Goal: Task Accomplishment & Management: Use online tool/utility

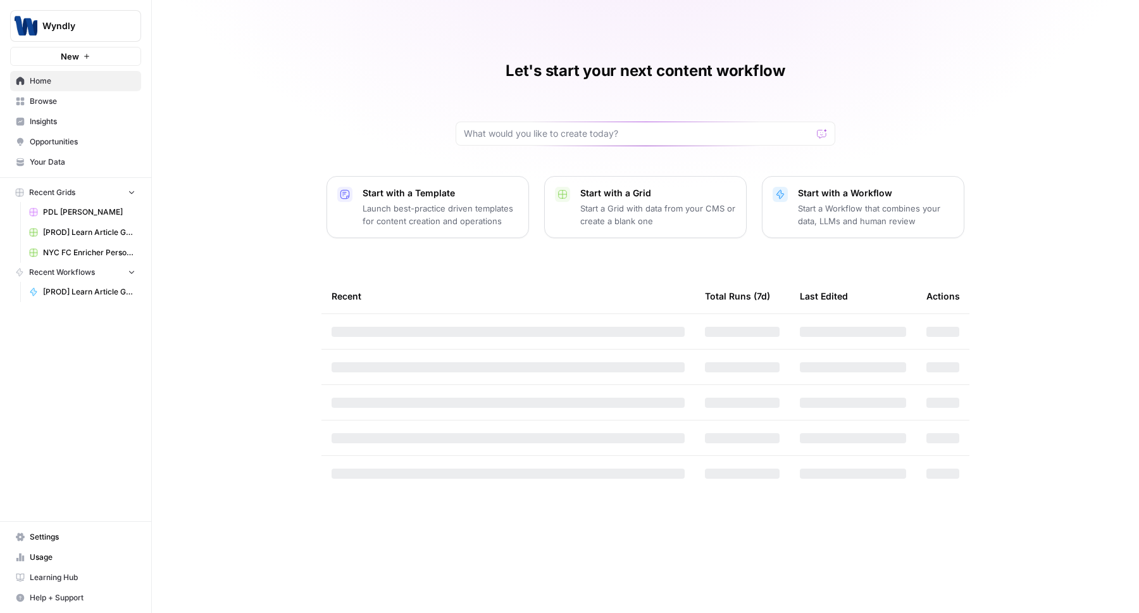
click at [122, 22] on div "Wyndly" at bounding box center [89, 26] width 94 height 13
type input "single"
click at [70, 92] on span "AirOps AEO - Single Brand (Gong)" at bounding box center [122, 95] width 167 height 13
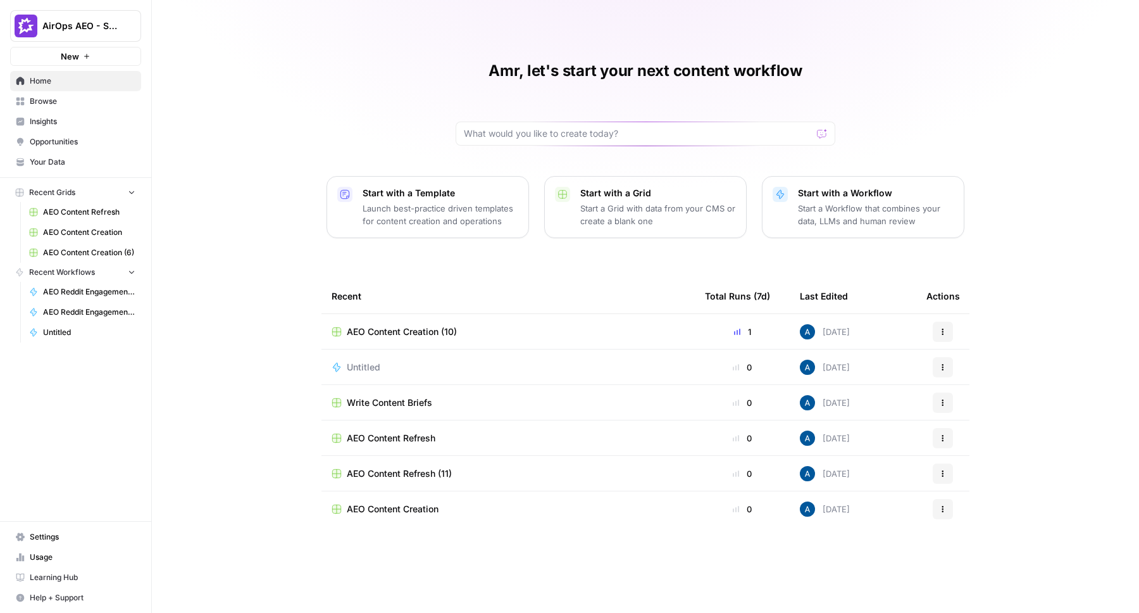
click at [69, 120] on span "Insights" at bounding box center [83, 121] width 106 height 11
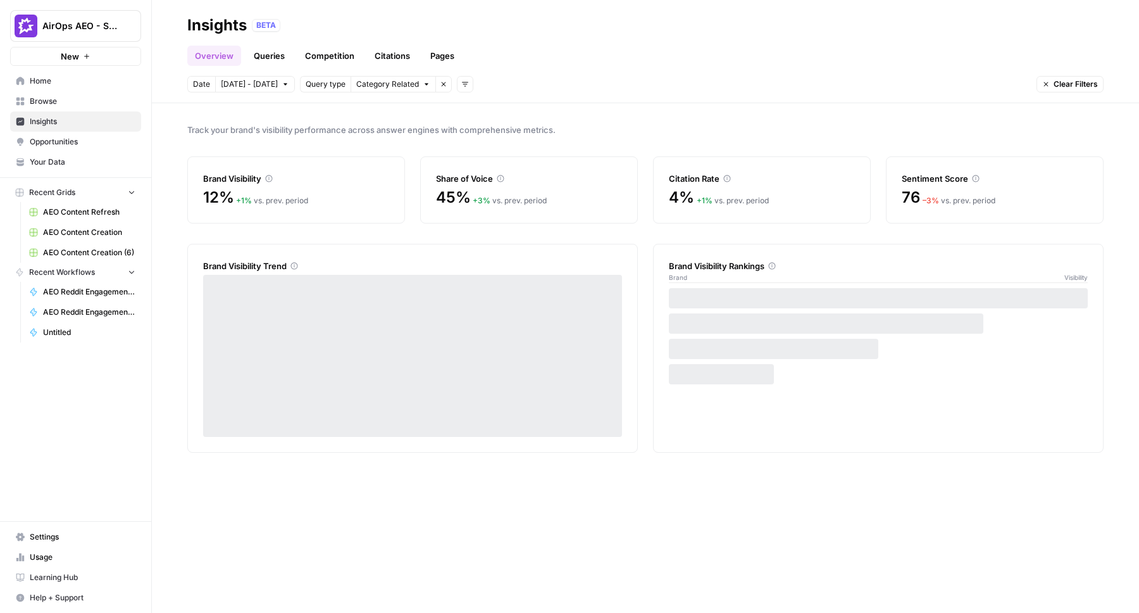
click at [79, 142] on span "Opportunities" at bounding box center [83, 141] width 106 height 11
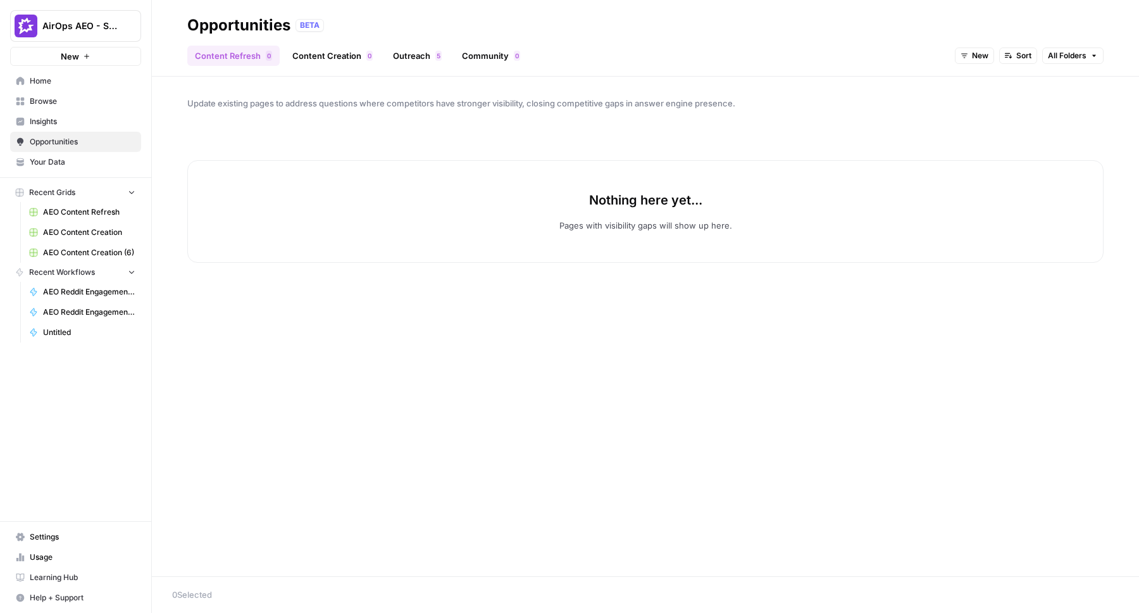
click at [73, 114] on link "Insights" at bounding box center [75, 121] width 131 height 20
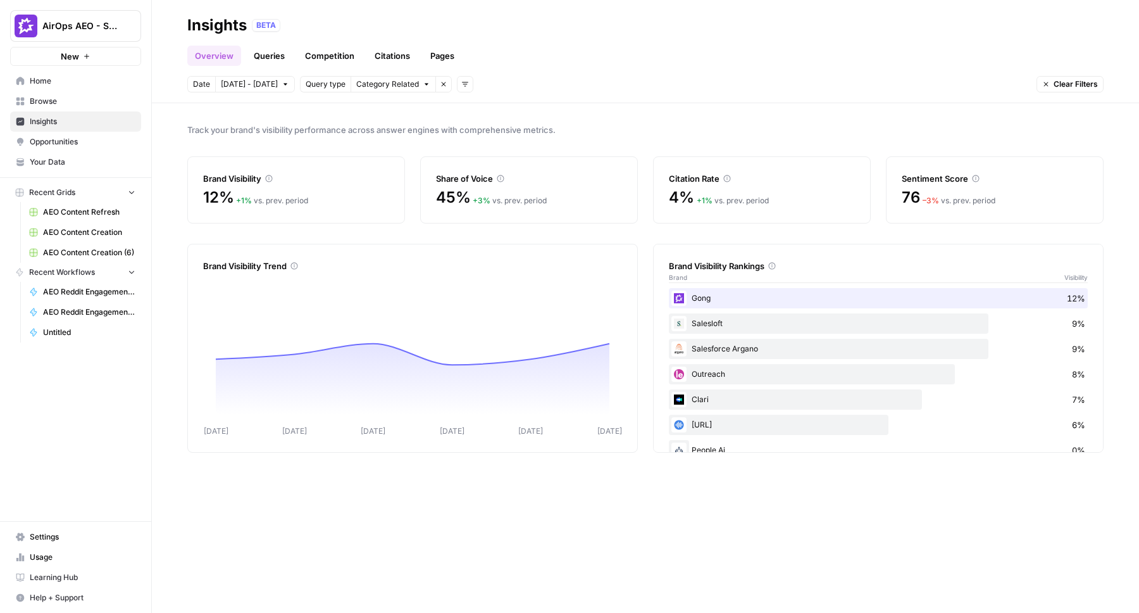
click at [66, 132] on link "Opportunities" at bounding box center [75, 142] width 131 height 20
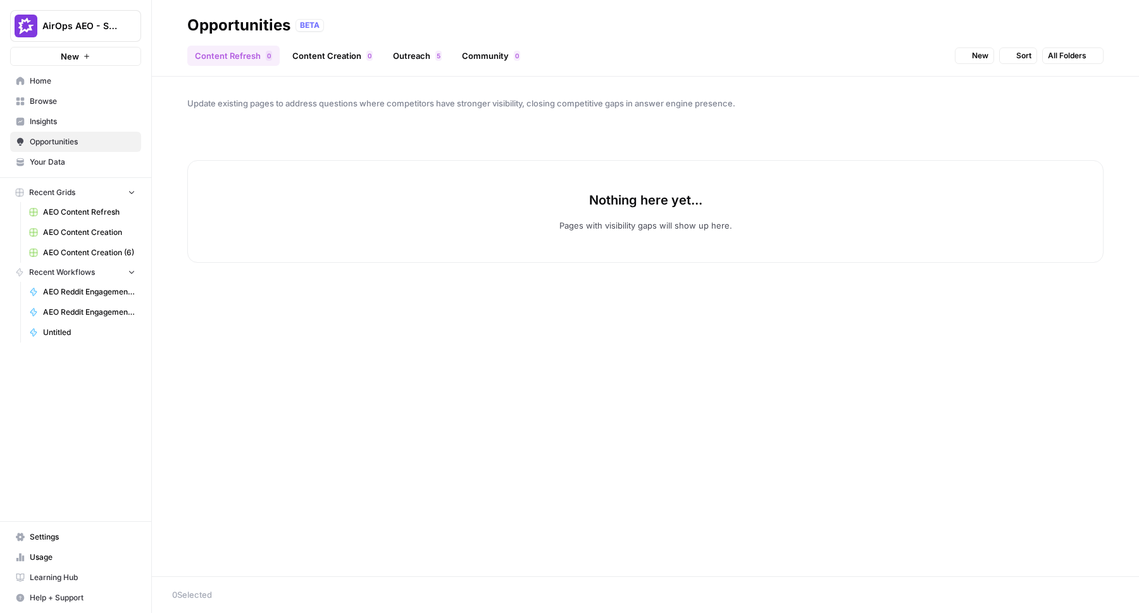
click at [78, 120] on span "Insights" at bounding box center [83, 121] width 106 height 11
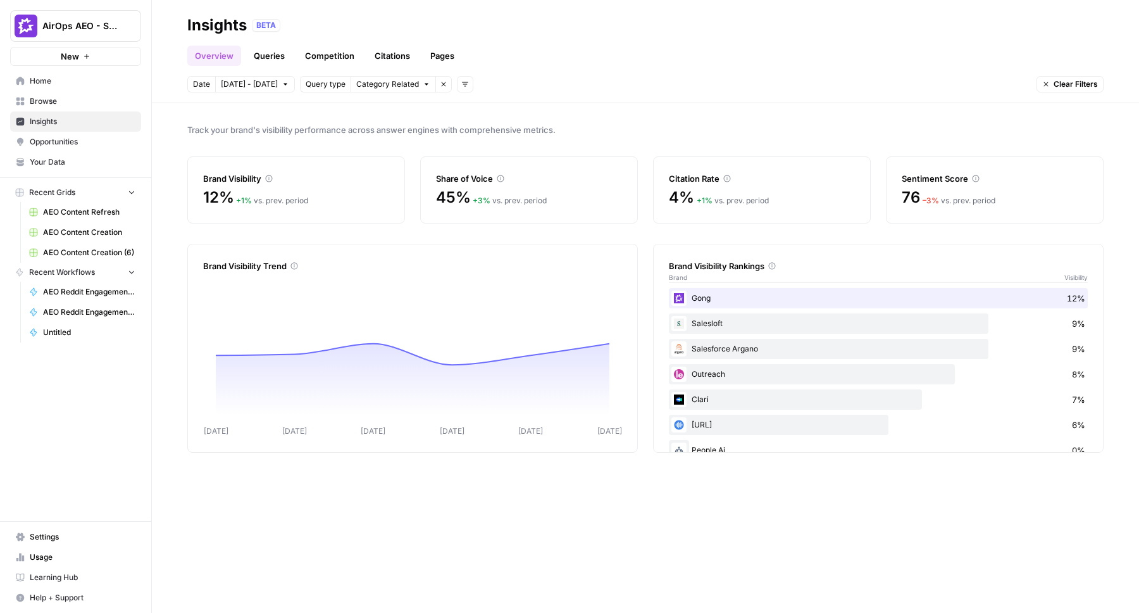
click at [90, 25] on span "AirOps AEO - Single Brand (Gong)" at bounding box center [80, 26] width 77 height 13
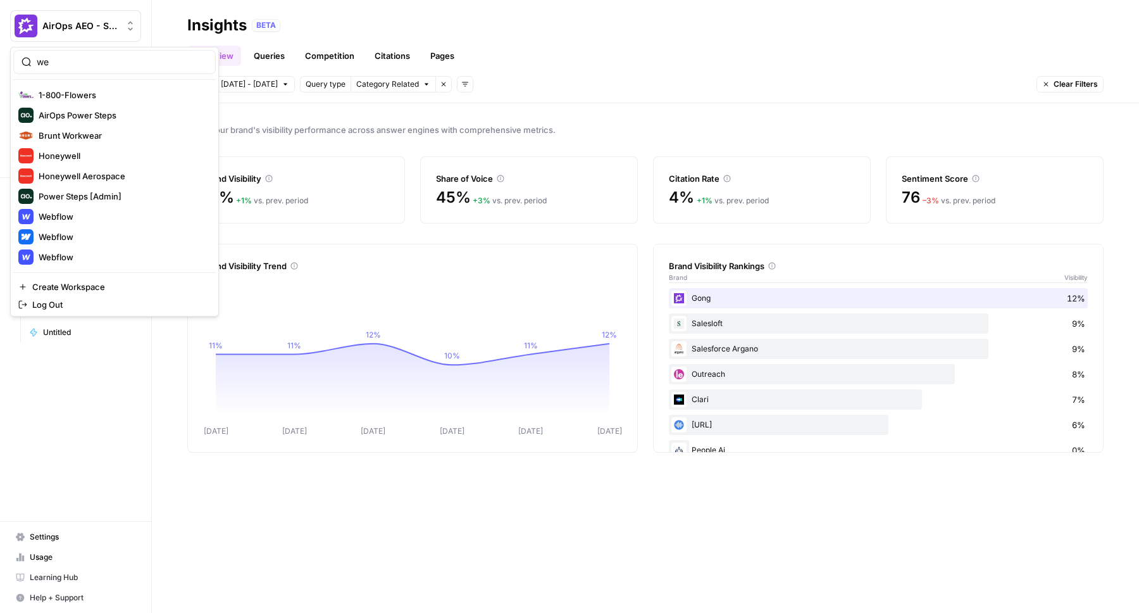
type input "w"
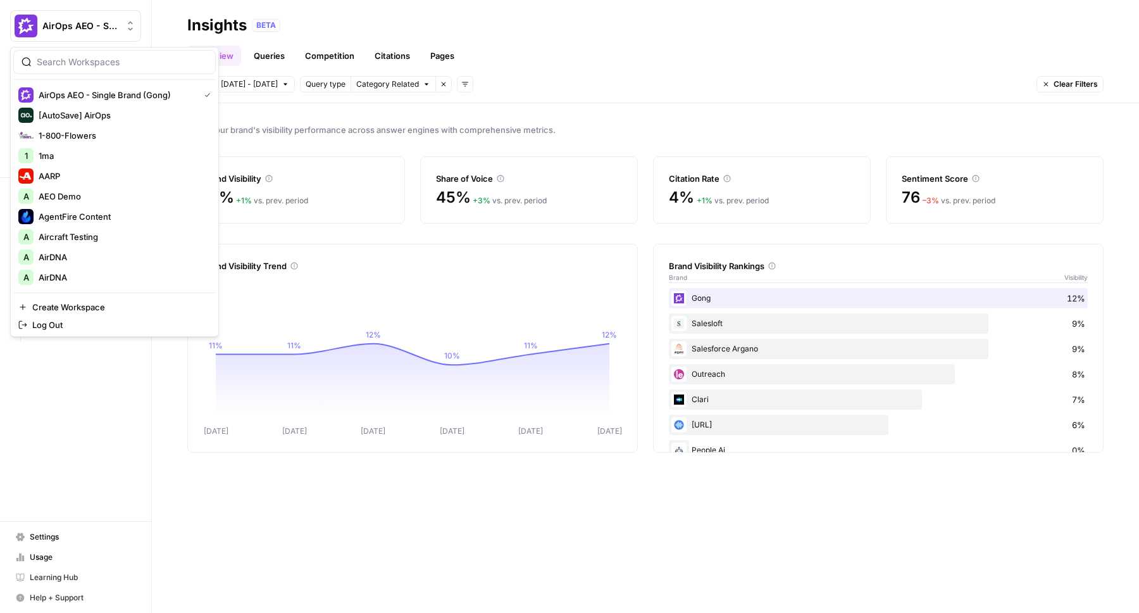
click at [346, 158] on div "Brand Visibility" at bounding box center [296, 171] width 186 height 28
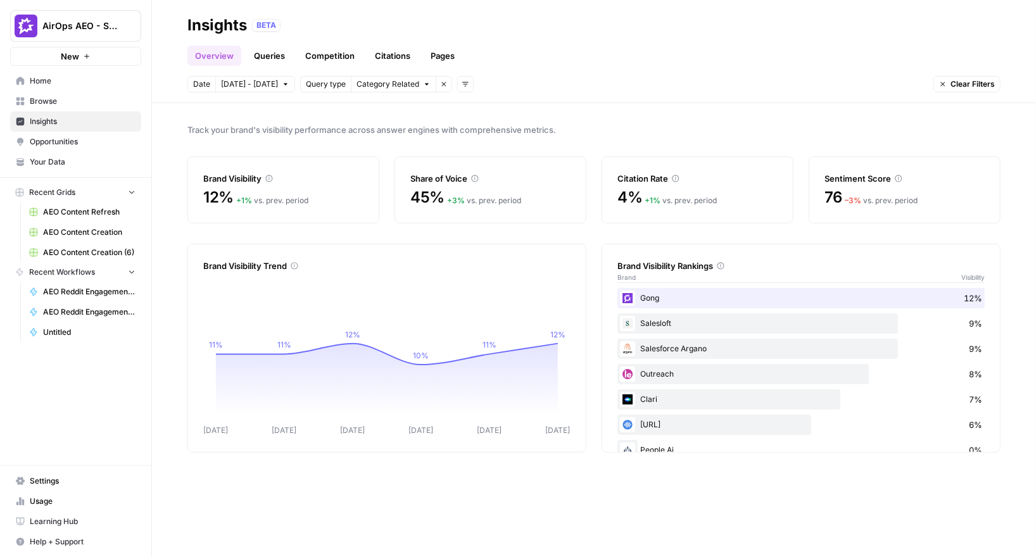
click at [87, 97] on span "Browse" at bounding box center [83, 101] width 106 height 11
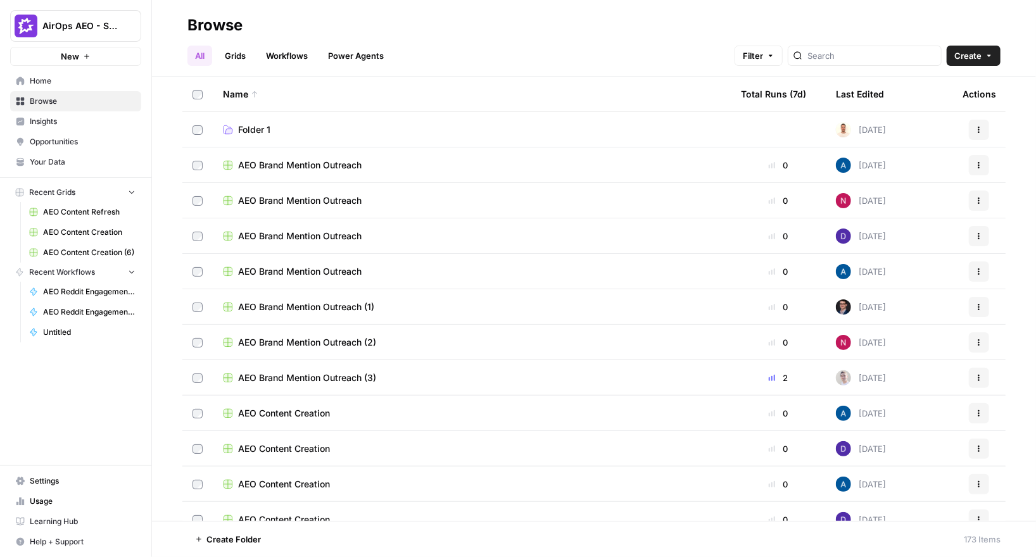
click at [306, 167] on span "AEO Brand Mention Outreach" at bounding box center [299, 165] width 123 height 13
click at [55, 162] on span "Your Data" at bounding box center [83, 161] width 106 height 11
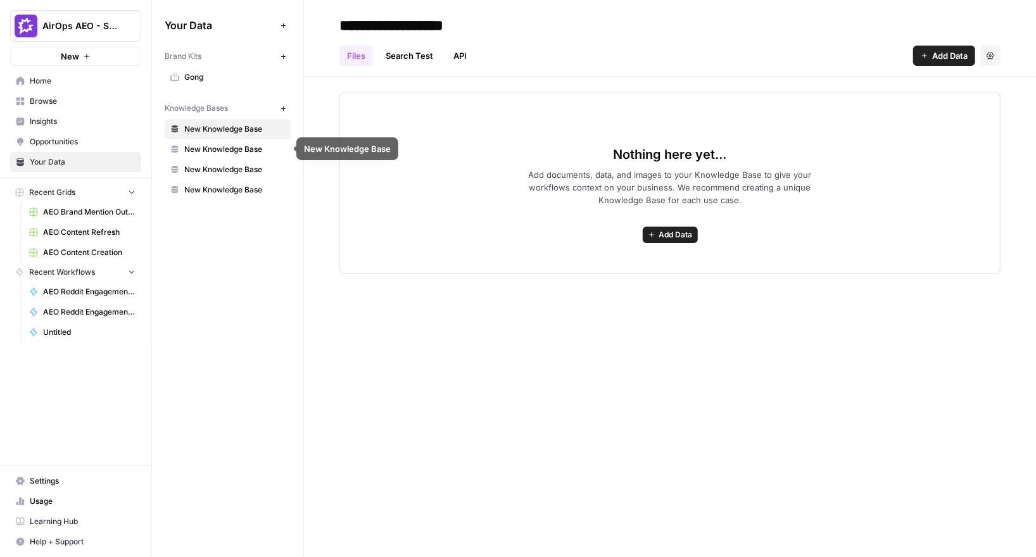
click at [209, 72] on span "Gong" at bounding box center [234, 77] width 101 height 11
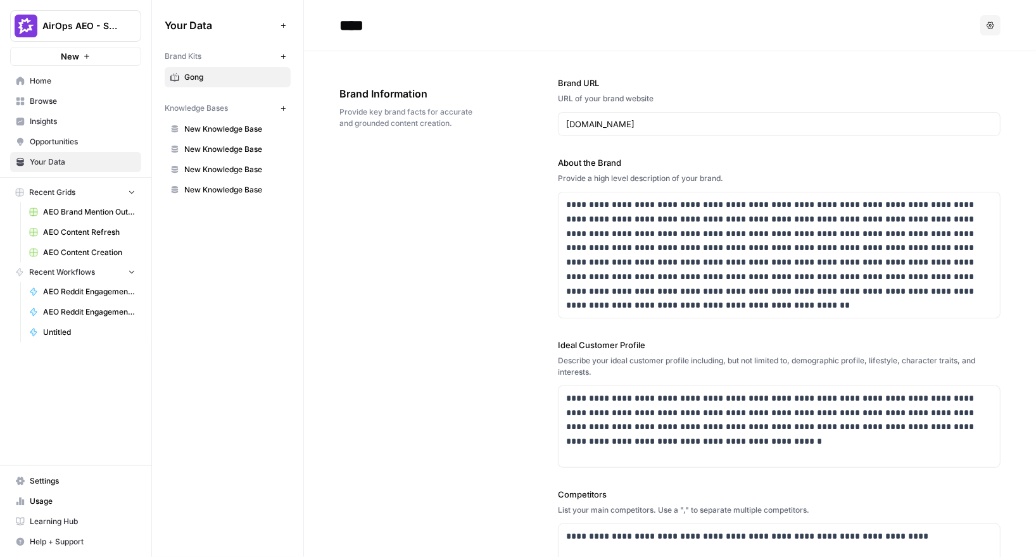
drag, startPoint x: 341, startPoint y: 80, endPoint x: 458, endPoint y: 135, distance: 128.8
click at [458, 135] on div "Brand Information Provide key brand facts for accurate and grounded content cre…" at bounding box center [412, 108] width 147 height 94
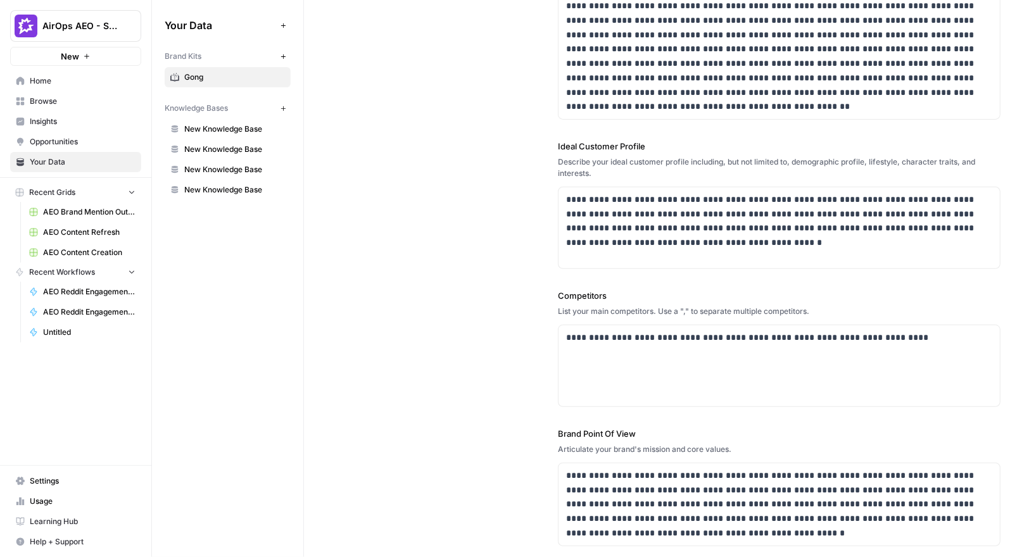
scroll to position [285, 0]
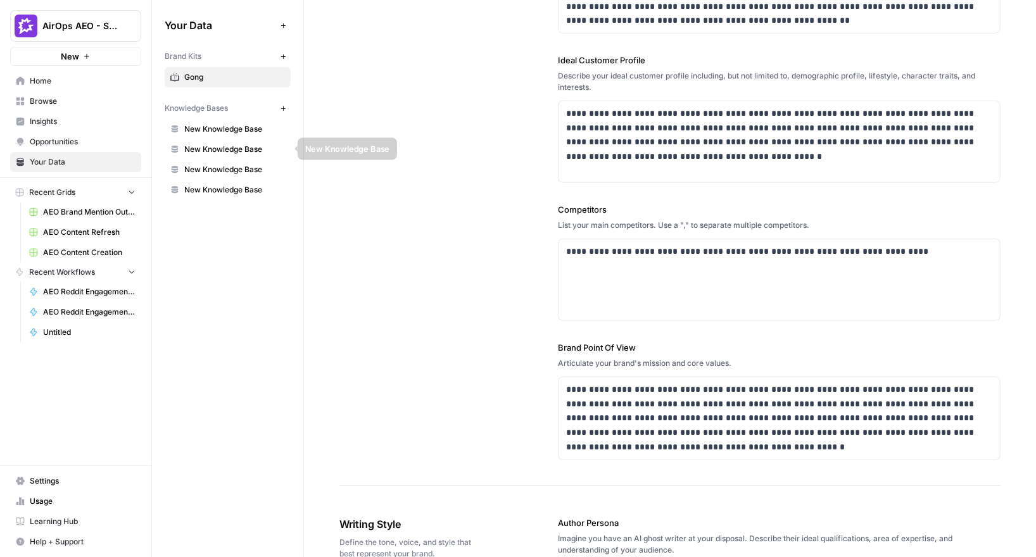
click at [239, 140] on link "New Knowledge Base" at bounding box center [228, 149] width 126 height 20
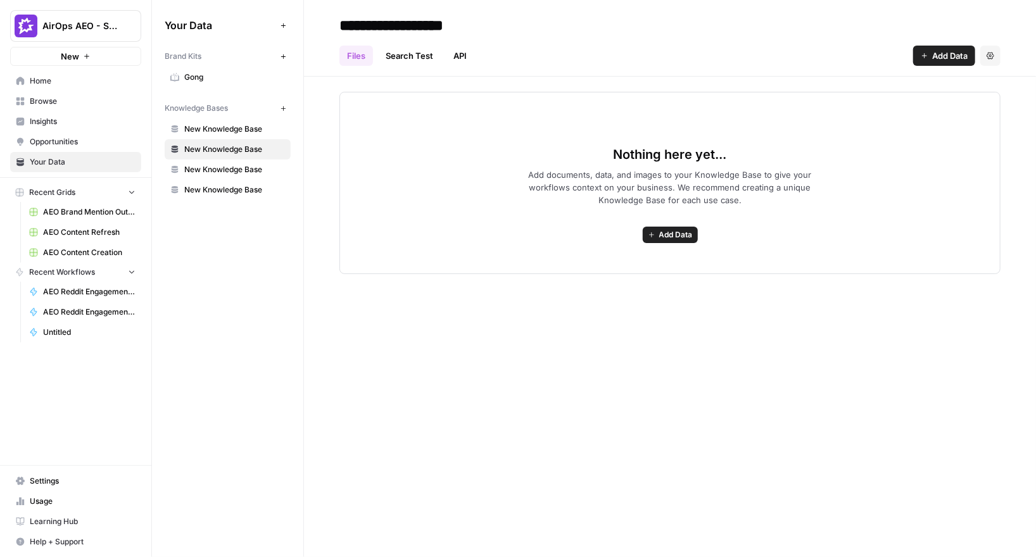
click at [926, 57] on icon "button" at bounding box center [924, 56] width 8 height 8
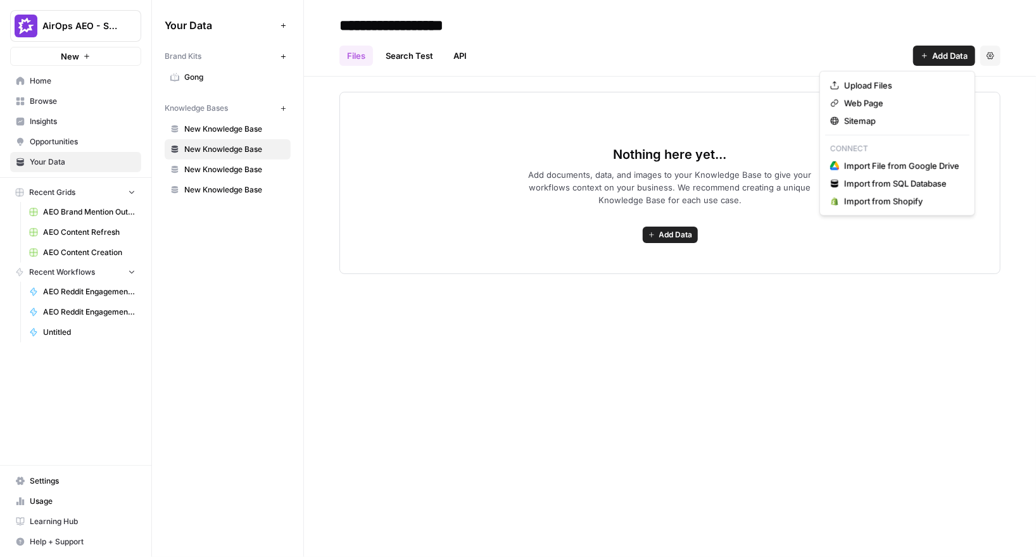
click at [208, 82] on span "Gong" at bounding box center [234, 77] width 101 height 11
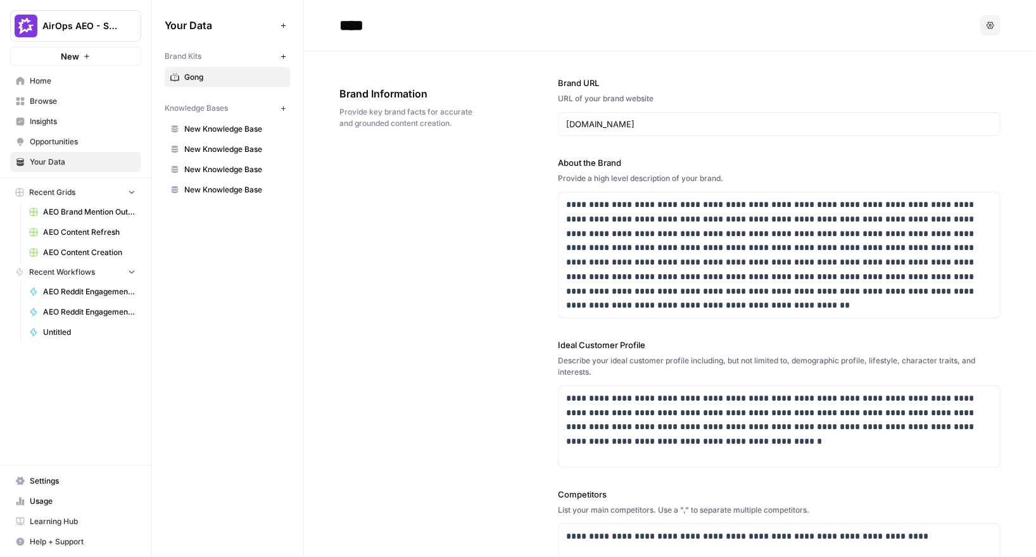
click at [56, 104] on span "Browse" at bounding box center [83, 101] width 106 height 11
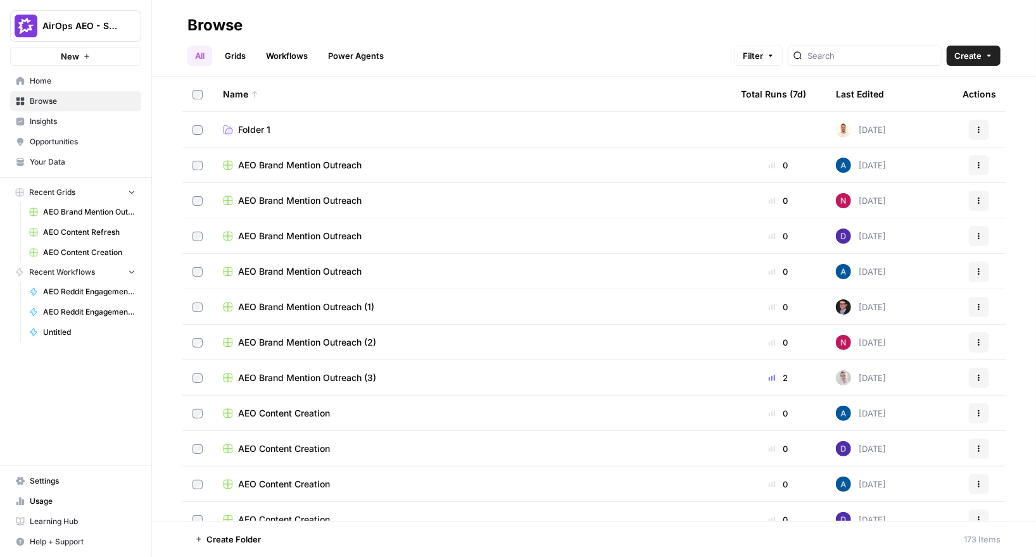
click at [72, 222] on link "AEO Brand Mention Outreach" at bounding box center [82, 212] width 118 height 20
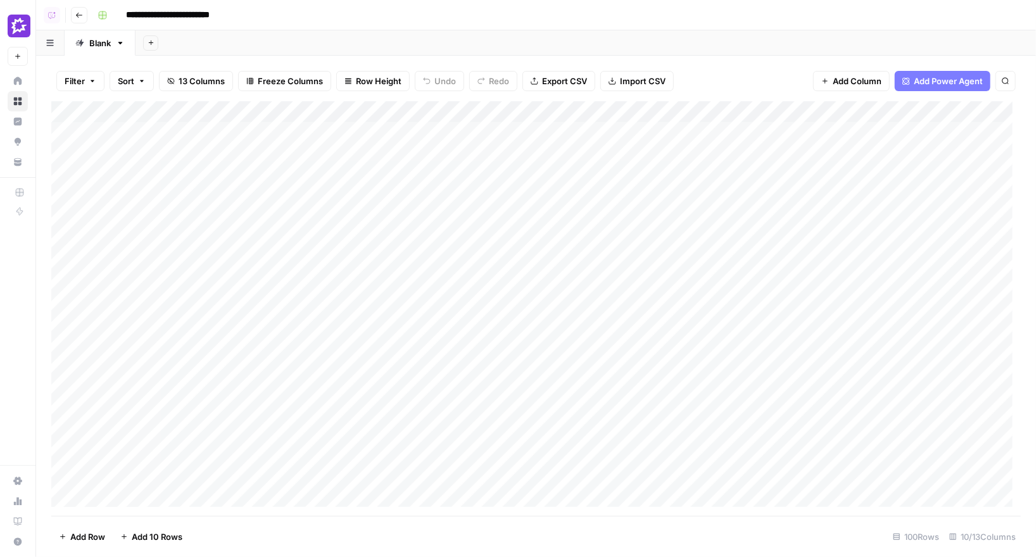
click at [499, 114] on div "Add Column" at bounding box center [535, 308] width 969 height 415
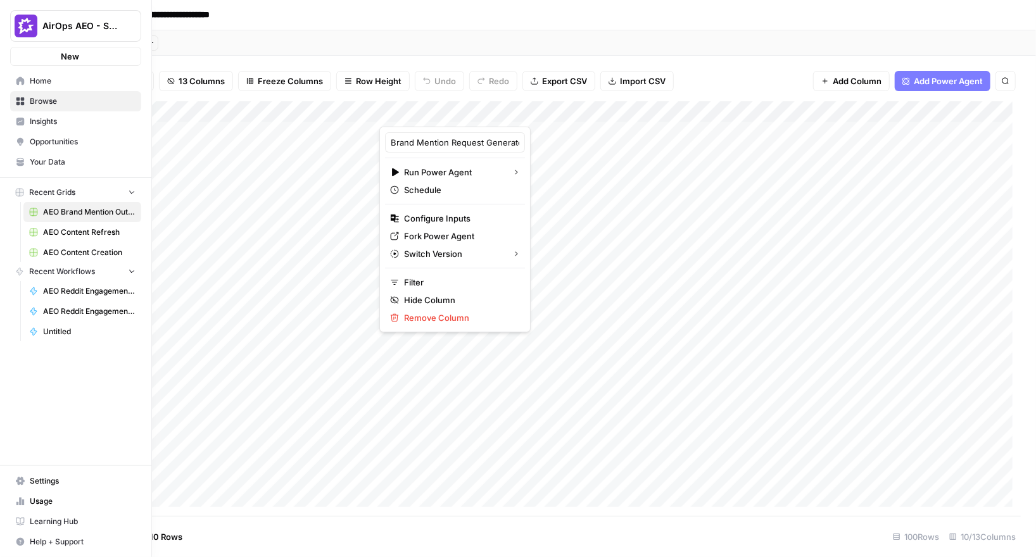
click at [17, 92] on link "Browse" at bounding box center [75, 101] width 131 height 20
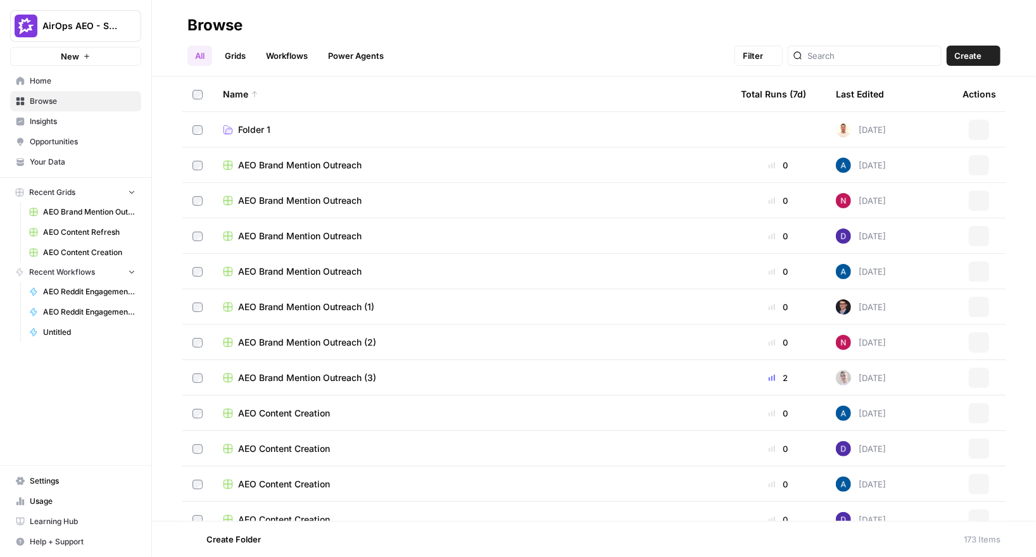
click at [38, 78] on span "Home" at bounding box center [83, 80] width 106 height 11
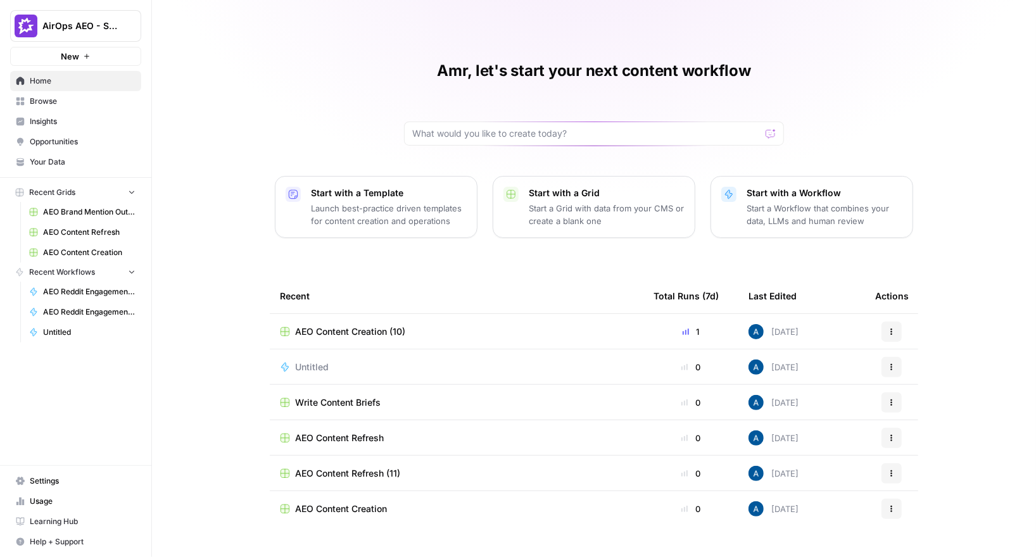
click at [56, 128] on link "Insights" at bounding box center [75, 121] width 131 height 20
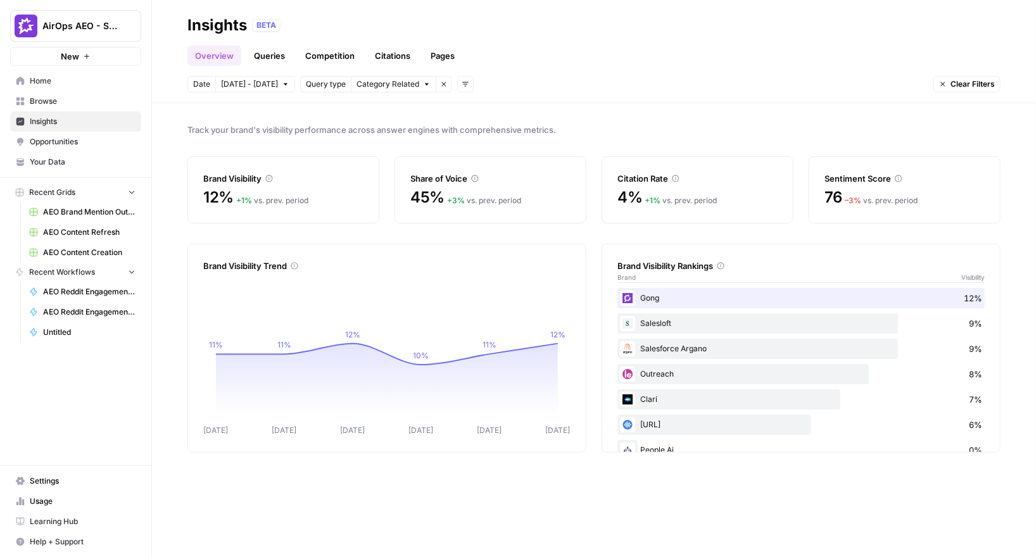
click at [69, 23] on span "AirOps AEO - Single Brand (Gong)" at bounding box center [80, 26] width 77 height 13
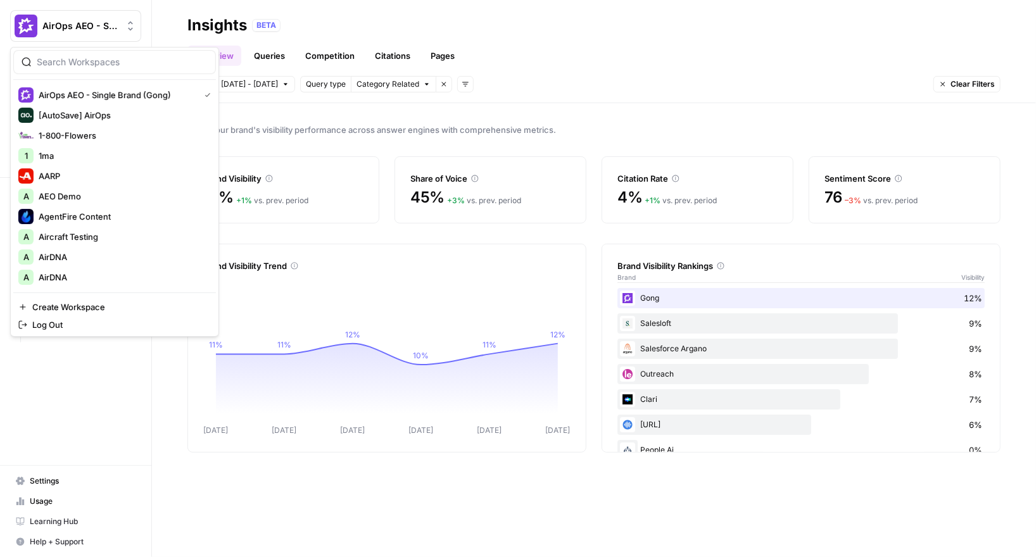
click at [573, 165] on div "Share of Voice 45% + 3 % vs. prev. period" at bounding box center [490, 189] width 192 height 67
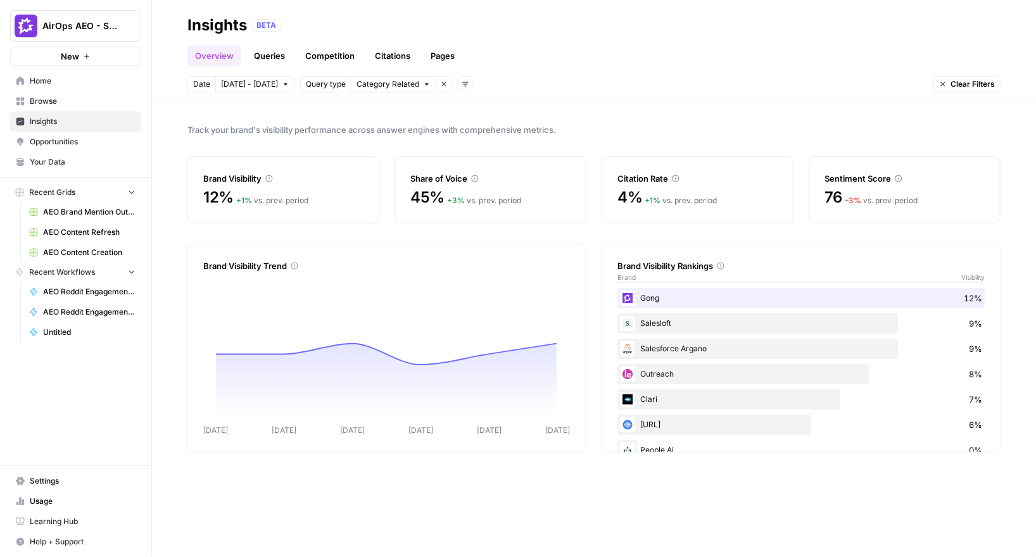
click at [79, 30] on span "AirOps AEO - Single Brand (Gong)" at bounding box center [80, 26] width 77 height 13
type input "carta"
click at [76, 95] on span "Carta" at bounding box center [122, 95] width 167 height 13
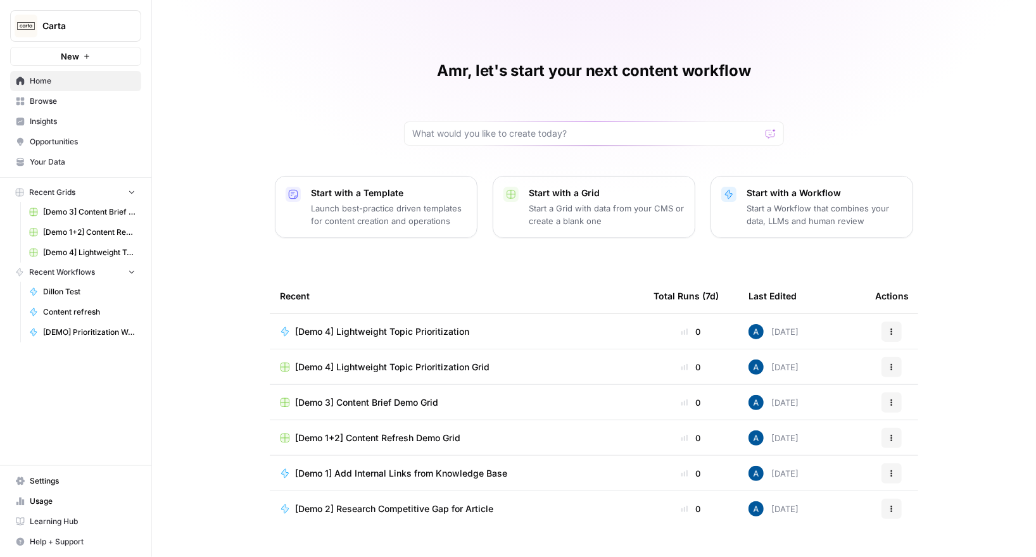
click at [82, 122] on span "Insights" at bounding box center [83, 121] width 106 height 11
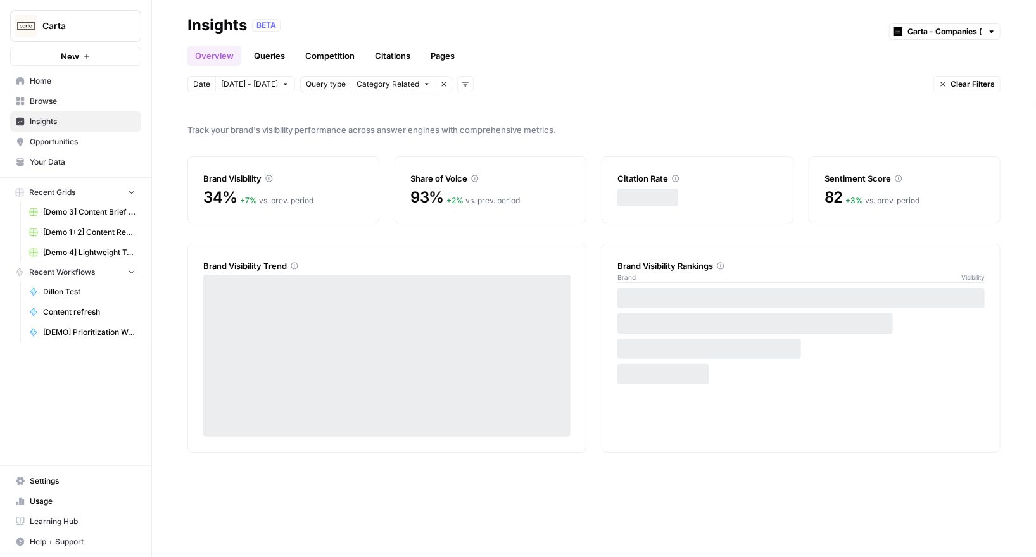
click at [444, 53] on link "Pages" at bounding box center [442, 56] width 39 height 20
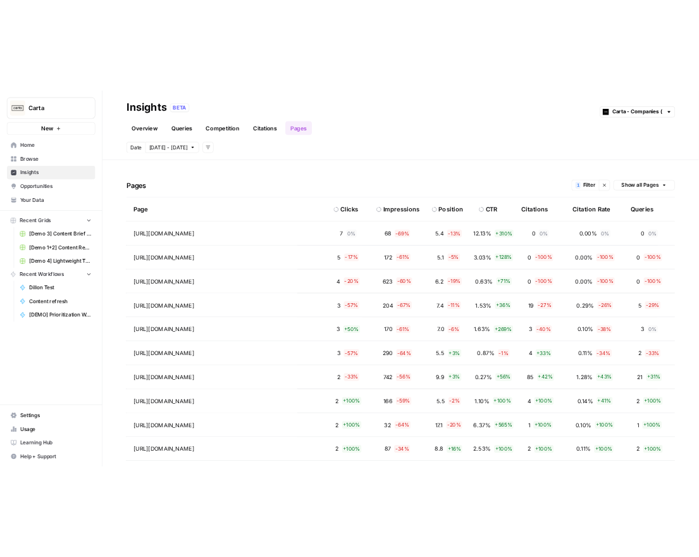
scroll to position [16, 0]
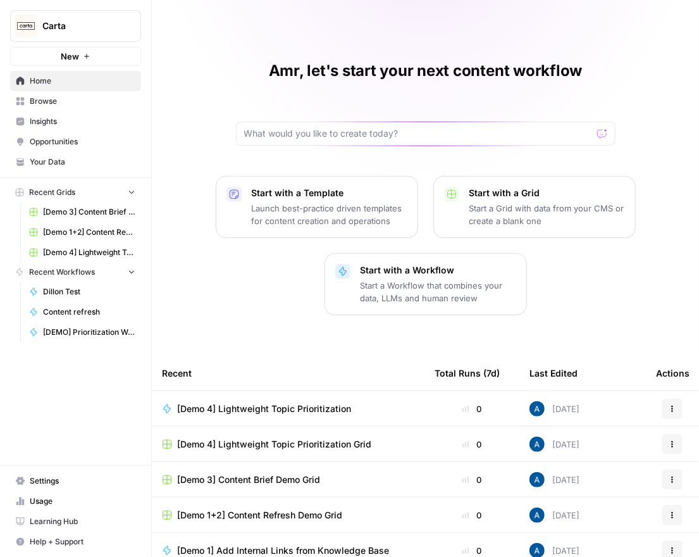
click at [57, 11] on button "Carta" at bounding box center [75, 26] width 131 height 32
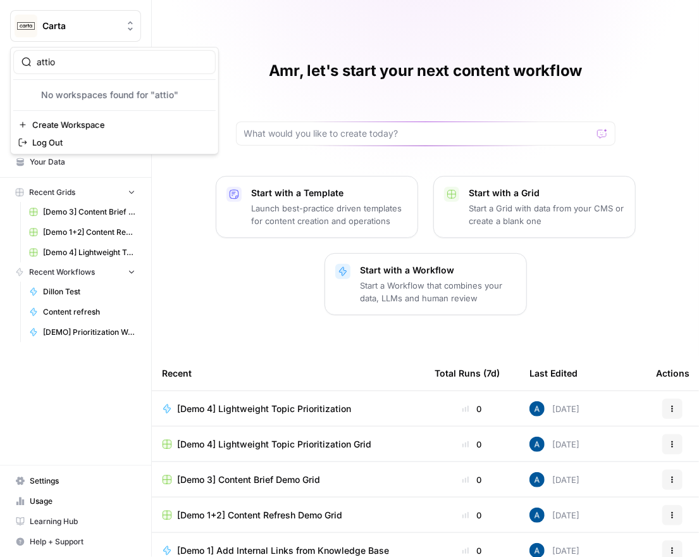
type input "attio"
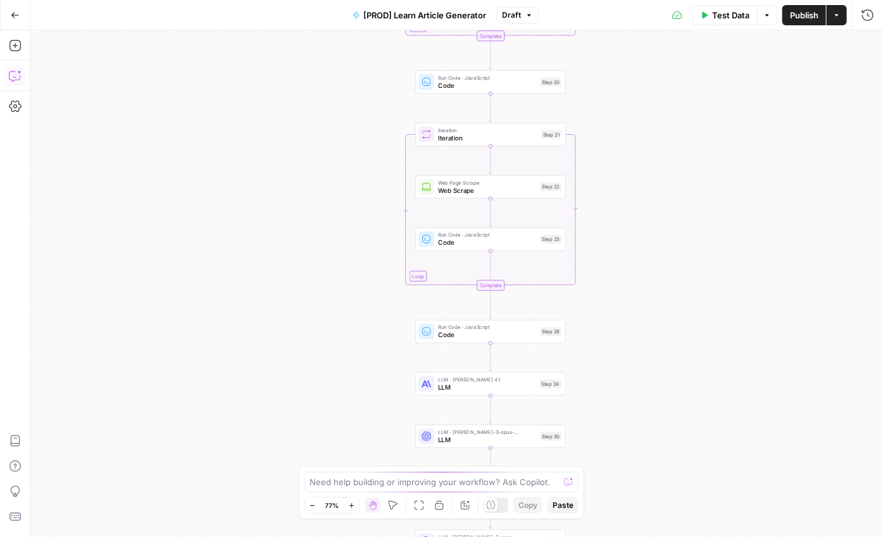
click at [15, 75] on icon "button" at bounding box center [15, 76] width 13 height 13
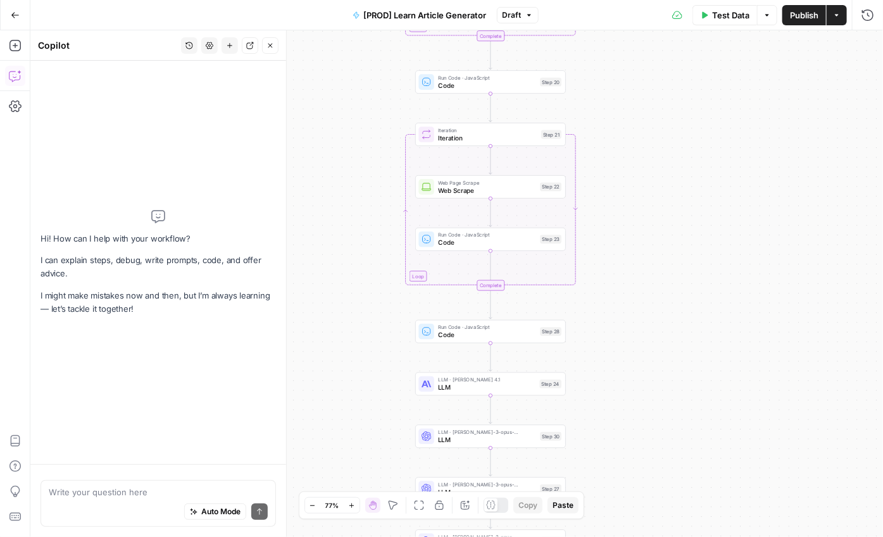
click at [104, 493] on textarea at bounding box center [158, 492] width 219 height 13
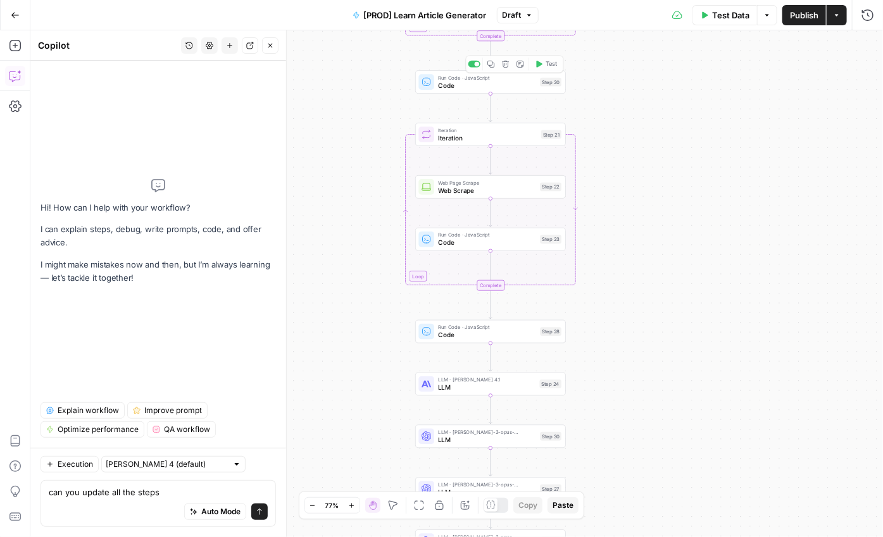
click at [523, 19] on button "Draft" at bounding box center [518, 15] width 42 height 16
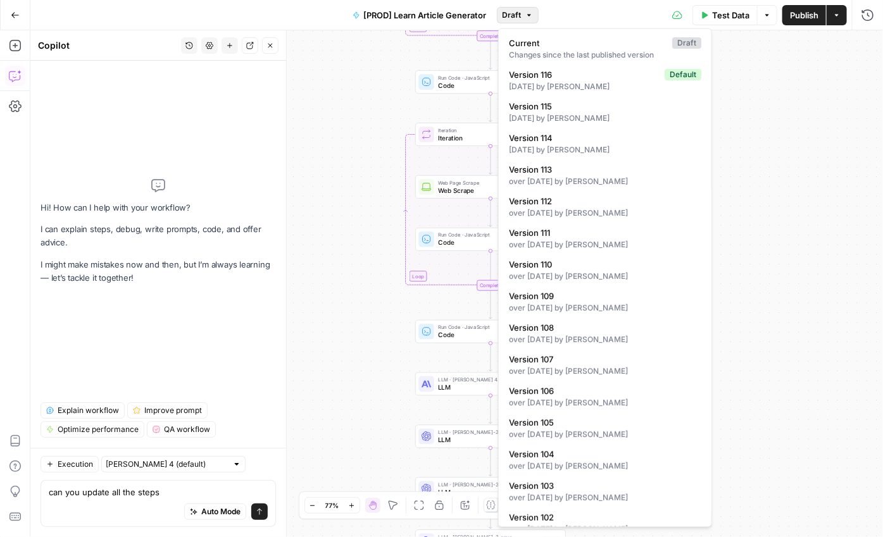
click at [525, 18] on button "Draft" at bounding box center [518, 15] width 42 height 16
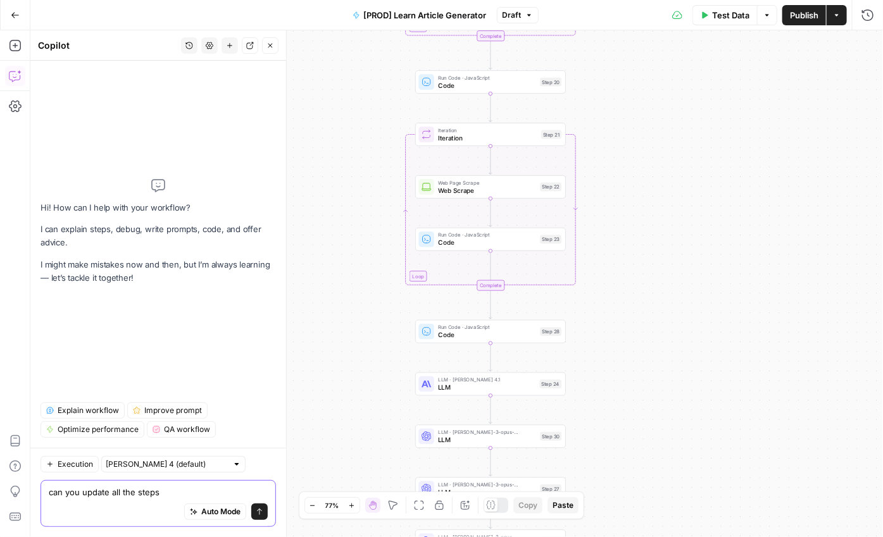
click at [170, 489] on textarea "can you update all the steps" at bounding box center [158, 492] width 219 height 13
type textarea "can you update all the steps that are opus 3 to opus 4.1"
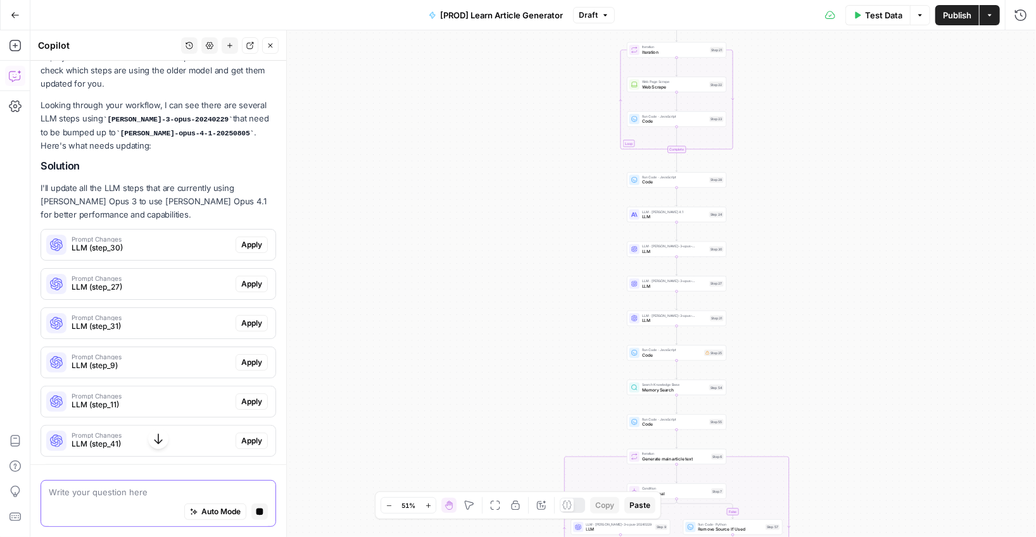
scroll to position [199, 0]
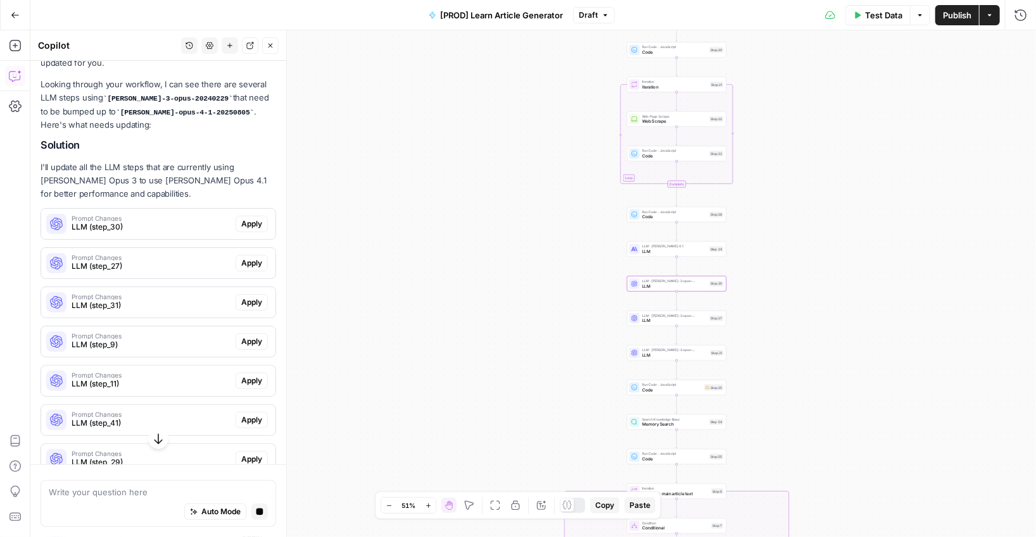
click at [260, 218] on span "Apply" at bounding box center [251, 223] width 21 height 11
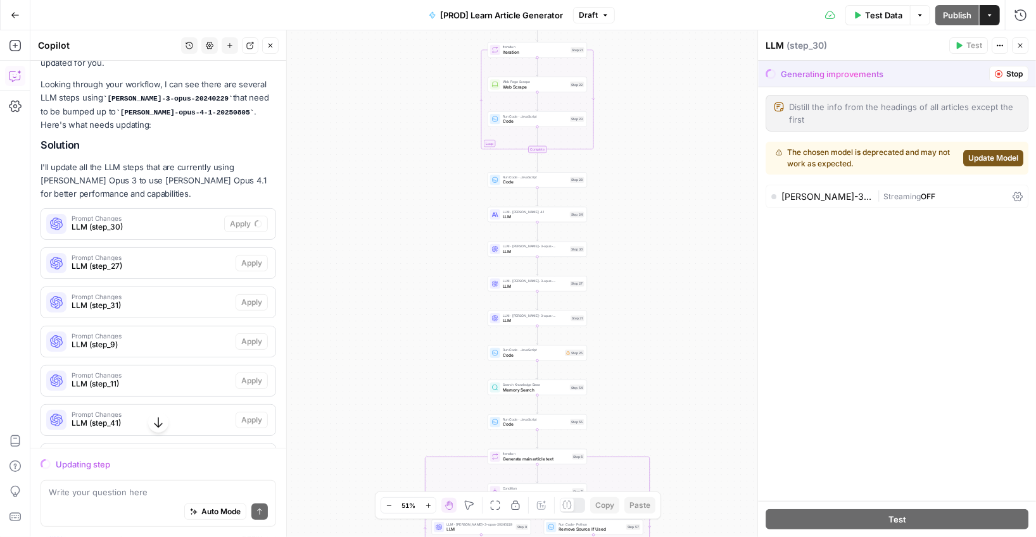
click at [699, 77] on span "Stop" at bounding box center [1014, 73] width 16 height 11
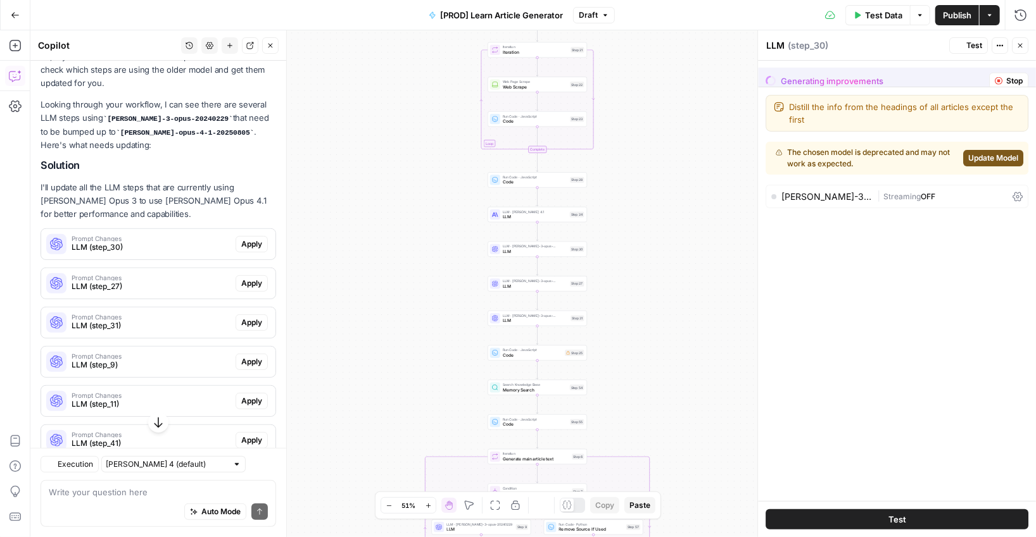
scroll to position [220, 0]
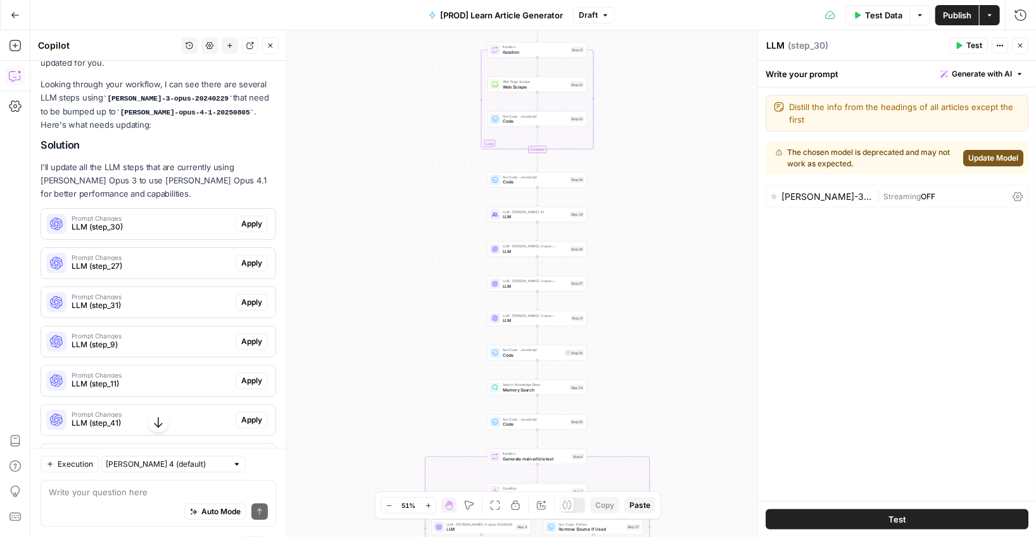
click at [699, 154] on span "Update Model" at bounding box center [993, 158] width 50 height 11
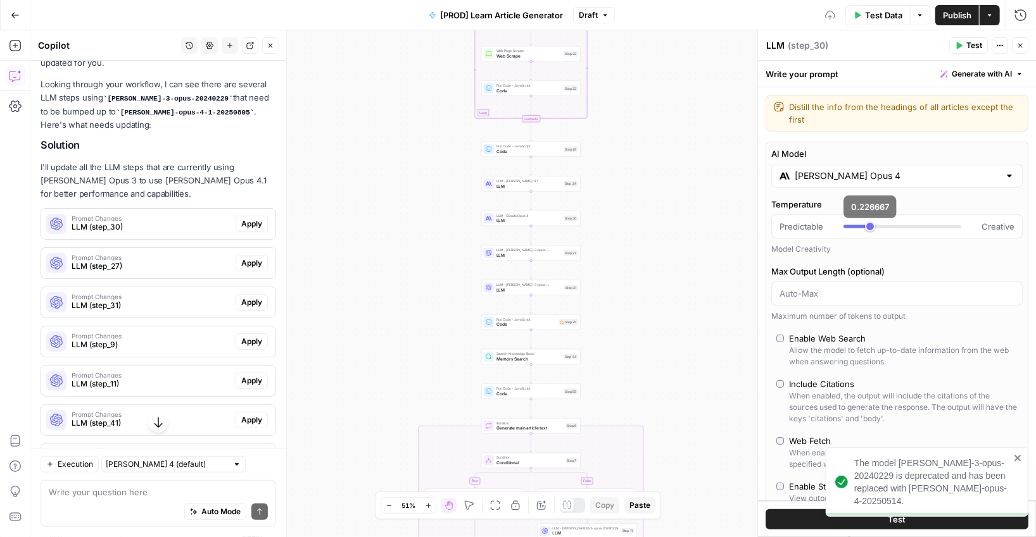
click at [699, 185] on div "[PERSON_NAME] Opus 4" at bounding box center [896, 176] width 251 height 24
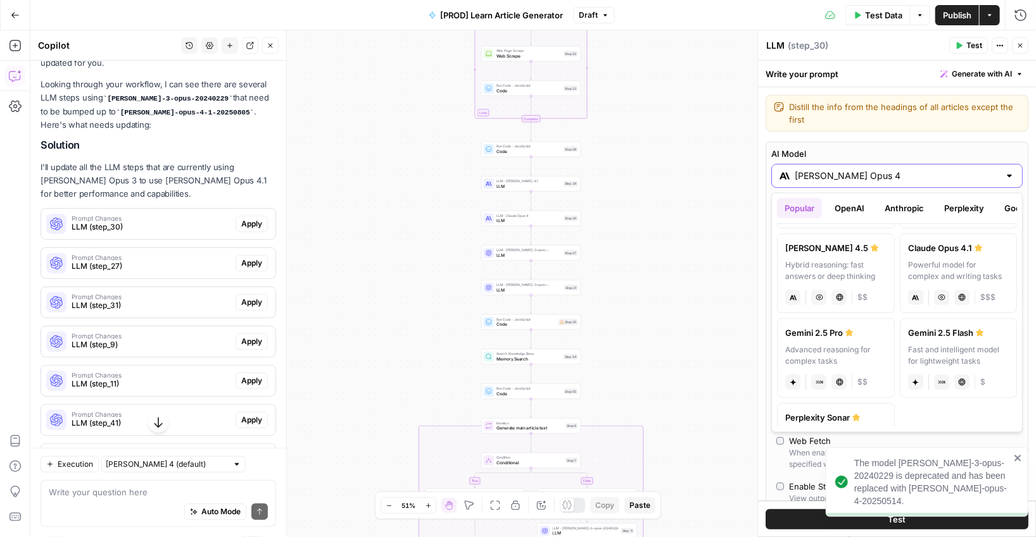
type input "***"
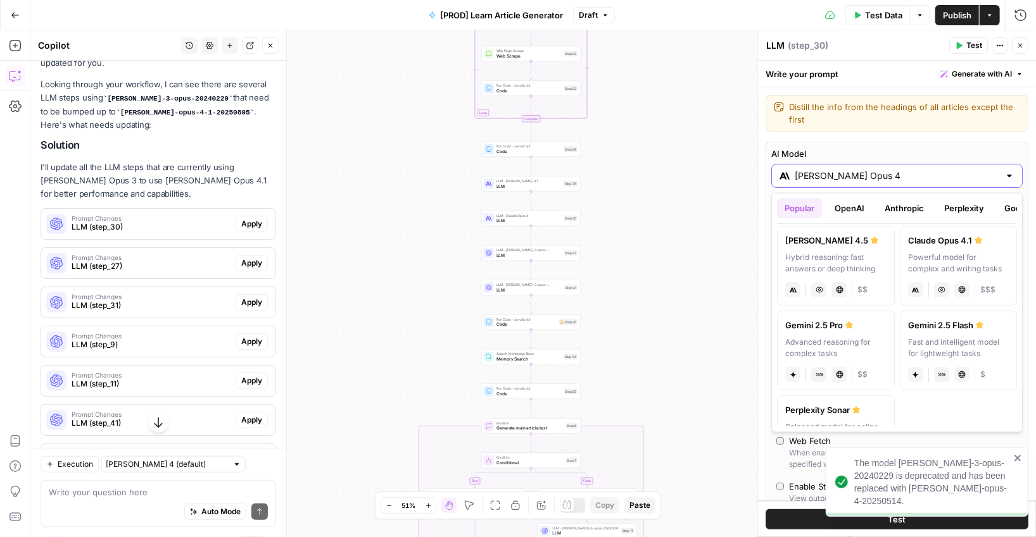
scroll to position [203, 0]
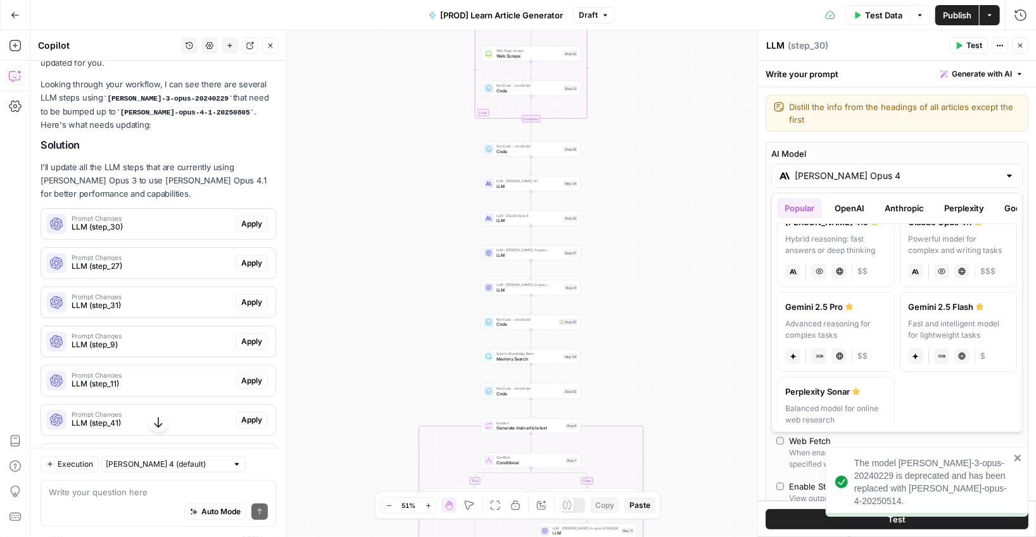
click at [699, 239] on div "Powerful model for complex and writing tasks" at bounding box center [958, 245] width 101 height 23
type input "Claude Opus 4.1"
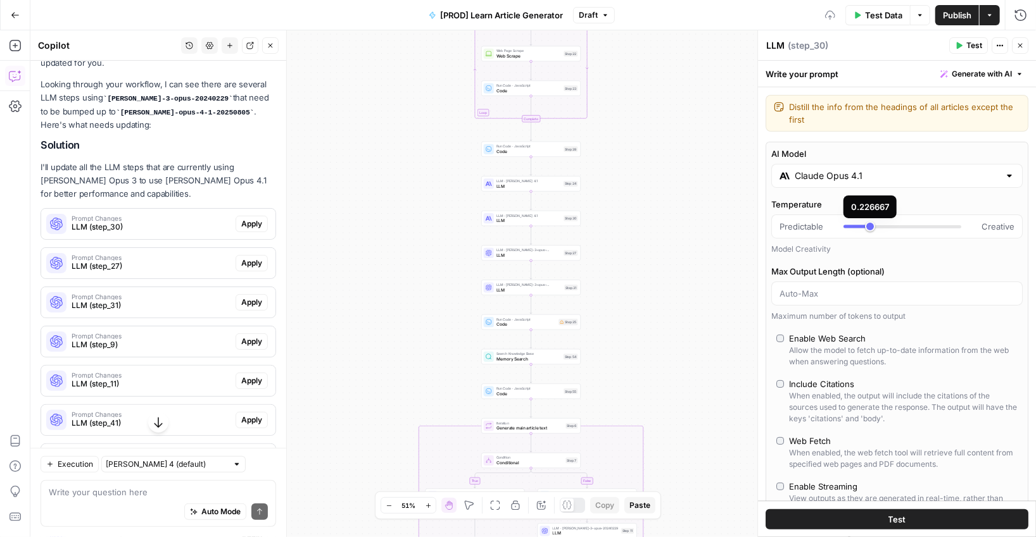
type input "***"
click at [498, 183] on span "LLM" at bounding box center [528, 186] width 65 height 6
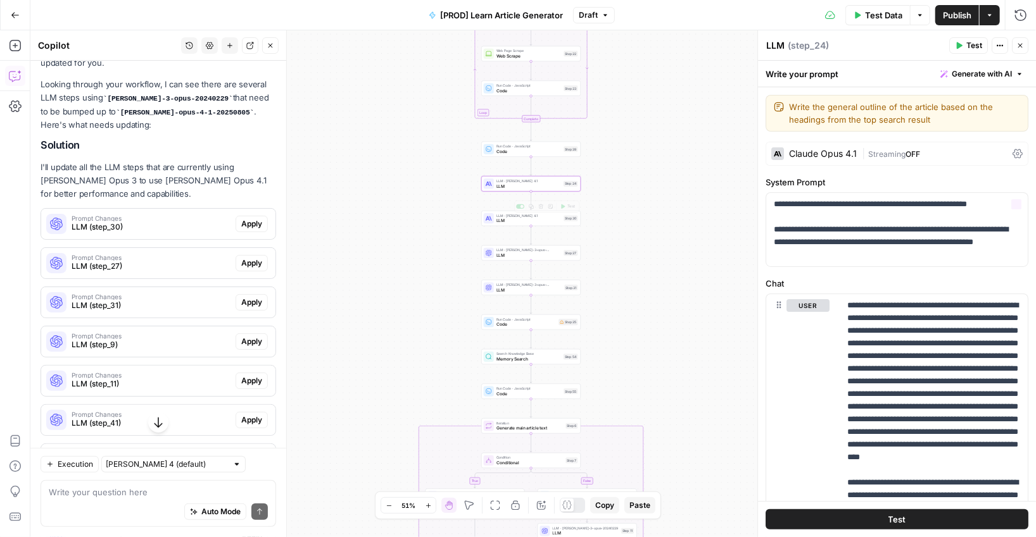
click at [699, 146] on div "[PERSON_NAME] Opus 4.1 | Streaming OFF" at bounding box center [896, 154] width 263 height 24
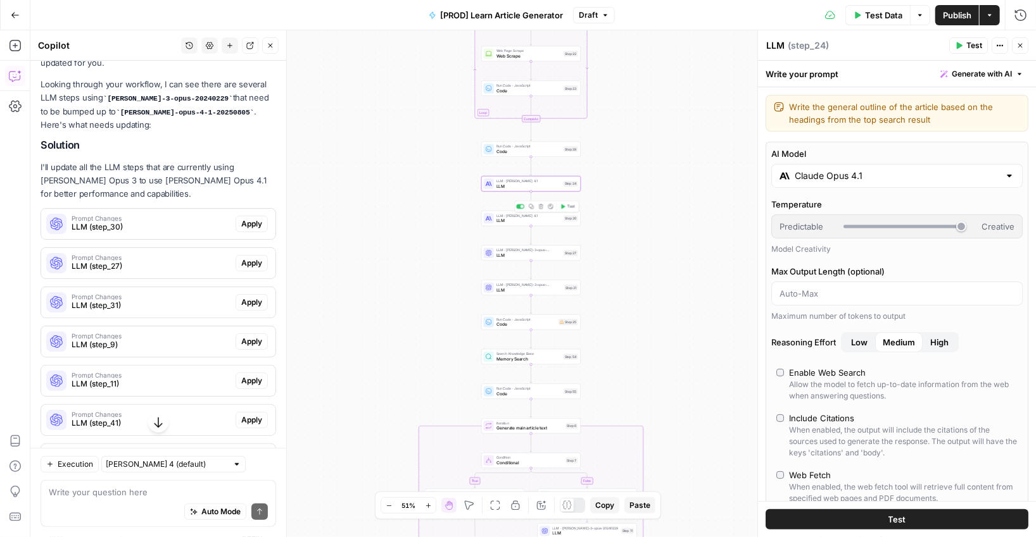
click at [493, 218] on div at bounding box center [489, 218] width 10 height 10
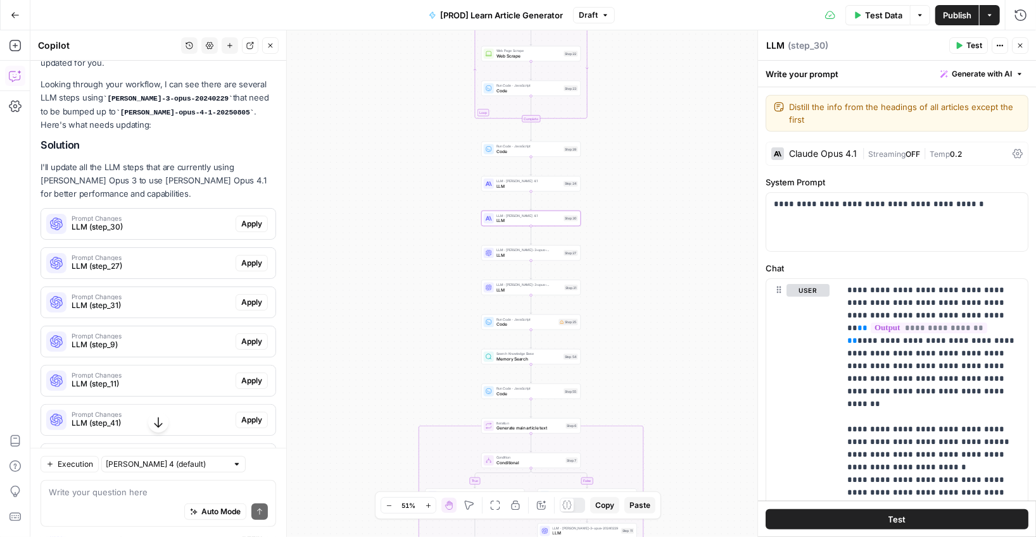
click at [699, 161] on div "[PERSON_NAME] Opus 4.1 | Streaming OFF | Temp 0.2" at bounding box center [896, 154] width 263 height 24
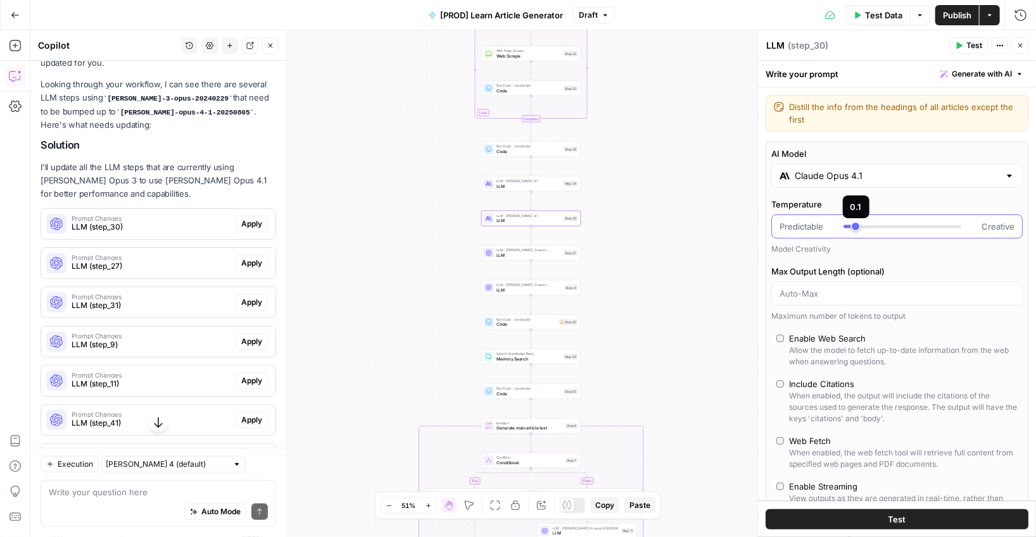
type input "*"
drag, startPoint x: 870, startPoint y: 226, endPoint x: 830, endPoint y: 227, distance: 39.9
click at [699, 227] on div "Predictable Creative" at bounding box center [896, 226] width 235 height 13
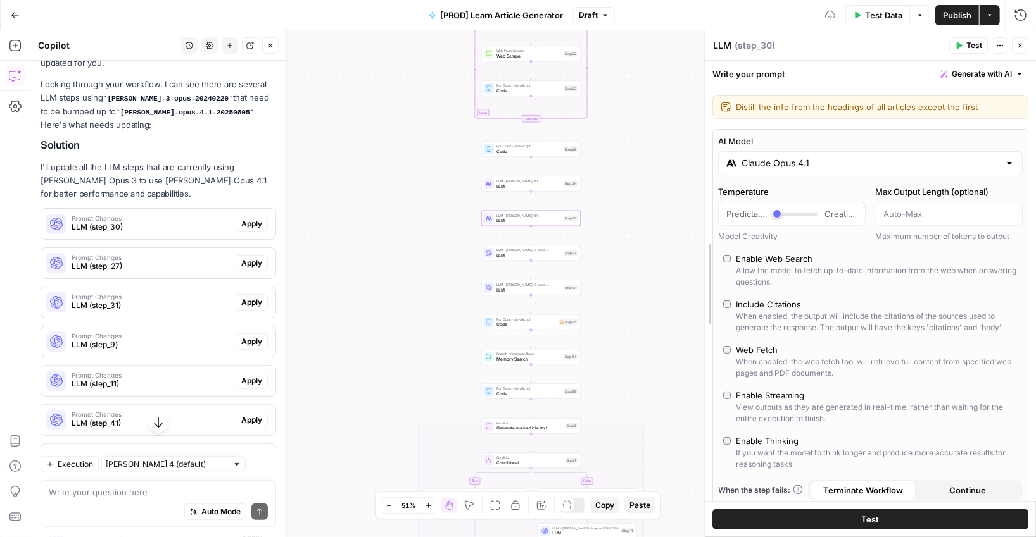
drag, startPoint x: 757, startPoint y: 282, endPoint x: 704, endPoint y: 282, distance: 53.2
click at [542, 253] on span "LLM" at bounding box center [528, 255] width 65 height 6
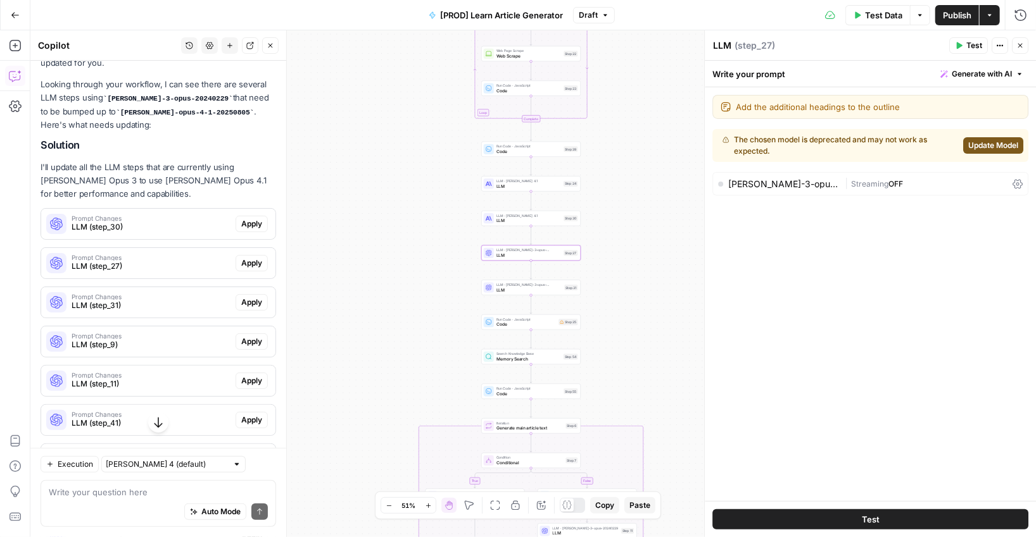
click at [699, 147] on span "Update Model" at bounding box center [993, 145] width 50 height 11
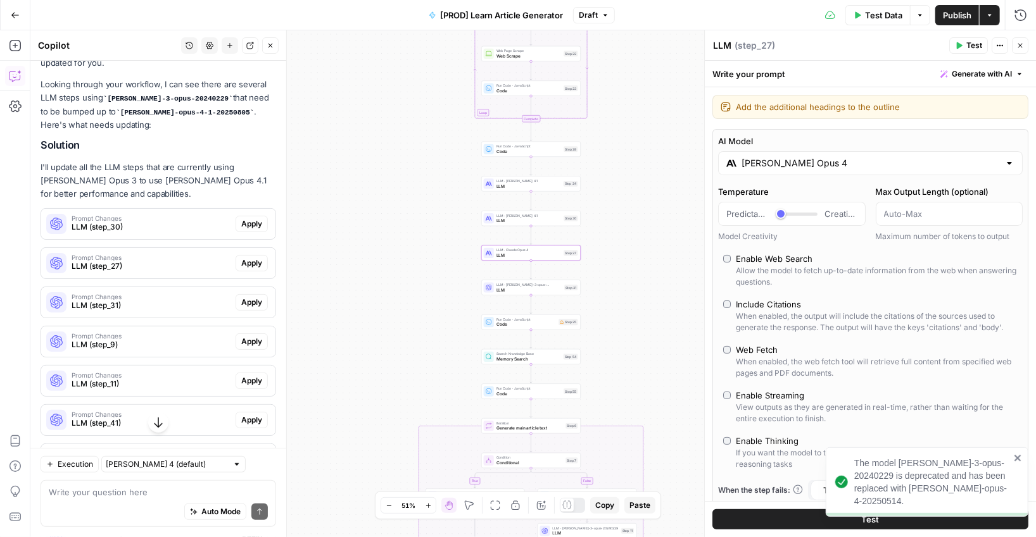
type input "***"
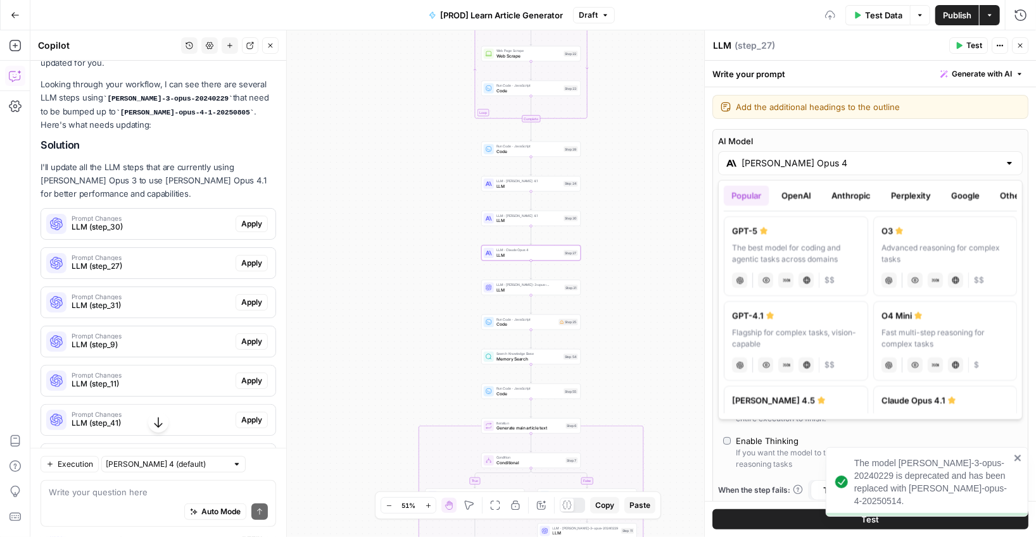
click at [699, 168] on input "[PERSON_NAME] Opus 4" at bounding box center [870, 163] width 258 height 13
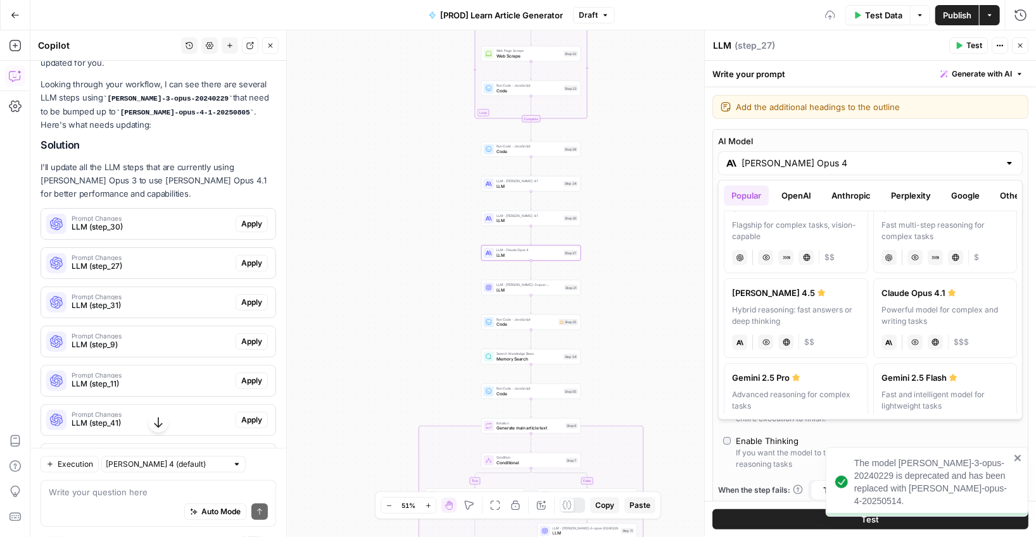
scroll to position [181, 0]
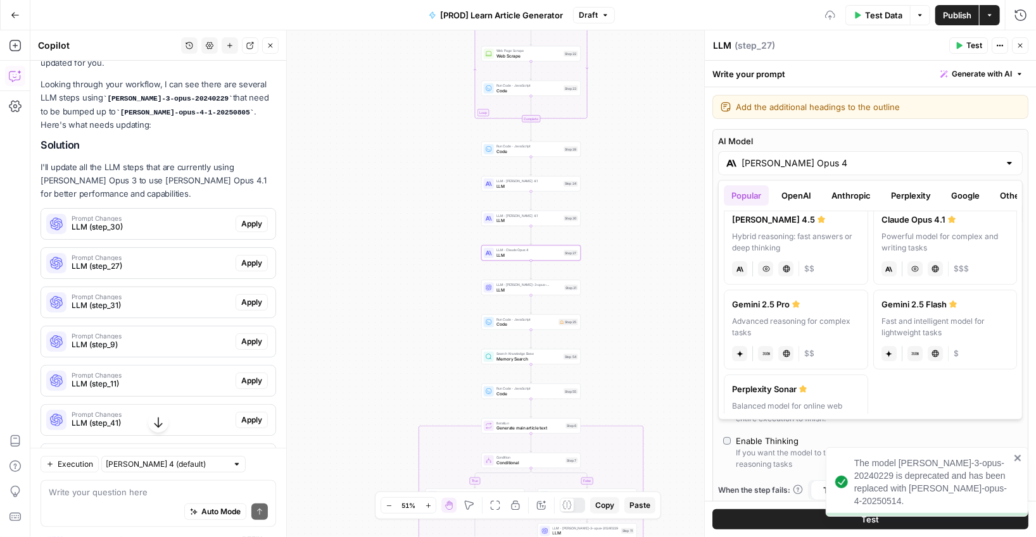
click at [699, 242] on div "Powerful model for complex and writing tasks" at bounding box center [945, 243] width 128 height 23
type input "Claude Opus 4.1"
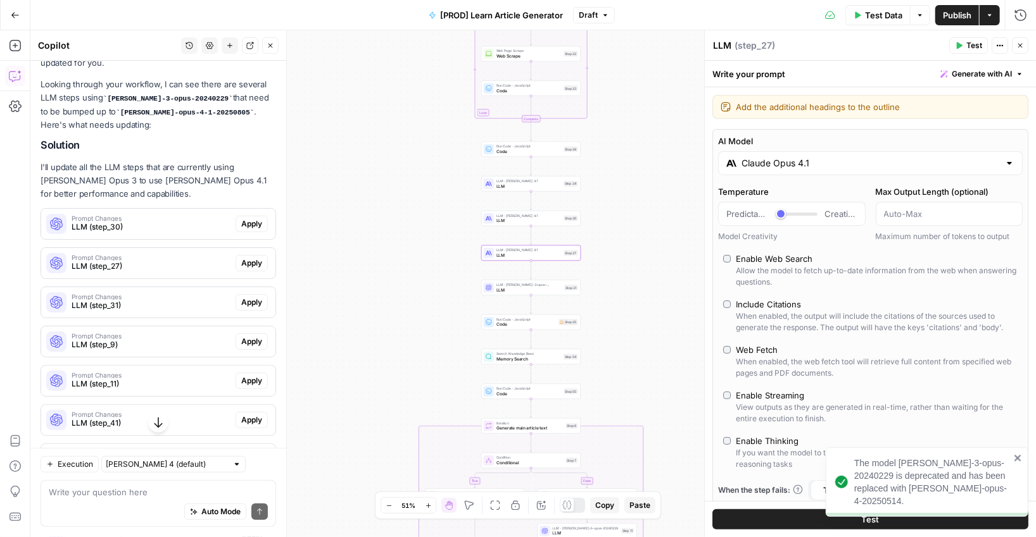
type input "***"
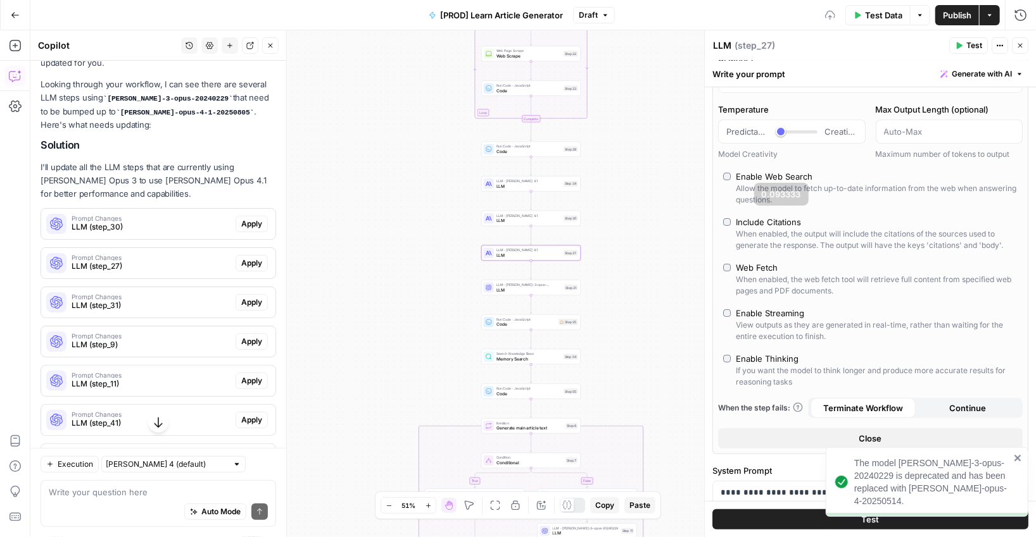
scroll to position [136, 0]
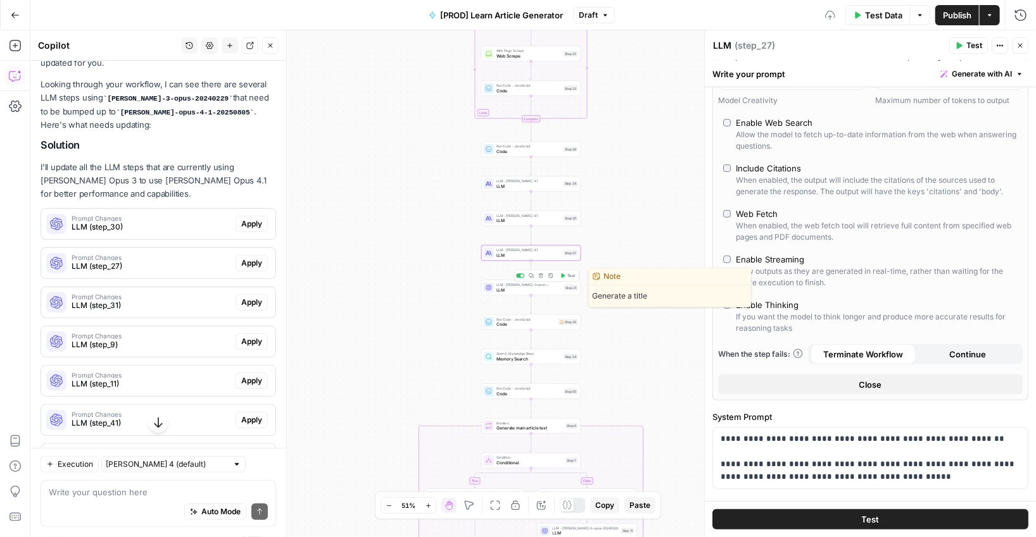
click at [539, 289] on span "LLM" at bounding box center [528, 290] width 65 height 6
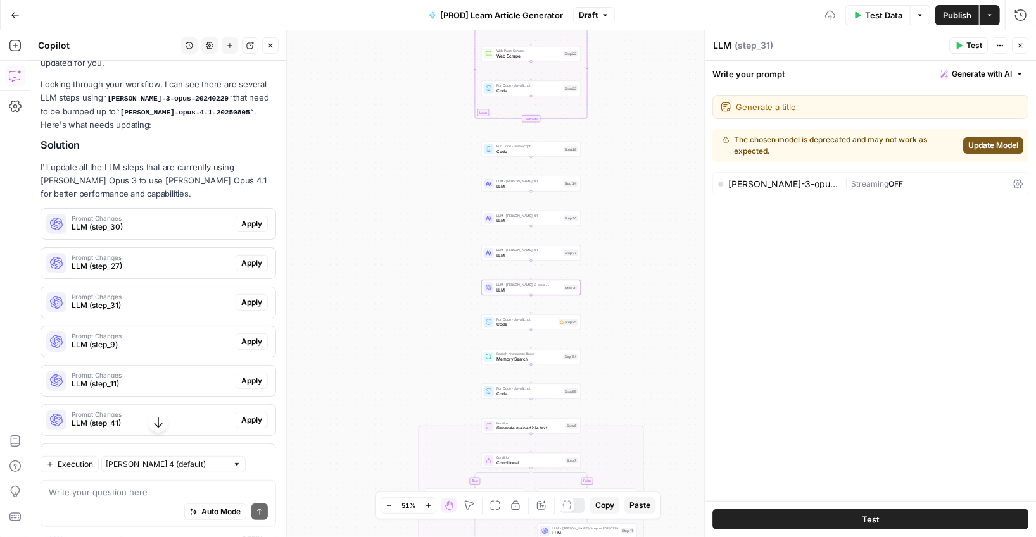
click at [699, 135] on div "The chosen model is deprecated and may not work as expected. Update Model" at bounding box center [870, 145] width 316 height 33
click at [699, 140] on span "Update Model" at bounding box center [993, 145] width 50 height 11
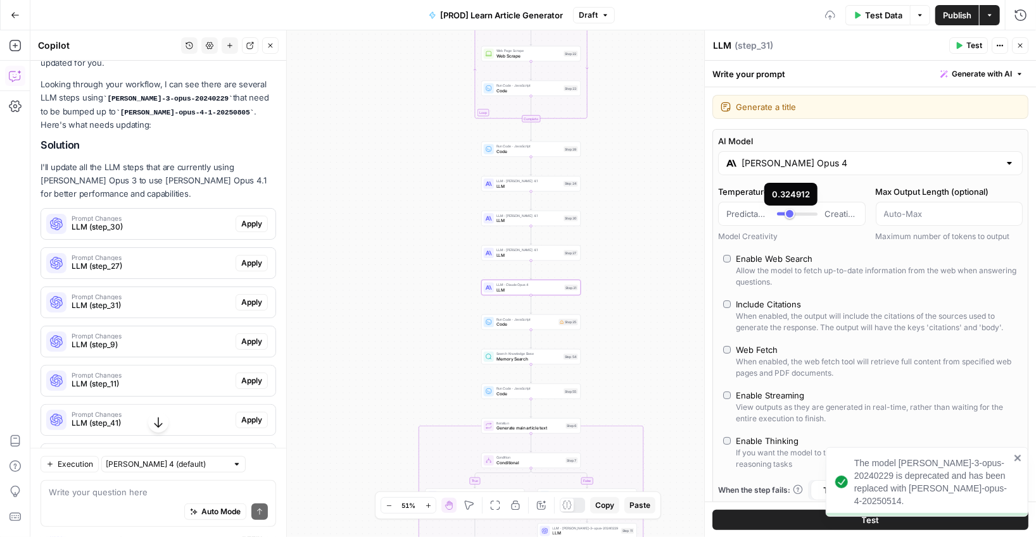
type input "*"
drag, startPoint x: 789, startPoint y: 214, endPoint x: 741, endPoint y: 214, distance: 48.1
click at [699, 214] on div "Predictable Creative" at bounding box center [791, 214] width 131 height 13
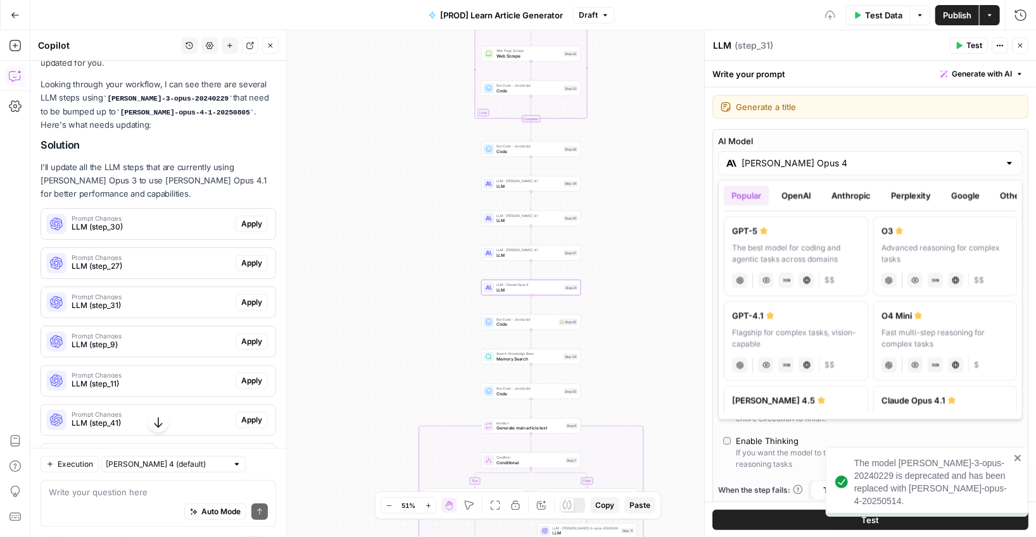
click at [699, 157] on input "[PERSON_NAME] Opus 4" at bounding box center [870, 163] width 258 height 13
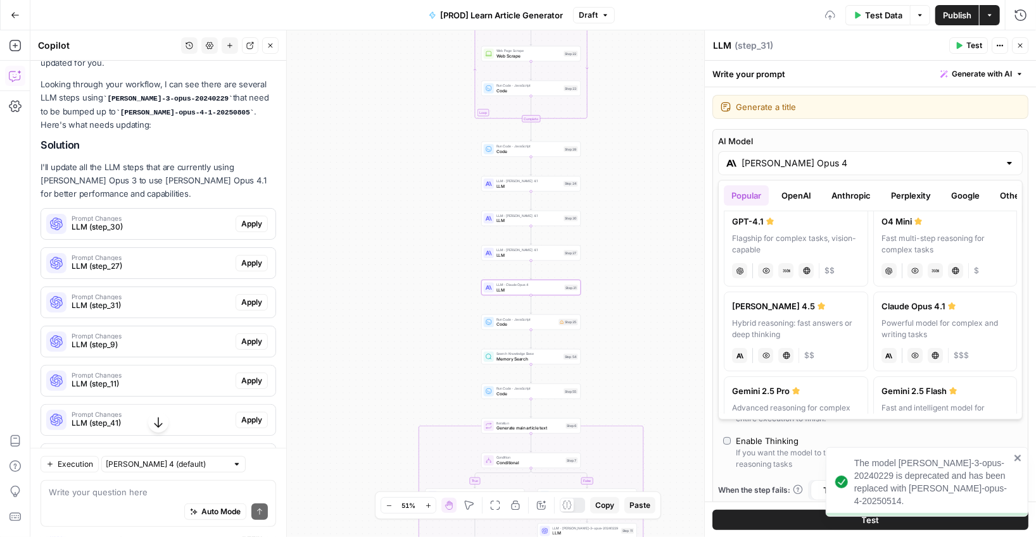
scroll to position [91, 0]
click at [699, 311] on div "Claude Opus 4.1" at bounding box center [945, 310] width 128 height 13
type input "Claude Opus 4.1"
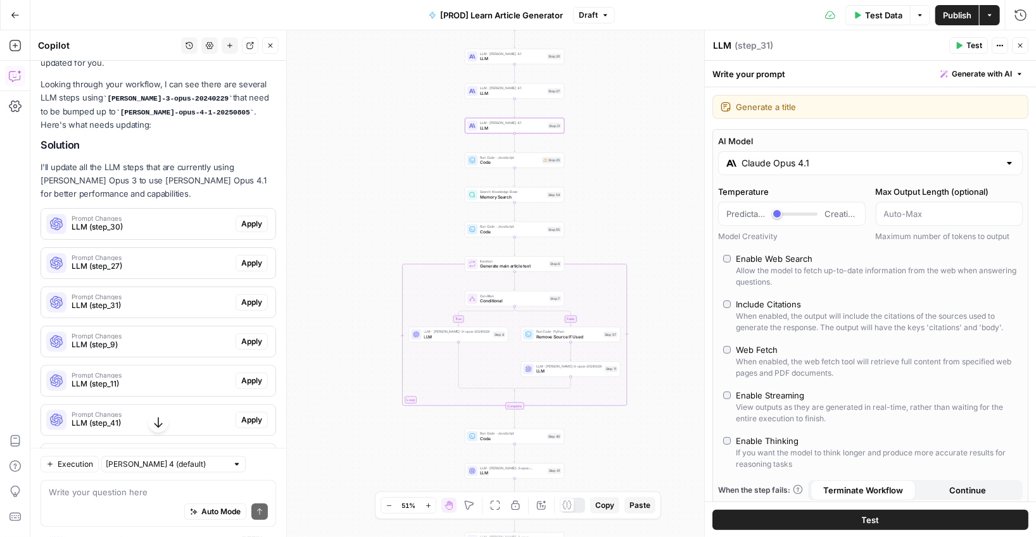
click at [544, 379] on div "true false true false Workflow Input Settings Inputs Google Search Search Googl…" at bounding box center [532, 283] width 1005 height 507
click at [548, 375] on div "LLM · [PERSON_NAME]-3-opus-20240229 LLM Step 11 Copy step Delete step Add Note …" at bounding box center [570, 368] width 99 height 15
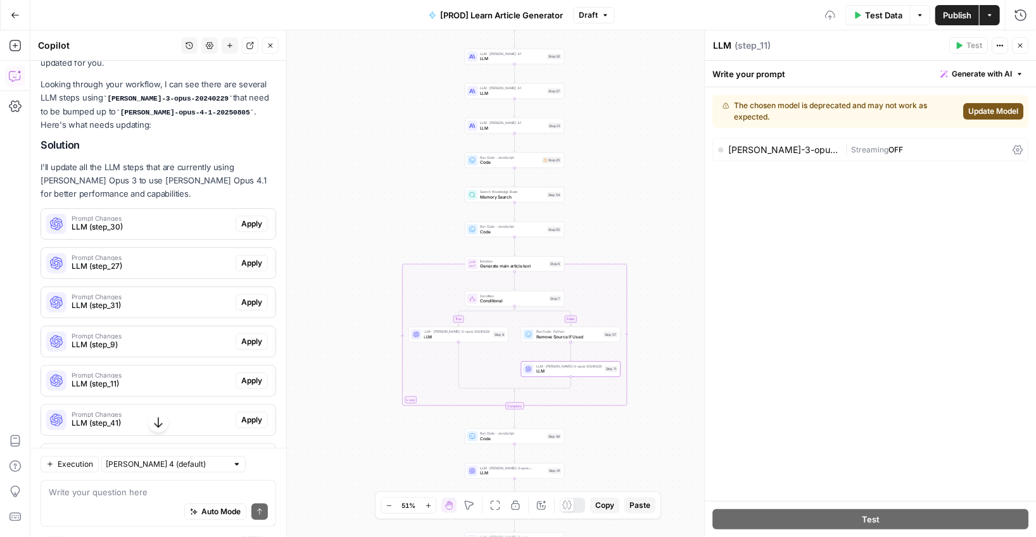
click at [699, 108] on span "Update Model" at bounding box center [993, 111] width 50 height 11
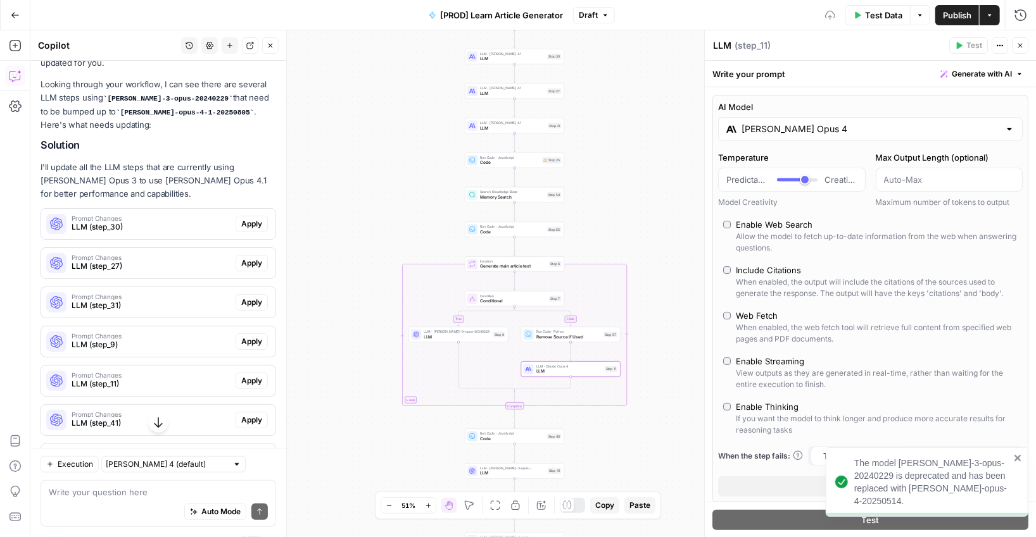
type input "*"
drag, startPoint x: 798, startPoint y: 183, endPoint x: 752, endPoint y: 183, distance: 46.2
click at [699, 183] on div "Predictable Creative" at bounding box center [791, 179] width 131 height 13
click at [699, 135] on div "[PERSON_NAME] Opus 4" at bounding box center [870, 129] width 304 height 24
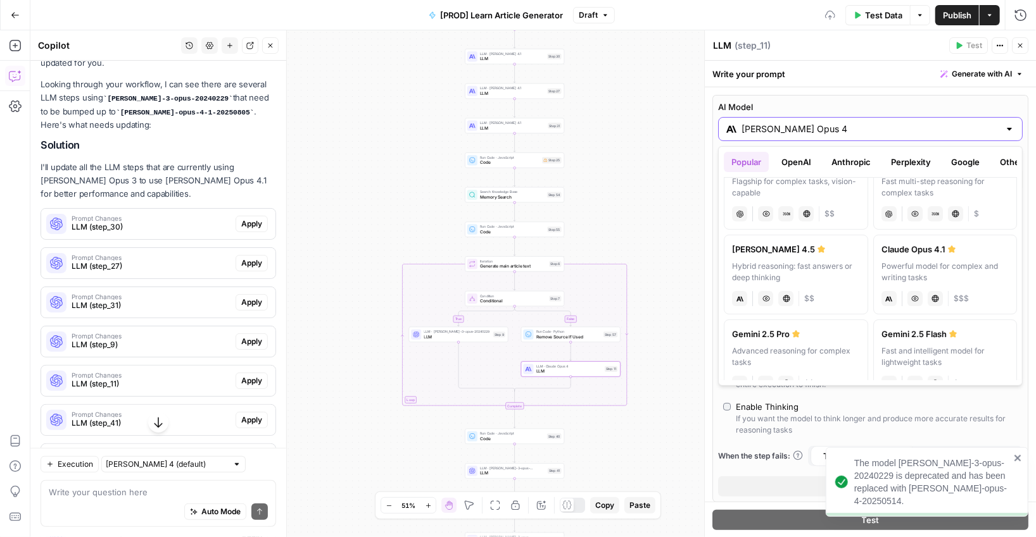
scroll to position [142, 0]
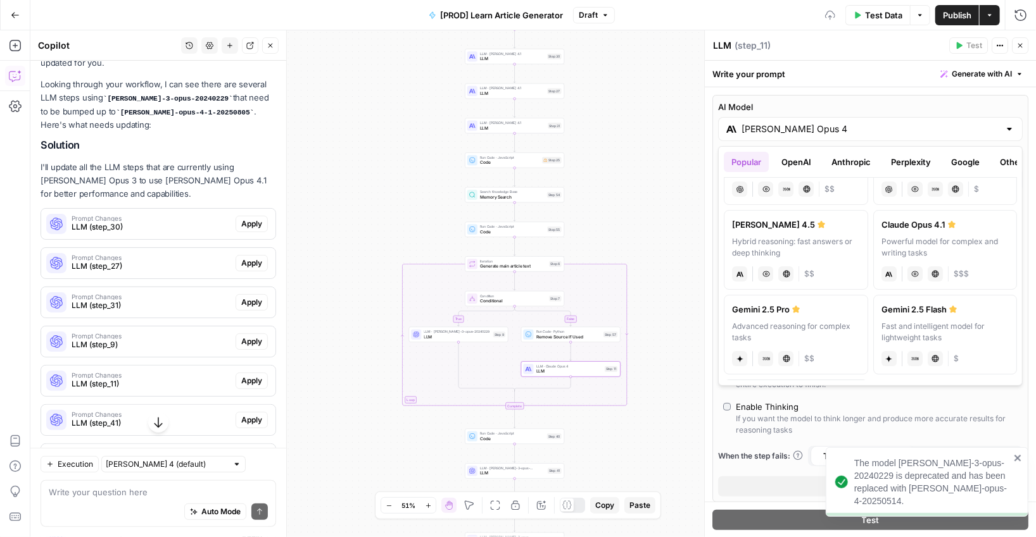
click at [699, 239] on div "Powerful model for complex and writing tasks" at bounding box center [945, 247] width 128 height 23
type input "Claude Opus 4.1"
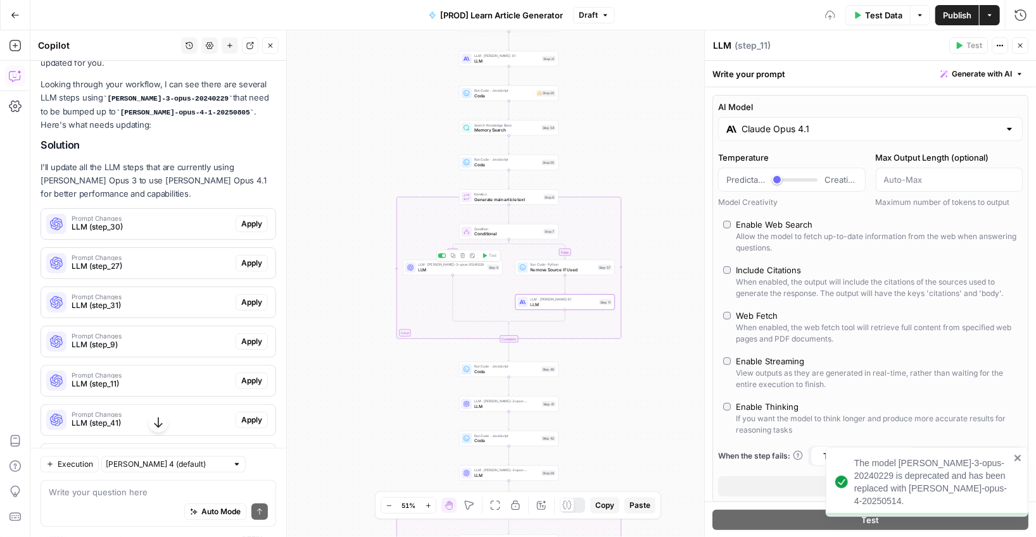
click at [429, 272] on span "LLM" at bounding box center [451, 269] width 66 height 6
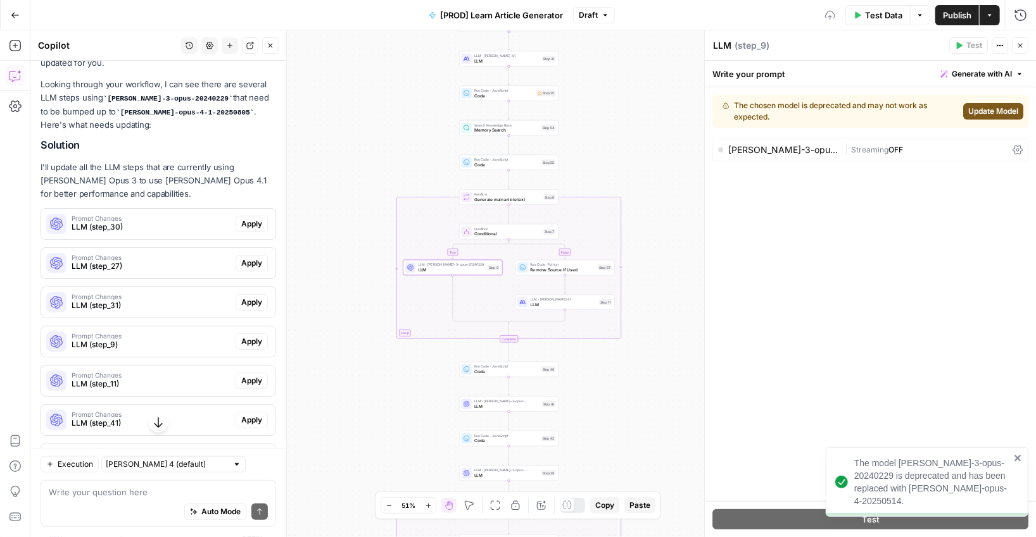
click at [699, 109] on span "Update Model" at bounding box center [993, 111] width 50 height 11
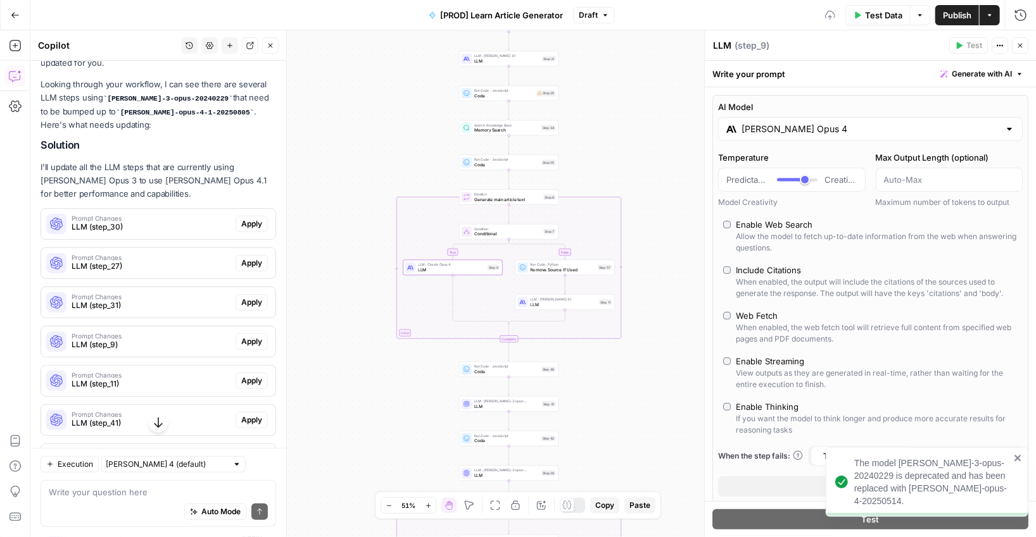
type input "*"
drag, startPoint x: 806, startPoint y: 180, endPoint x: 755, endPoint y: 179, distance: 51.3
click at [699, 179] on div "Predictable Creative" at bounding box center [791, 179] width 131 height 13
click at [699, 131] on input "[PERSON_NAME] Opus 4" at bounding box center [870, 129] width 258 height 13
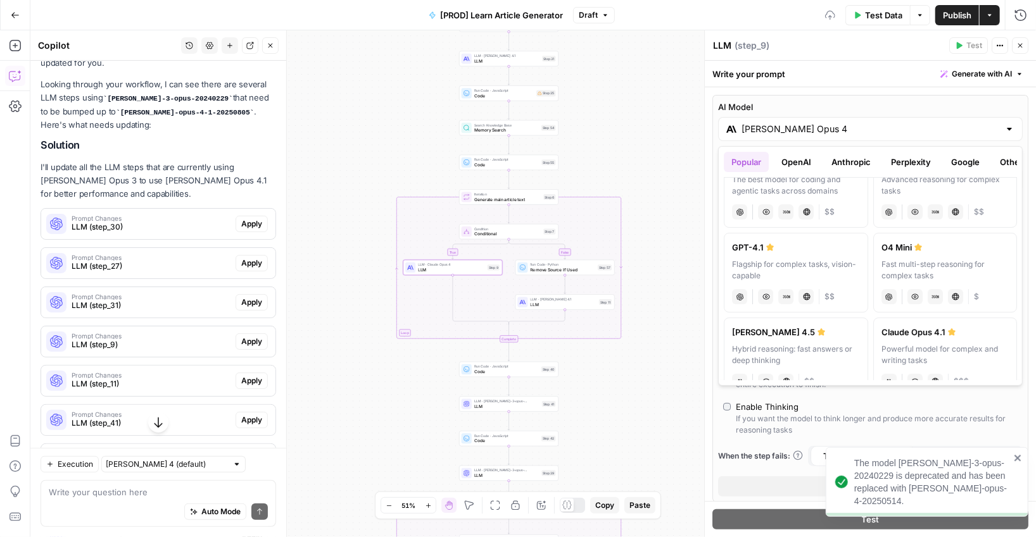
scroll to position [46, 0]
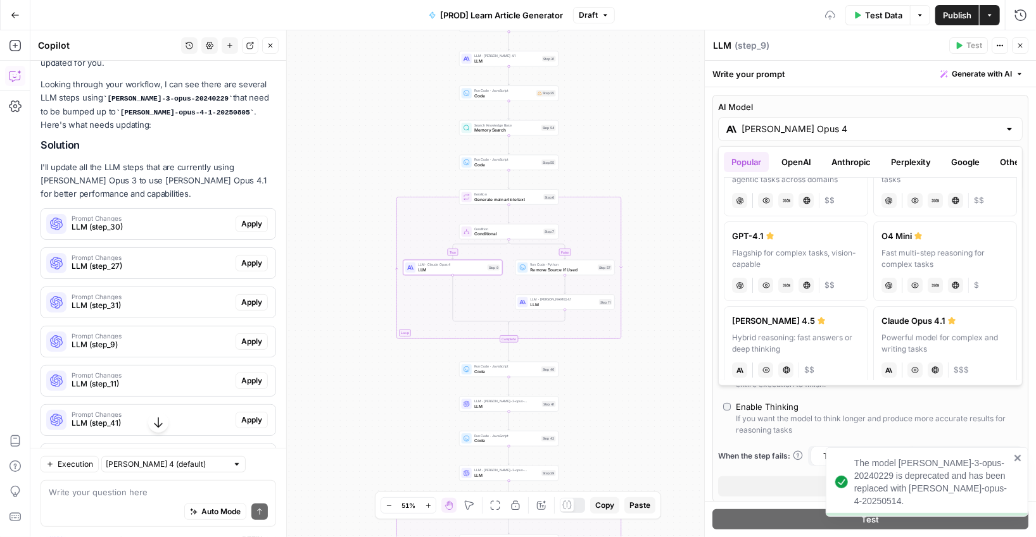
click at [699, 332] on div "Powerful model for complex and writing tasks" at bounding box center [945, 343] width 128 height 23
type input "Claude Opus 4.1"
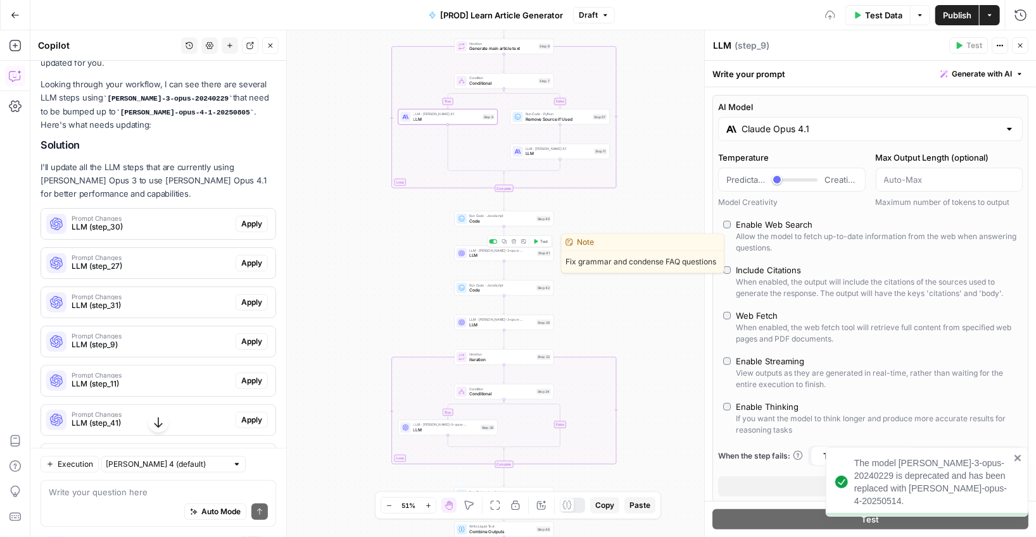
click at [484, 253] on span "LLM" at bounding box center [501, 256] width 65 height 6
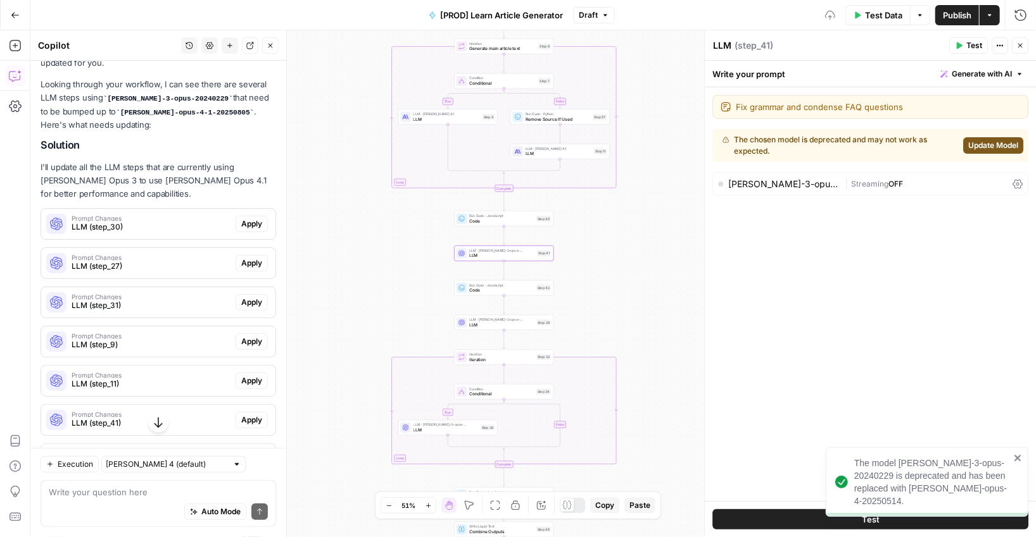
click at [699, 142] on span "Update Model" at bounding box center [993, 145] width 50 height 11
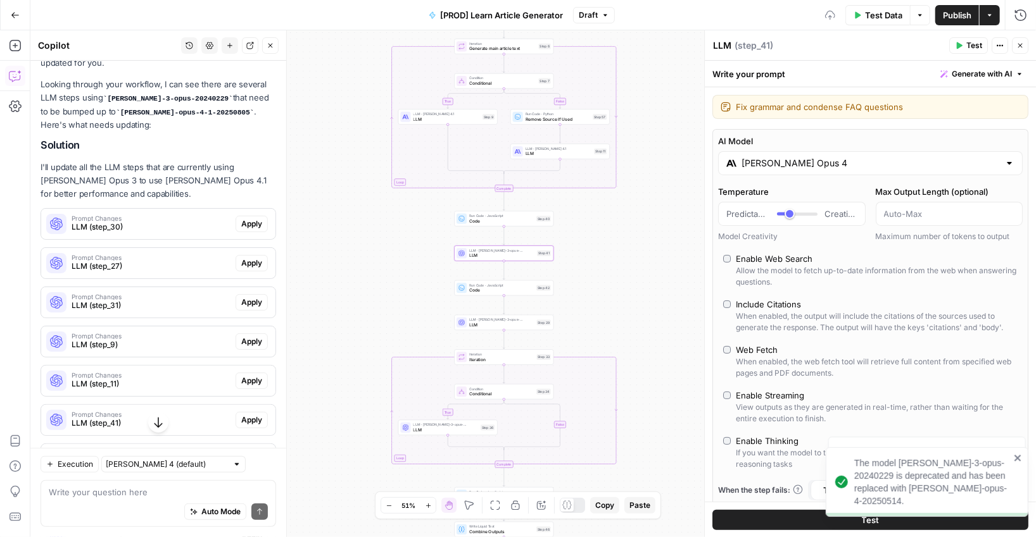
type input "***"
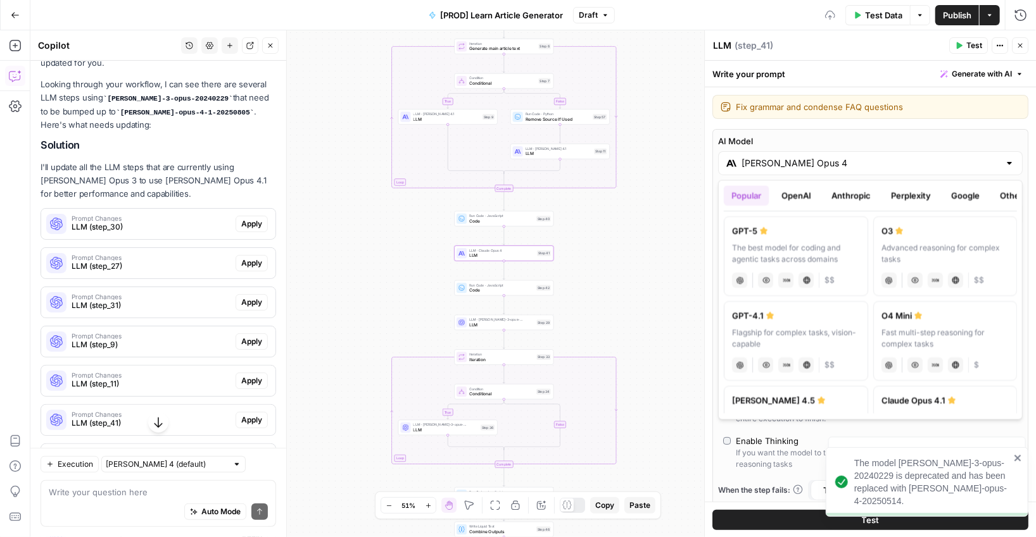
click at [699, 167] on input "[PERSON_NAME] Opus 4" at bounding box center [870, 163] width 258 height 13
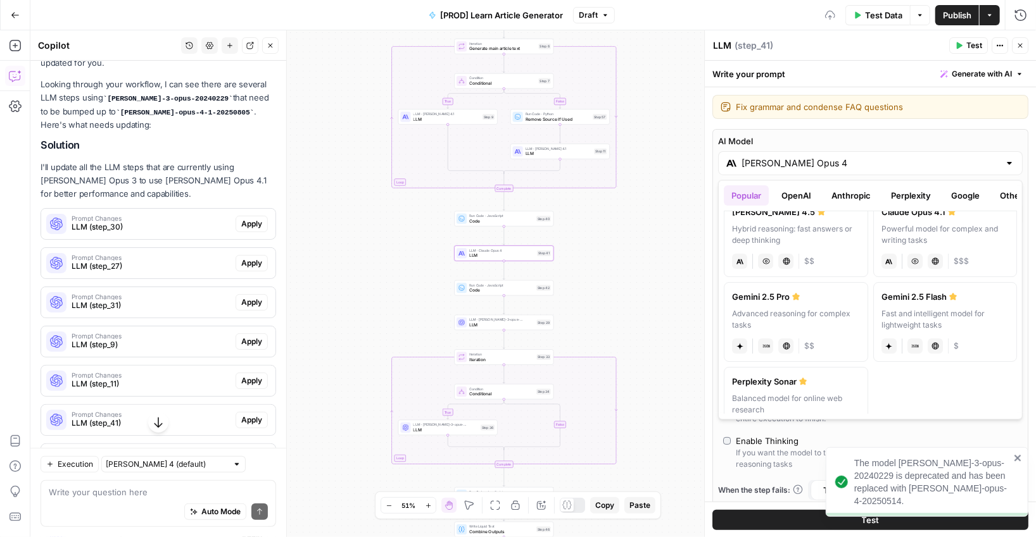
scroll to position [163, 0]
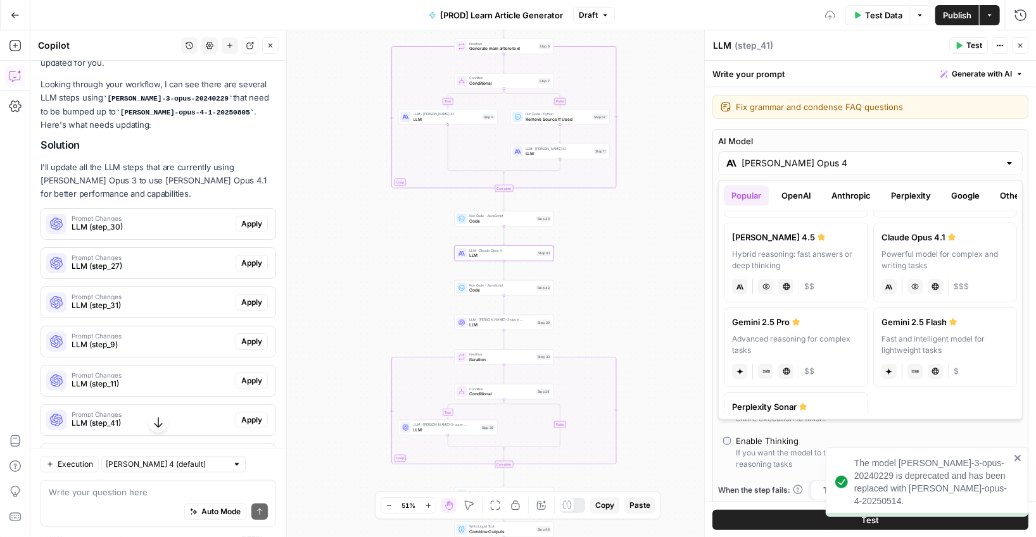
click at [699, 254] on div "Powerful model for complex and writing tasks" at bounding box center [945, 260] width 128 height 23
type input "Claude Opus 4.1"
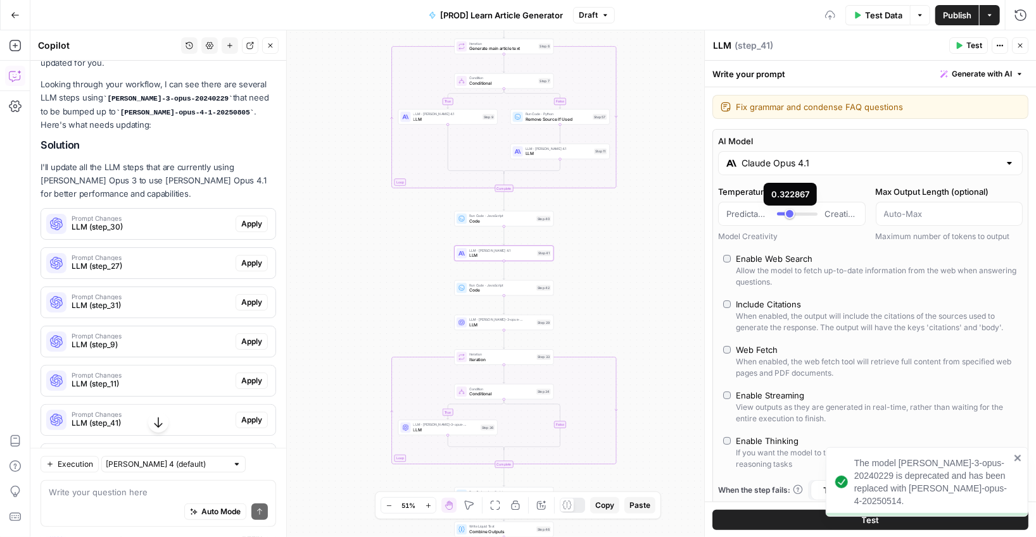
type input "*"
drag, startPoint x: 791, startPoint y: 217, endPoint x: 745, endPoint y: 218, distance: 45.6
click at [699, 218] on div "Predictable Creative" at bounding box center [791, 214] width 131 height 13
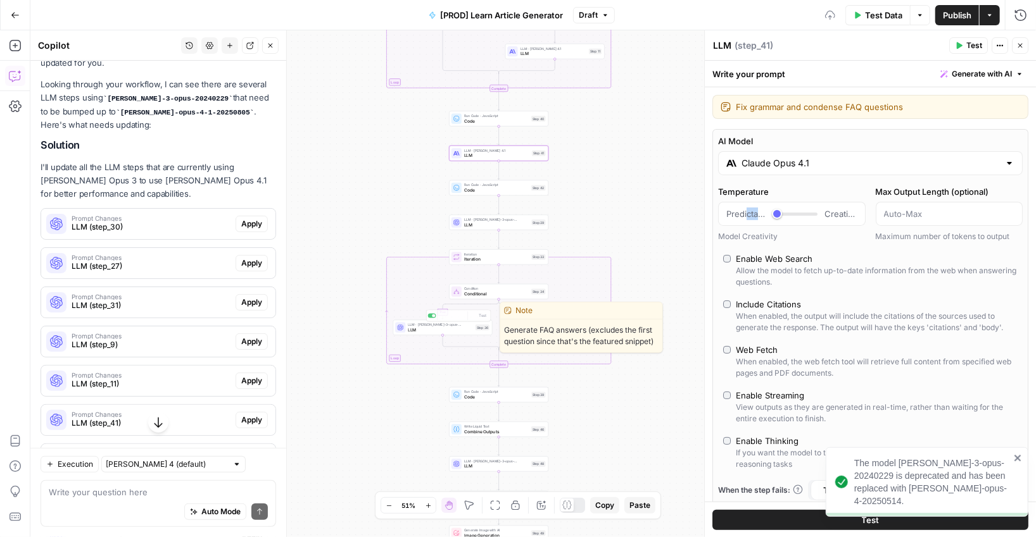
click at [418, 336] on div "true false true false Workflow Input Settings Inputs Google Search Search Googl…" at bounding box center [532, 283] width 1005 height 507
click at [421, 328] on span "LLM" at bounding box center [440, 330] width 65 height 6
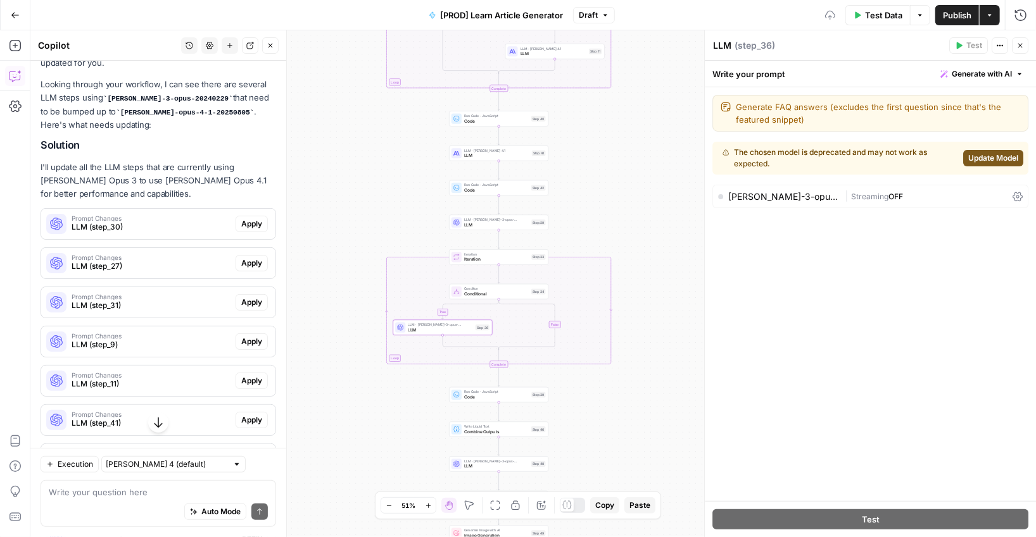
click at [699, 159] on span "Update Model" at bounding box center [993, 158] width 50 height 11
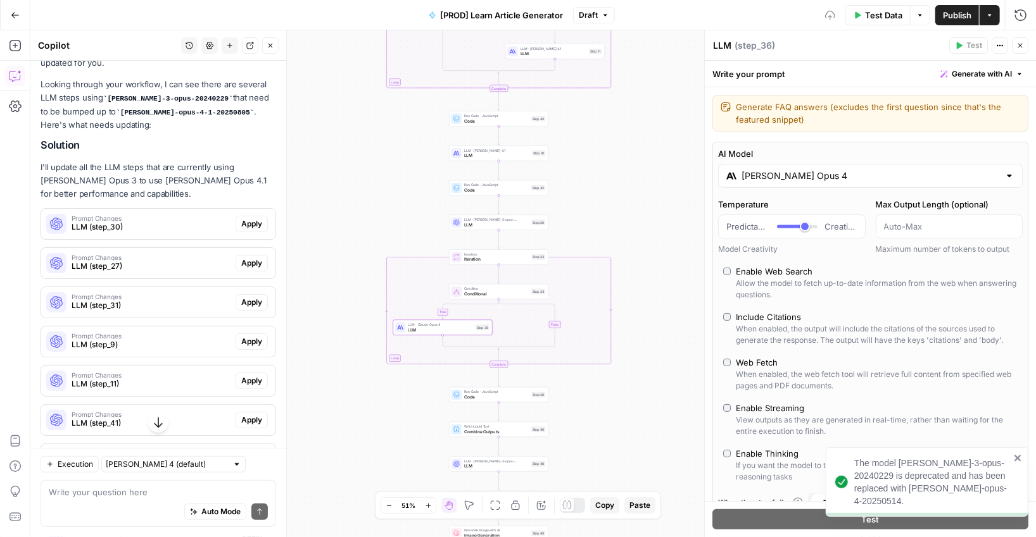
type input "*"
drag, startPoint x: 806, startPoint y: 230, endPoint x: 749, endPoint y: 230, distance: 56.3
click at [699, 230] on div "Predictable Creative" at bounding box center [791, 226] width 131 height 13
click at [699, 195] on div "AI Model [PERSON_NAME] Opus 4 Temperature Predictable Creative Model Creativity…" at bounding box center [870, 346] width 316 height 408
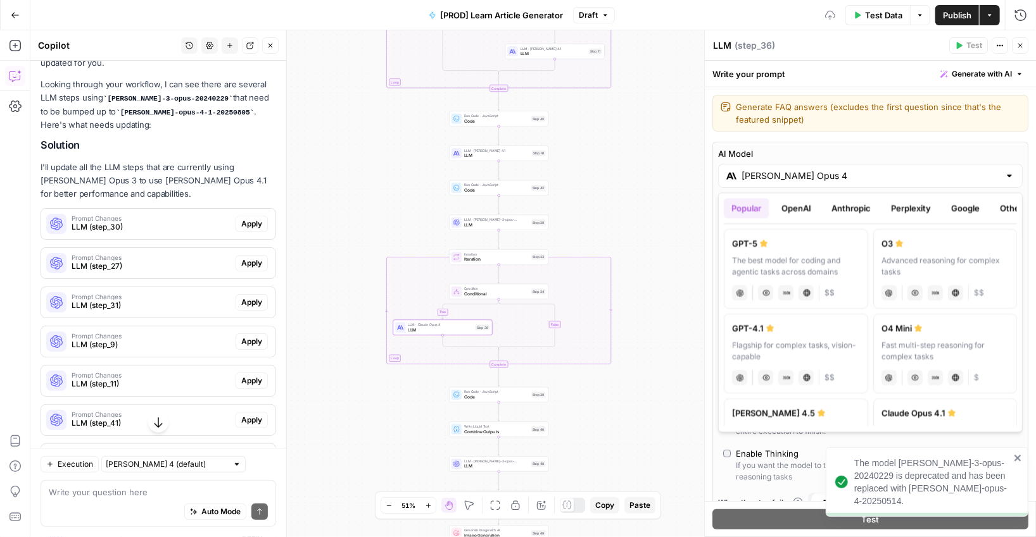
click at [699, 179] on input "[PERSON_NAME] Opus 4" at bounding box center [870, 176] width 258 height 13
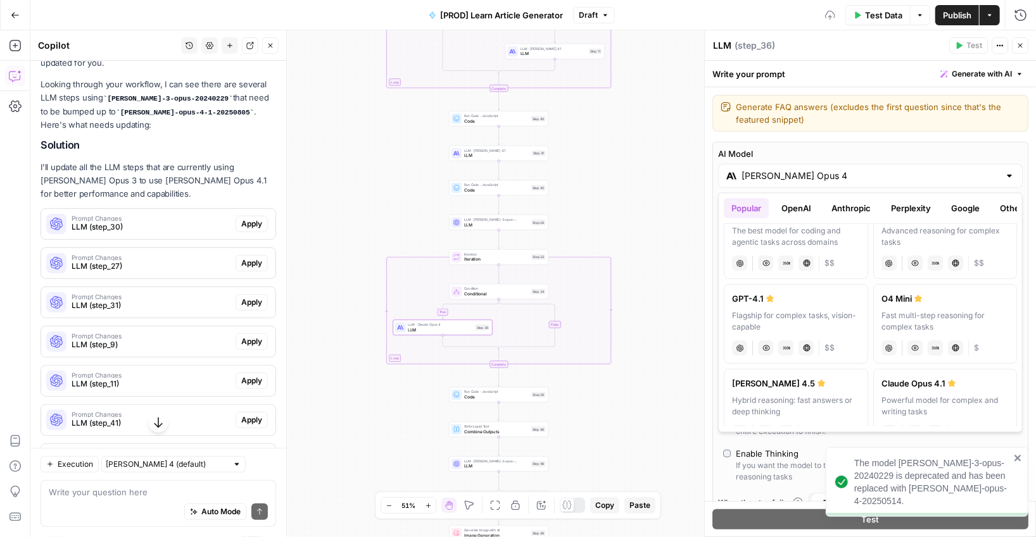
scroll to position [43, 0]
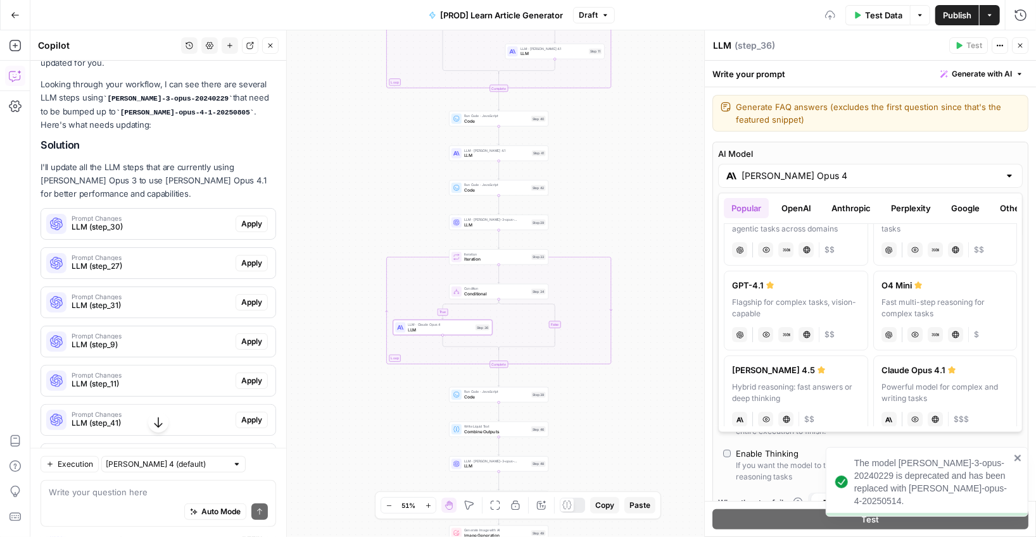
click at [699, 368] on div "Claude Opus 4.1" at bounding box center [945, 371] width 128 height 13
type input "Claude Opus 4.1"
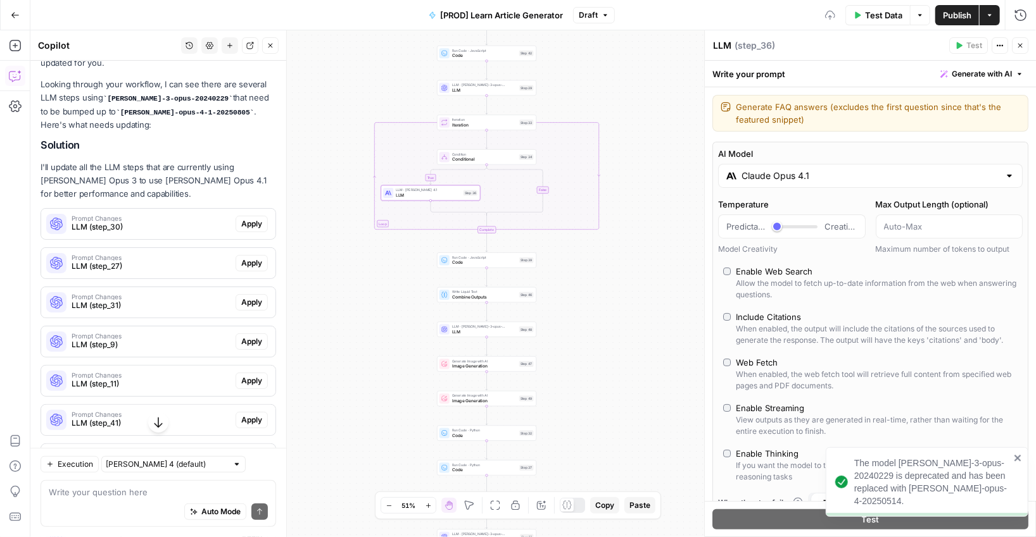
click at [456, 336] on div "LLM · [PERSON_NAME]-3-opus-20240229 LLM Step 48 Copy step Delete step Edit Note…" at bounding box center [486, 329] width 99 height 15
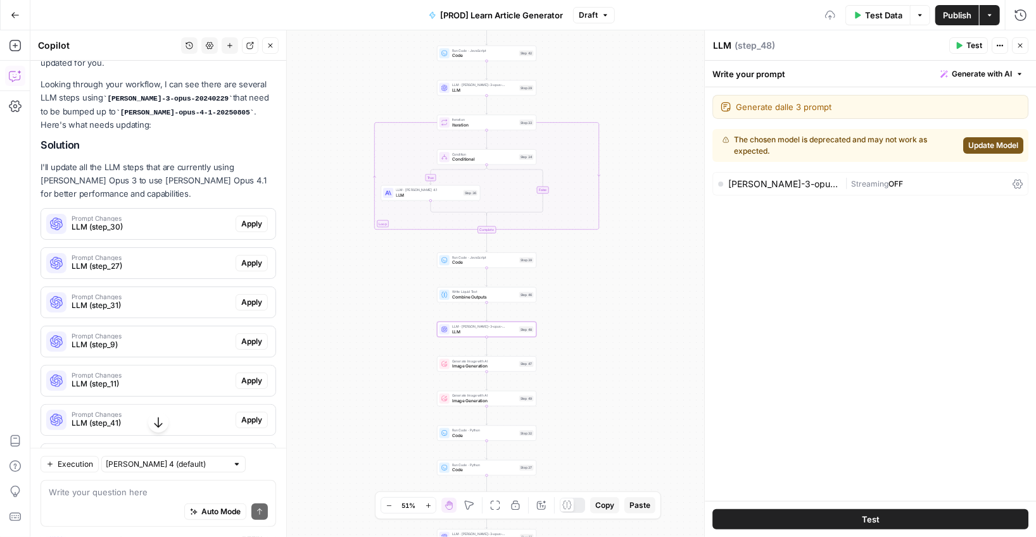
click at [699, 142] on span "Update Model" at bounding box center [993, 145] width 50 height 11
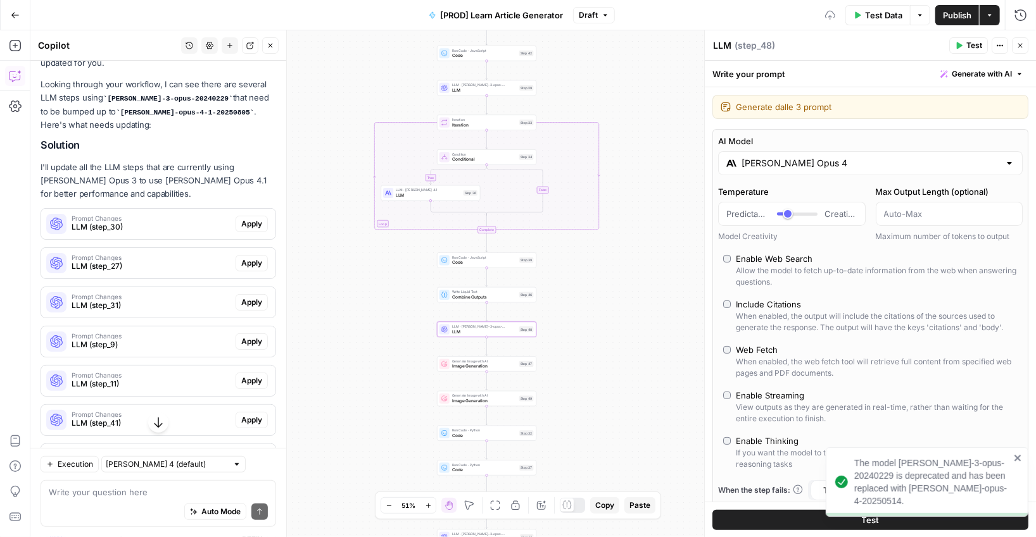
type input "***"
click at [699, 161] on input "[PERSON_NAME] Opus 4" at bounding box center [870, 163] width 258 height 13
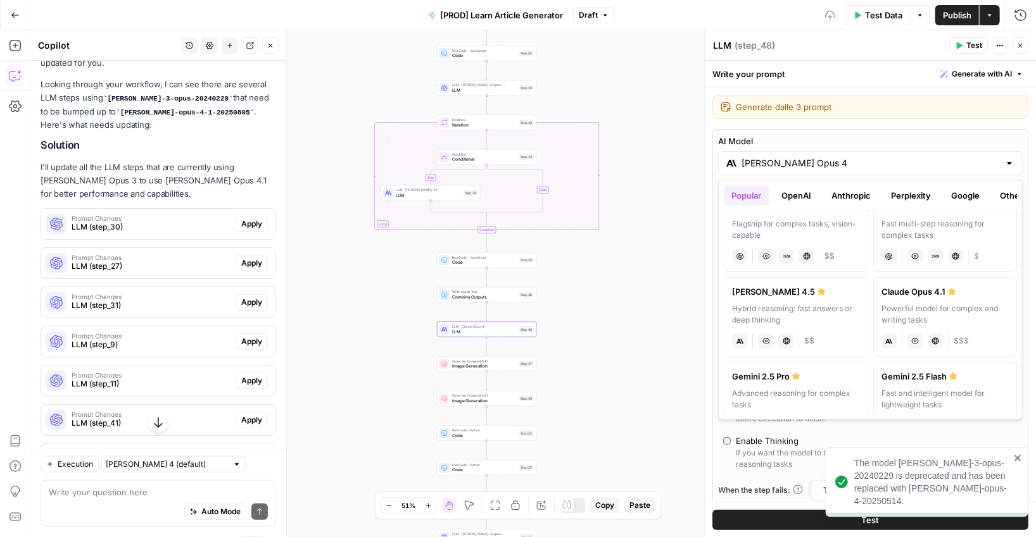
scroll to position [123, 0]
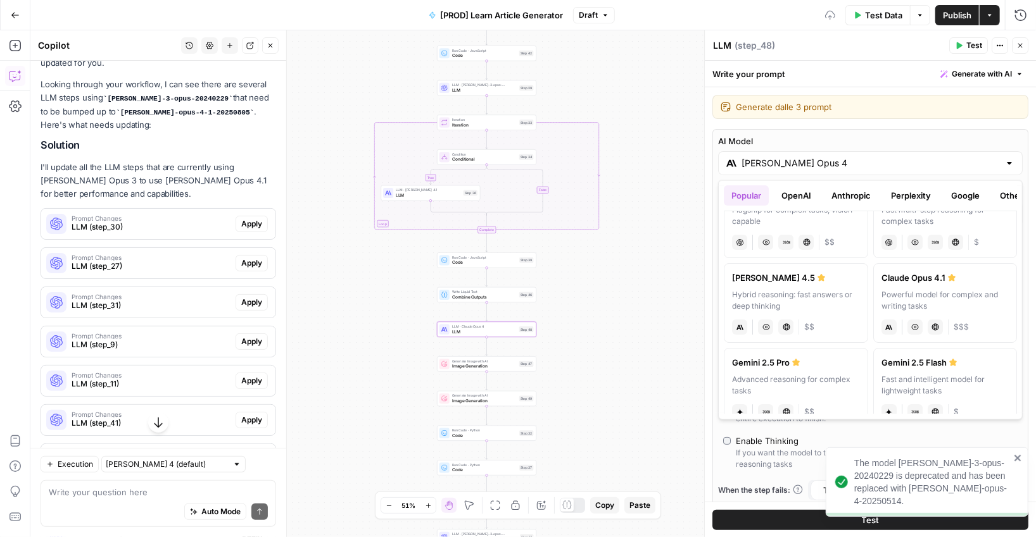
click at [699, 307] on div "Powerful model for complex and writing tasks" at bounding box center [945, 301] width 128 height 23
type input "Claude Opus 4.1"
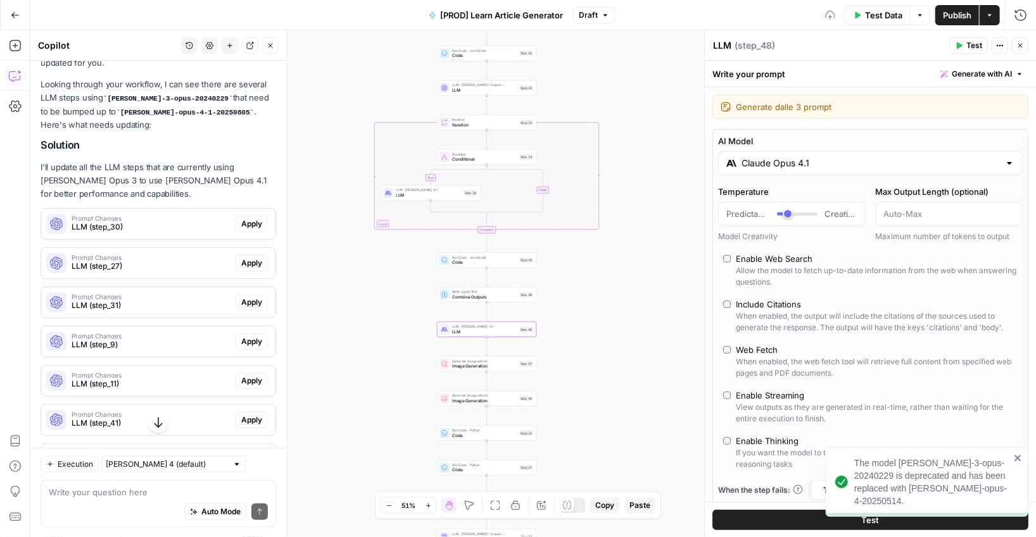
type input "*"
drag, startPoint x: 777, startPoint y: 212, endPoint x: 764, endPoint y: 212, distance: 12.7
click at [699, 212] on div "Predictable Creative" at bounding box center [791, 214] width 131 height 13
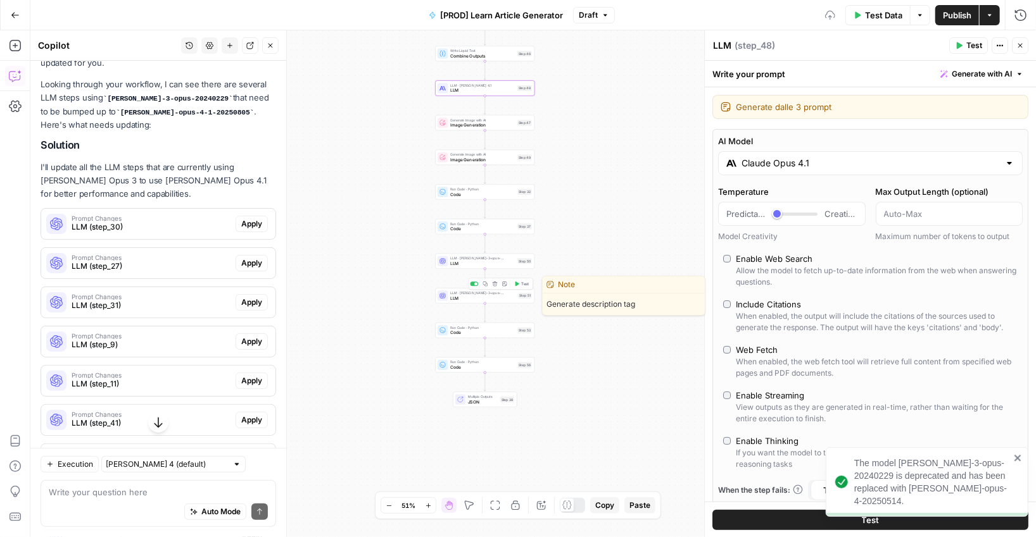
click at [451, 296] on span "LLM" at bounding box center [482, 298] width 65 height 6
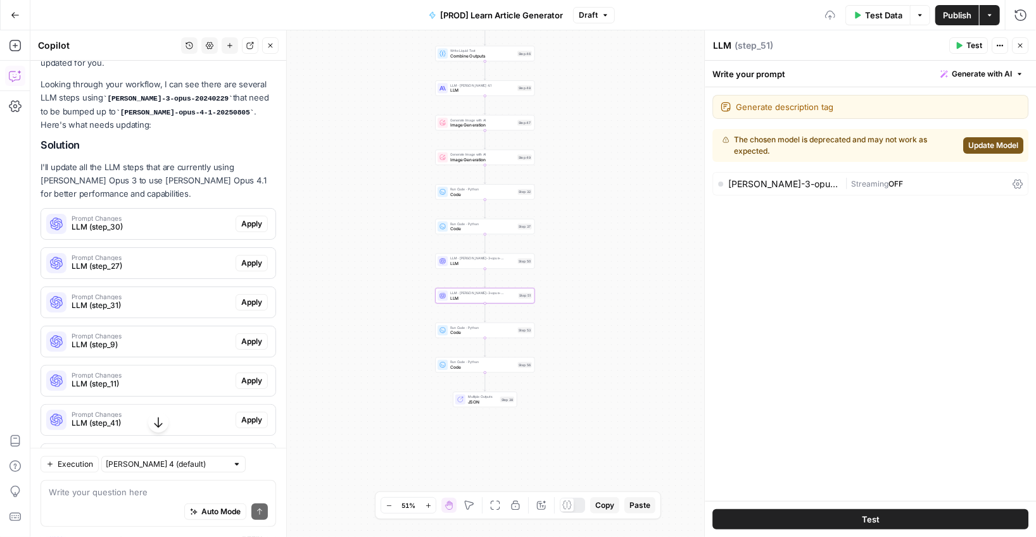
click at [699, 145] on span "Update Model" at bounding box center [993, 145] width 50 height 11
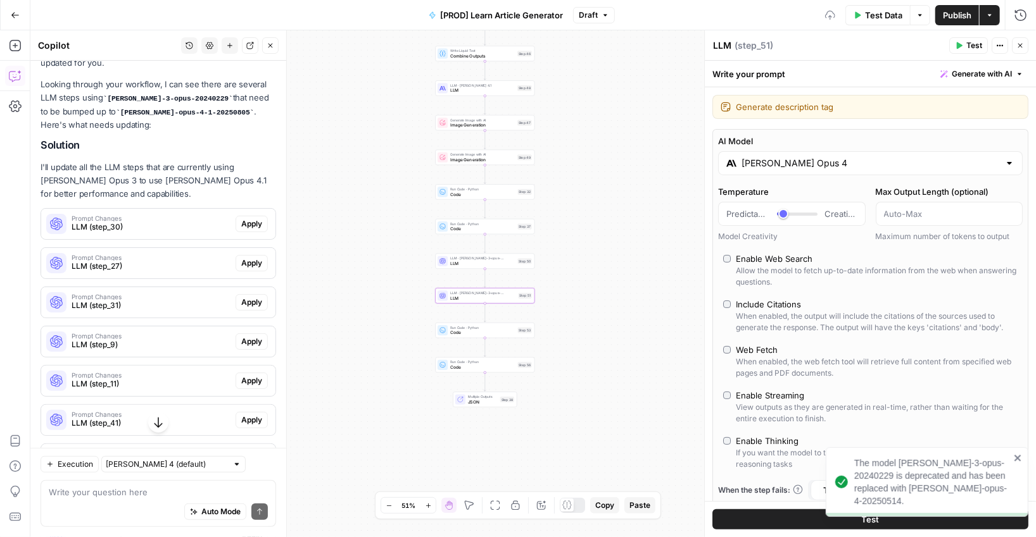
type input "***"
click at [699, 170] on div "[PERSON_NAME] Opus 4" at bounding box center [870, 163] width 304 height 24
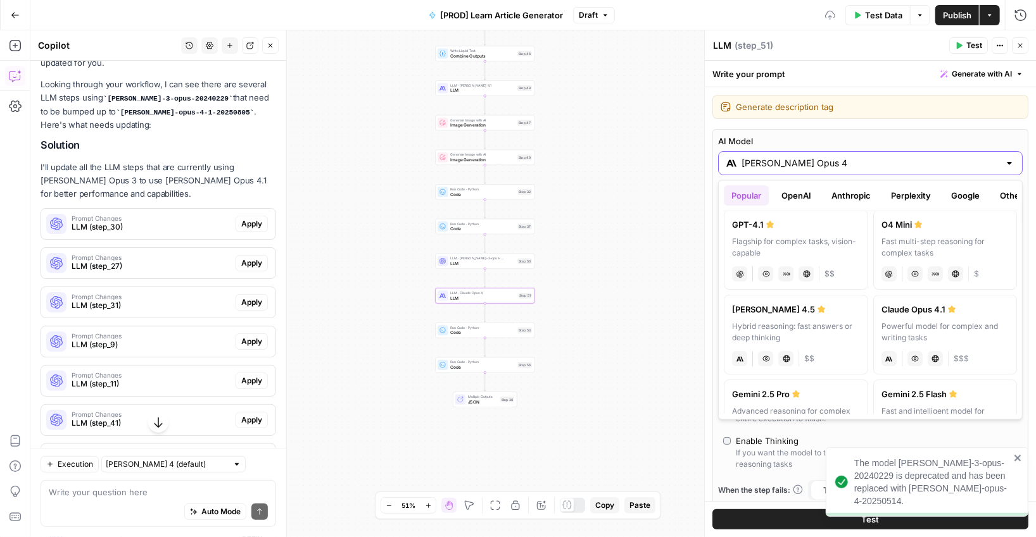
scroll to position [111, 0]
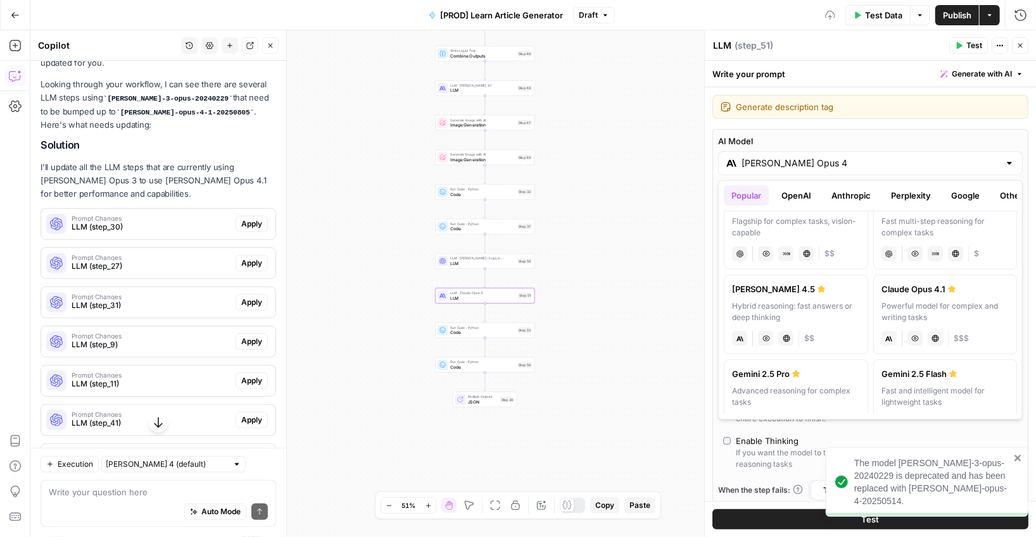
click at [699, 301] on div "Powerful model for complex and writing tasks" at bounding box center [945, 312] width 128 height 23
type input "Claude Opus 4.1"
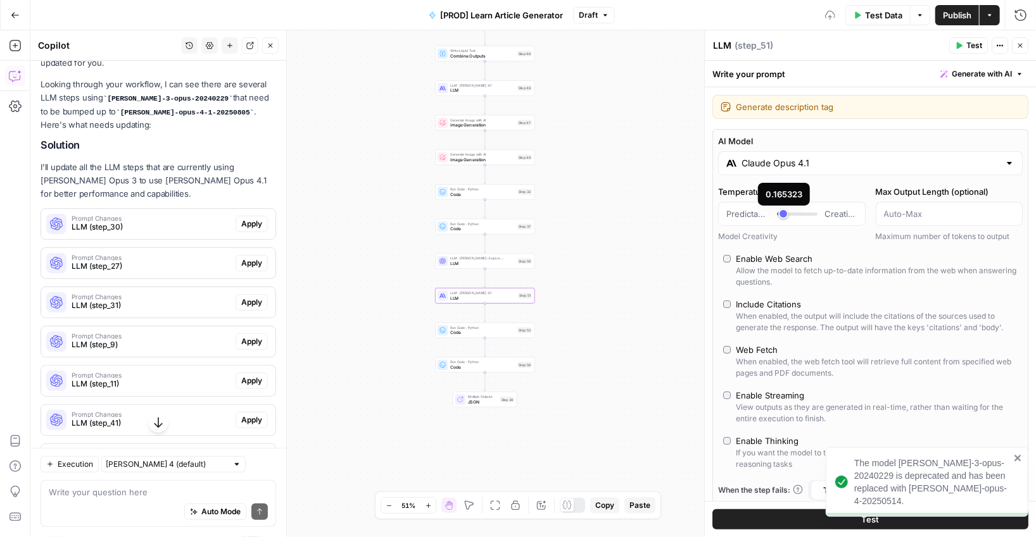
type input "*"
drag, startPoint x: 783, startPoint y: 211, endPoint x: 734, endPoint y: 211, distance: 49.4
click at [699, 211] on div "Predictable Creative" at bounding box center [791, 214] width 131 height 13
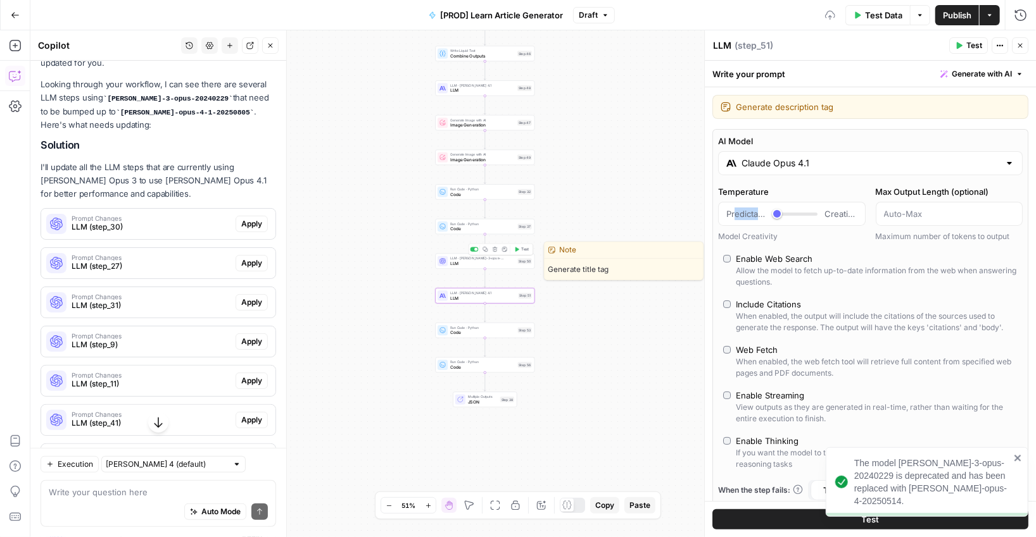
click at [451, 256] on span "LLM · [PERSON_NAME]-3-opus-20240229" at bounding box center [482, 258] width 65 height 5
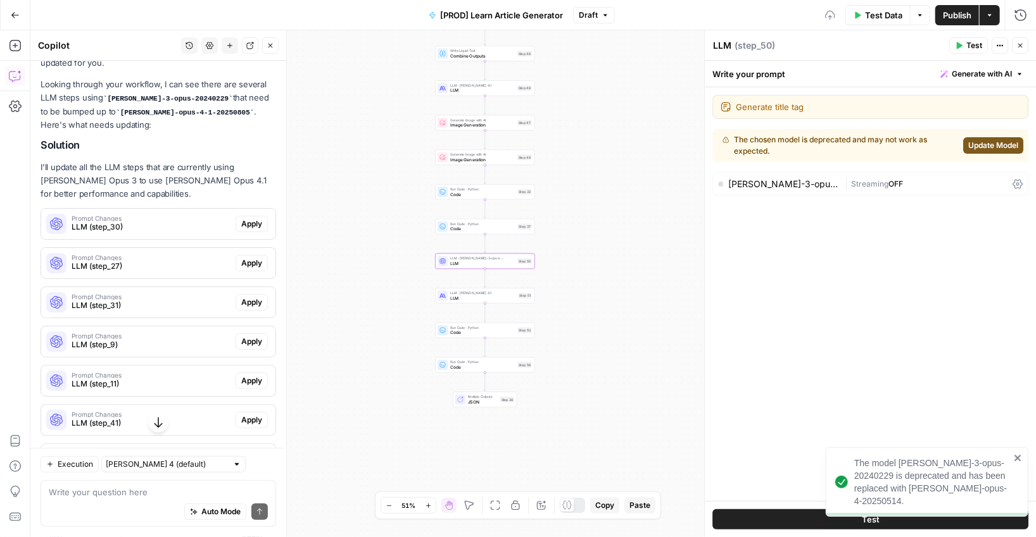
click at [699, 142] on span "Update Model" at bounding box center [993, 145] width 50 height 11
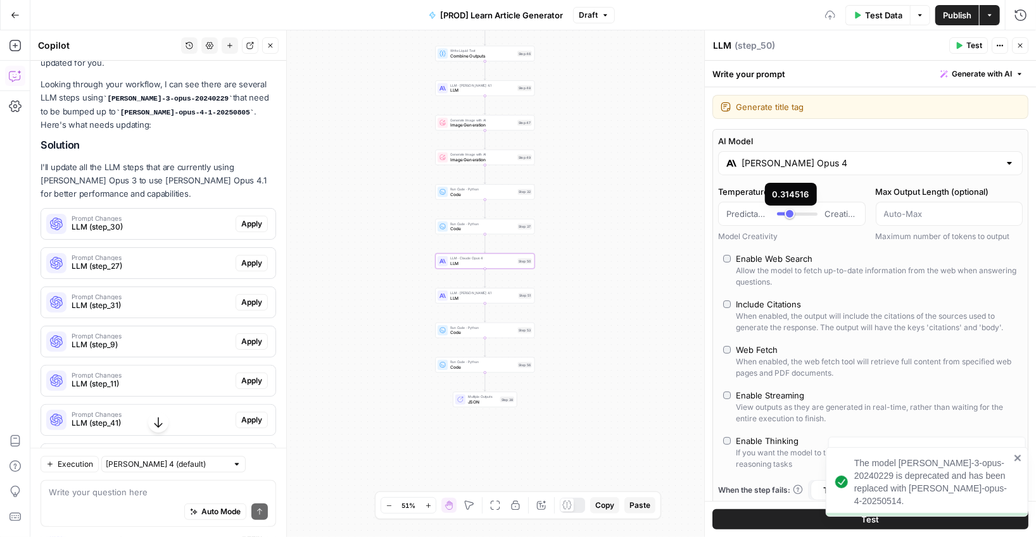
type input "*"
drag, startPoint x: 791, startPoint y: 214, endPoint x: 773, endPoint y: 214, distance: 17.7
click at [699, 214] on div "Predictable Creative" at bounding box center [791, 214] width 131 height 13
click at [699, 171] on div "[PERSON_NAME] Opus 4" at bounding box center [870, 163] width 304 height 24
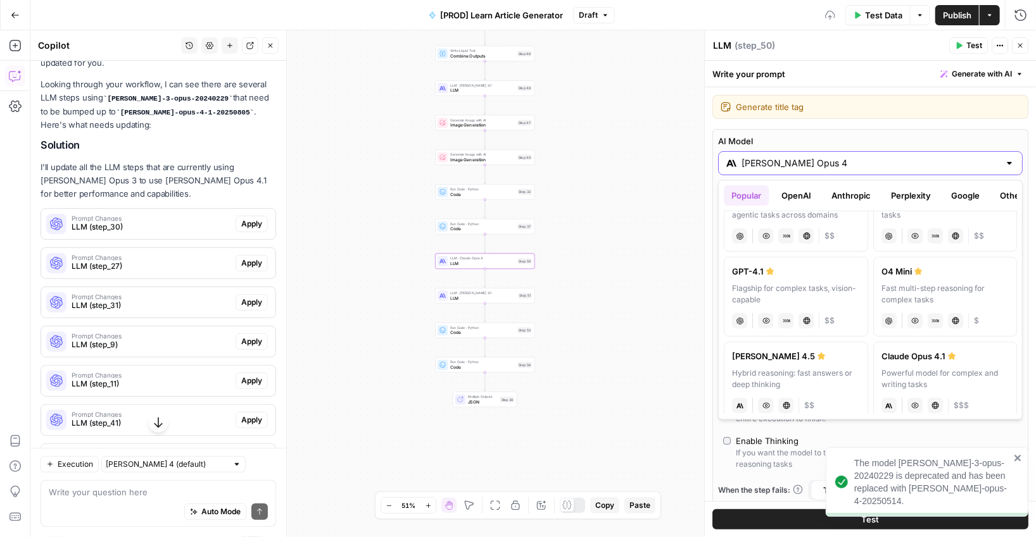
scroll to position [60, 0]
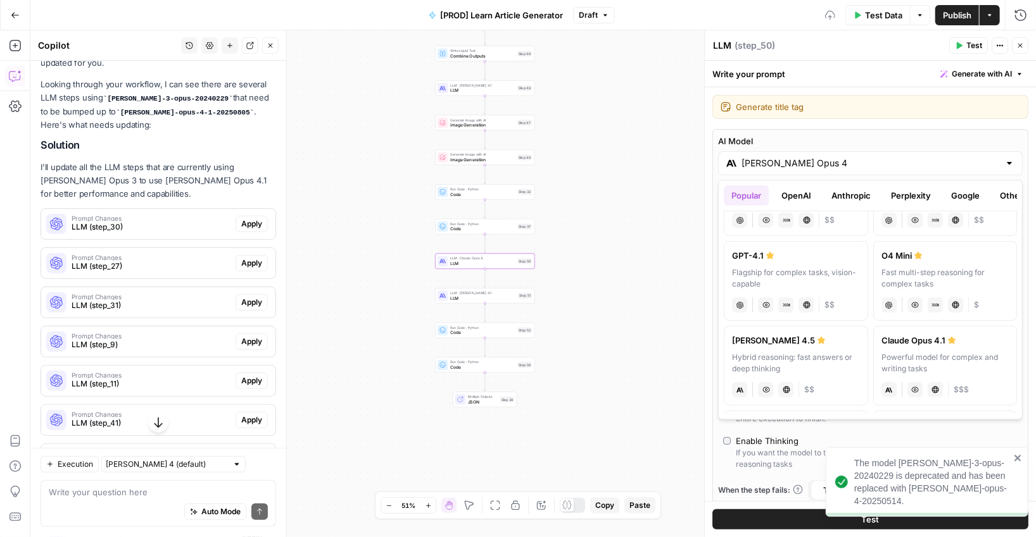
click at [699, 360] on div "Powerful model for complex and writing tasks" at bounding box center [945, 364] width 128 height 23
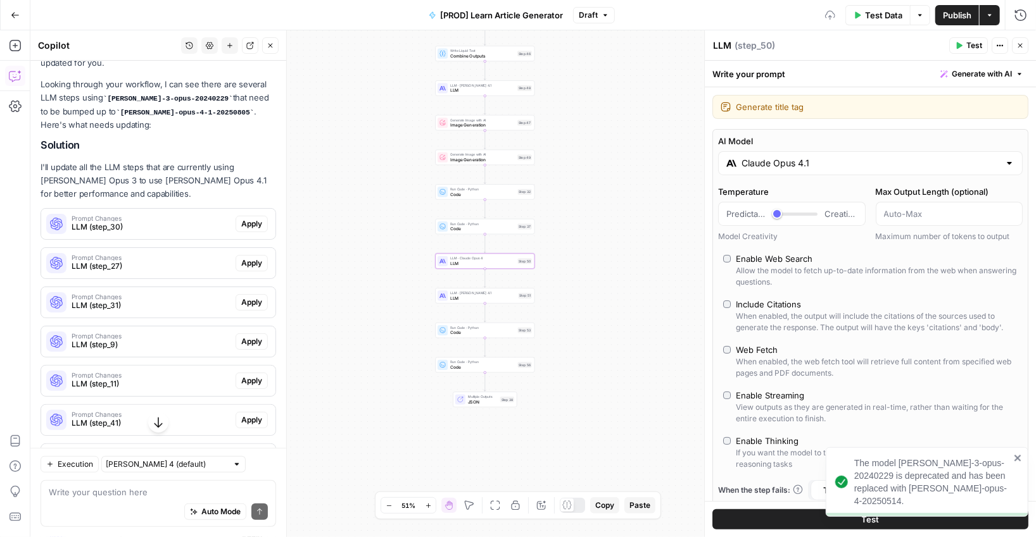
type input "Claude Opus 4.1"
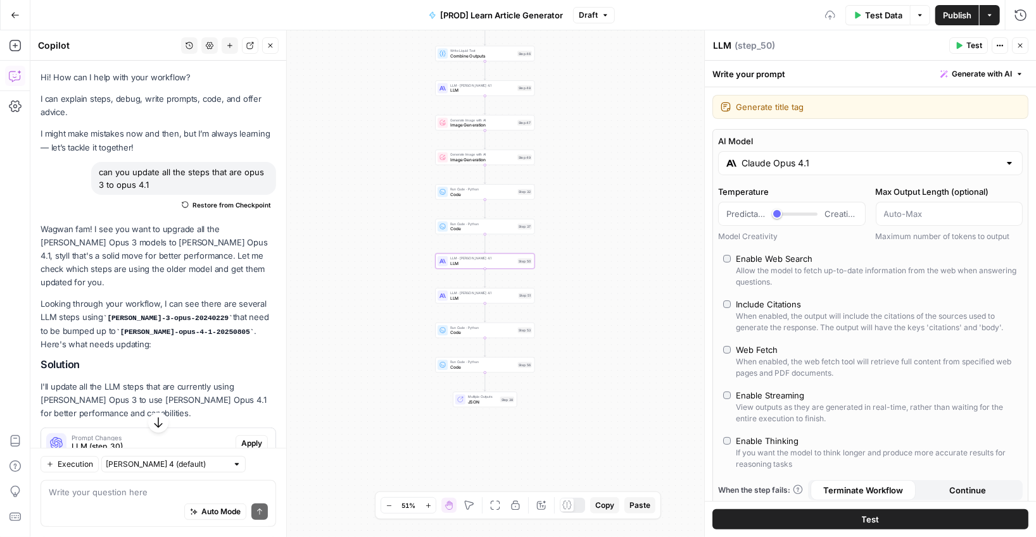
click at [699, 19] on span "Publish" at bounding box center [957, 15] width 28 height 13
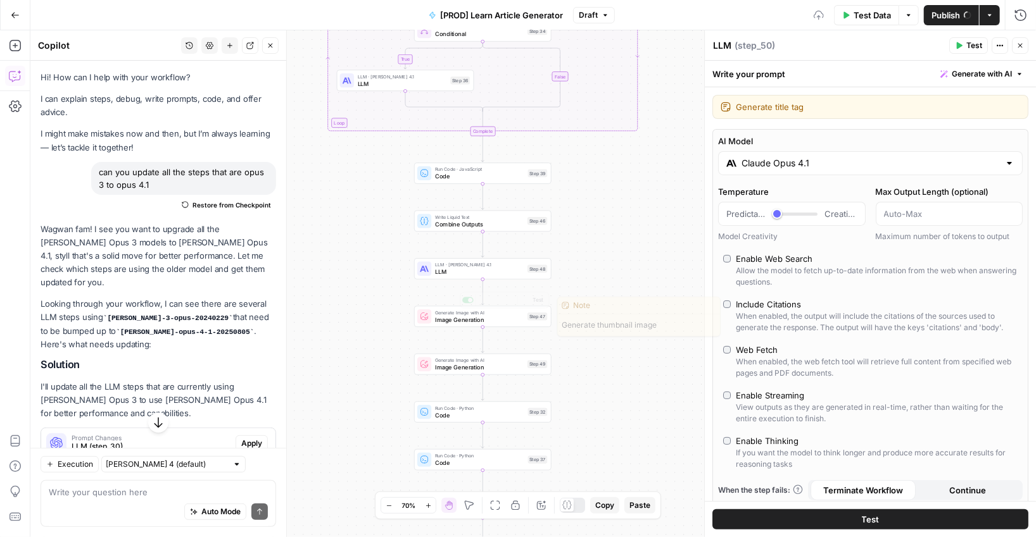
click at [437, 278] on div "LLM · [PERSON_NAME] 4.1 LLM Step 48 Copy step Delete step Edit Note Test" at bounding box center [482, 269] width 137 height 22
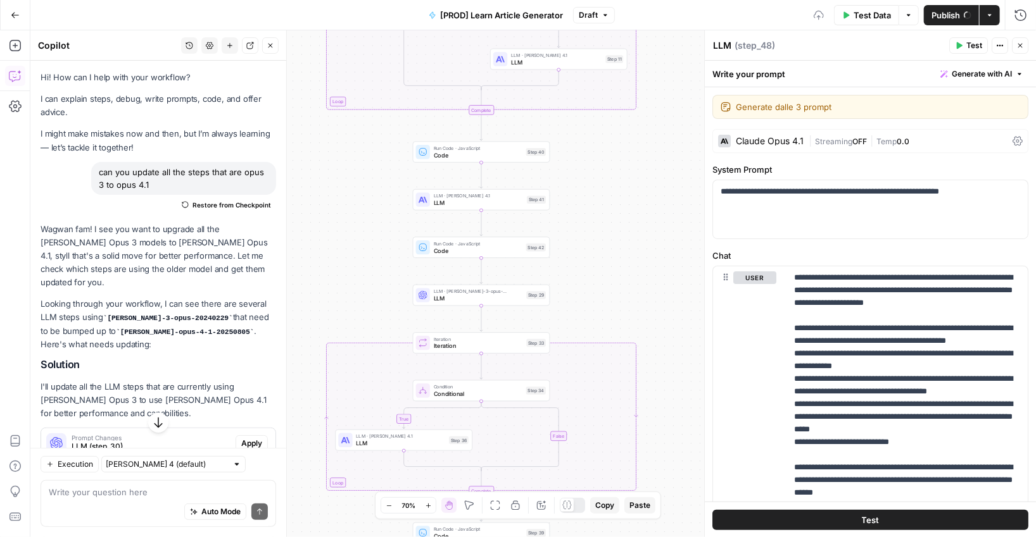
click at [438, 294] on span "LLM · [PERSON_NAME]-3-opus-20240229" at bounding box center [478, 291] width 89 height 7
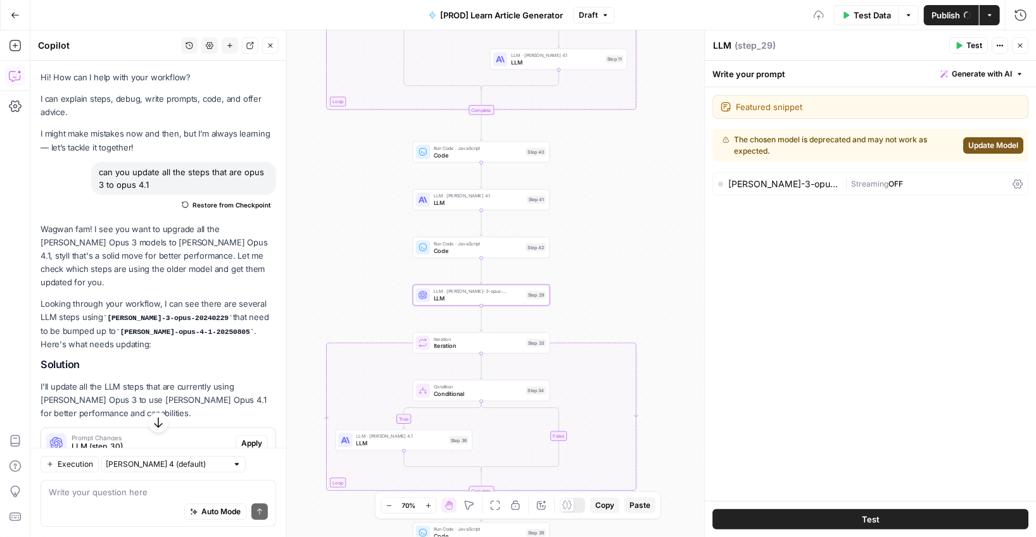
click at [699, 146] on span "Update Model" at bounding box center [993, 145] width 50 height 11
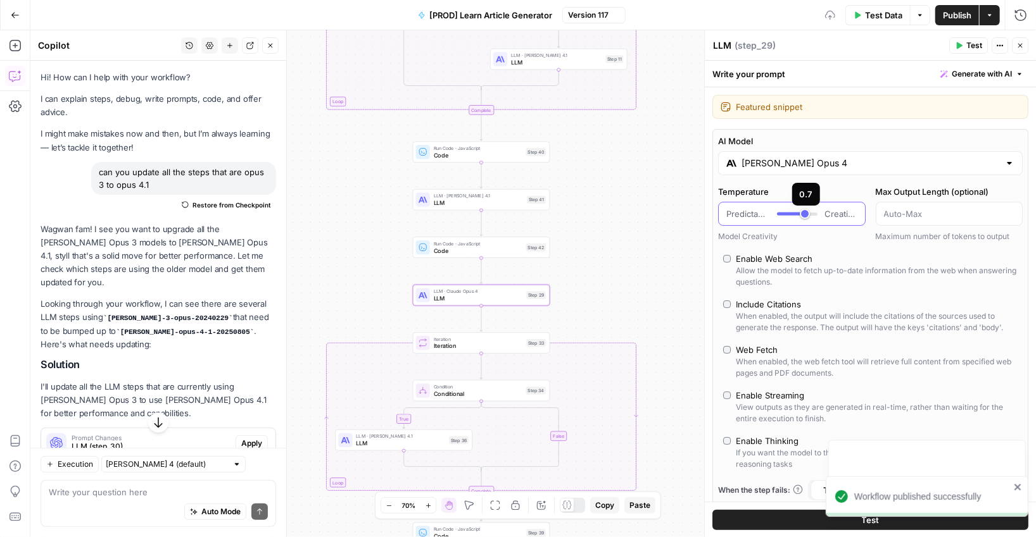
type input "*"
drag, startPoint x: 805, startPoint y: 210, endPoint x: 762, endPoint y: 210, distance: 43.0
click at [699, 210] on div "Predictable Creative" at bounding box center [791, 214] width 131 height 13
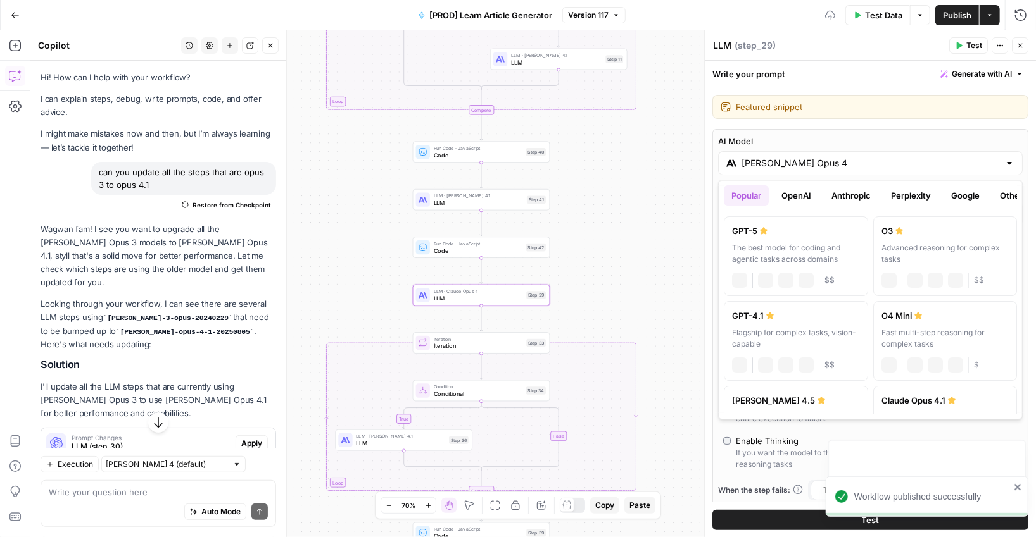
click at [699, 164] on input "[PERSON_NAME] Opus 4" at bounding box center [870, 163] width 258 height 13
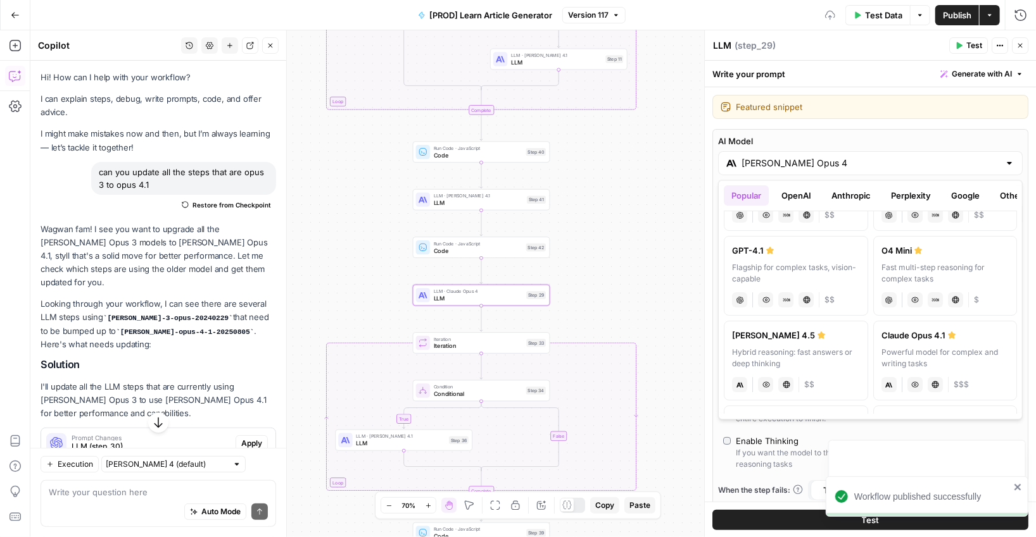
scroll to position [88, 0]
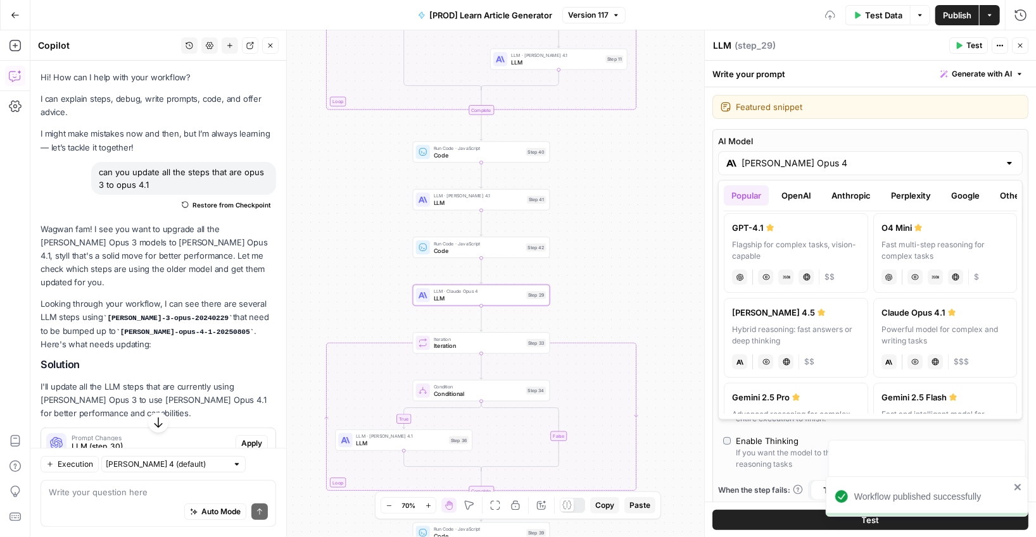
click at [699, 332] on div "Powerful model for complex and writing tasks" at bounding box center [945, 336] width 128 height 23
type input "Claude Opus 4.1"
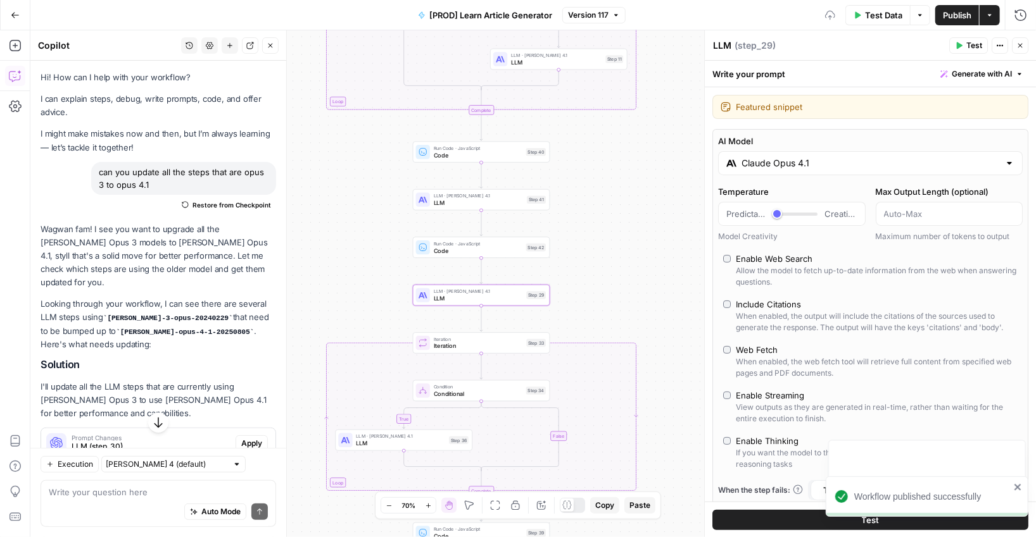
click at [699, 47] on icon "button" at bounding box center [1020, 46] width 8 height 8
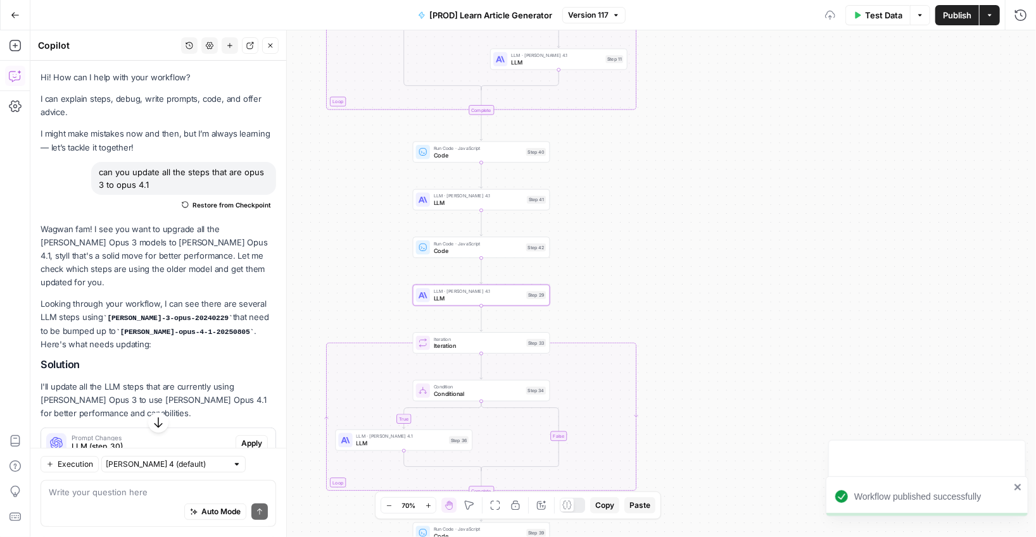
click at [699, 20] on span "Publish" at bounding box center [957, 15] width 28 height 13
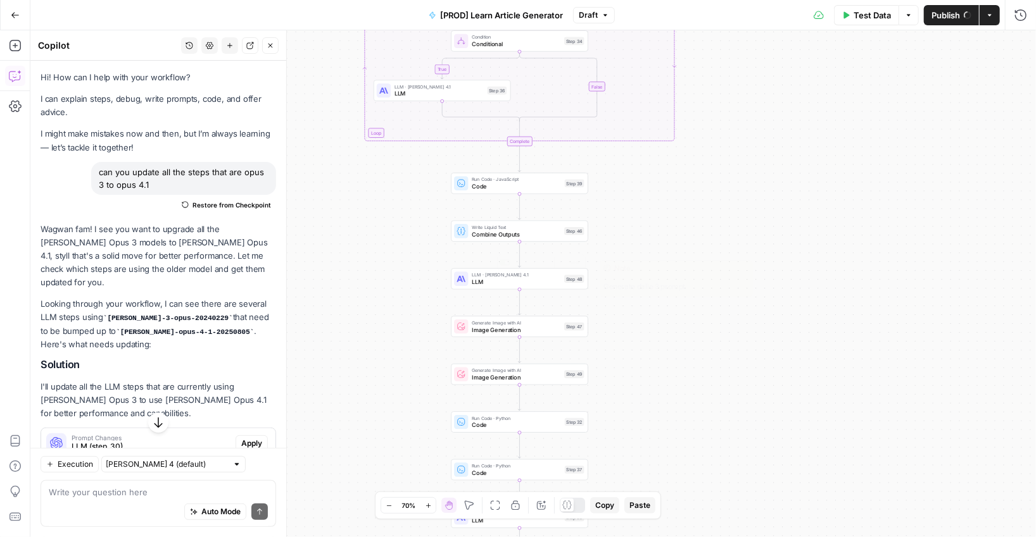
click at [471, 328] on div "Generate Image with AI Image Generation Step 47" at bounding box center [519, 326] width 130 height 15
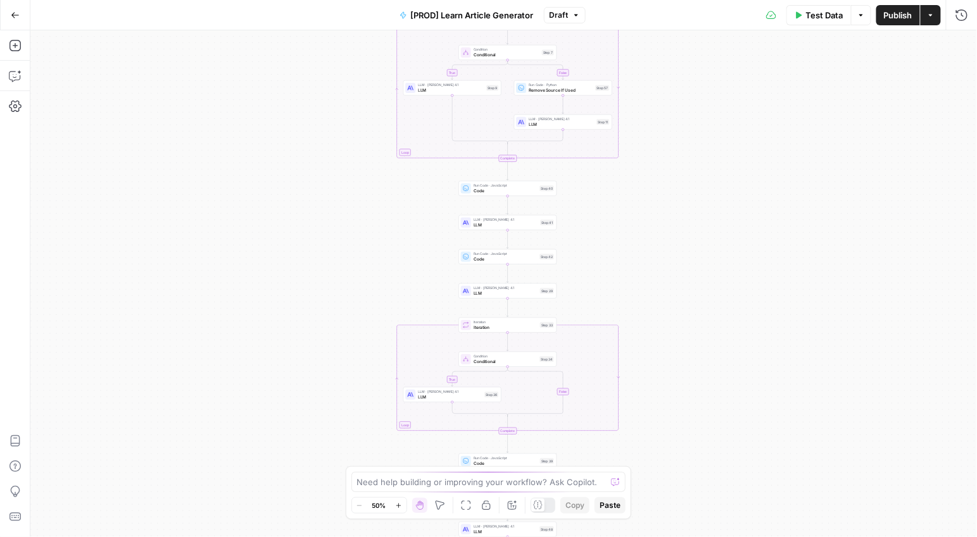
click at [3, 74] on div "Add Steps Copilot Settings AirOps Academy Help Give Feedback Shortcuts" at bounding box center [15, 283] width 30 height 507
click at [9, 74] on icon "button" at bounding box center [14, 77] width 11 height 10
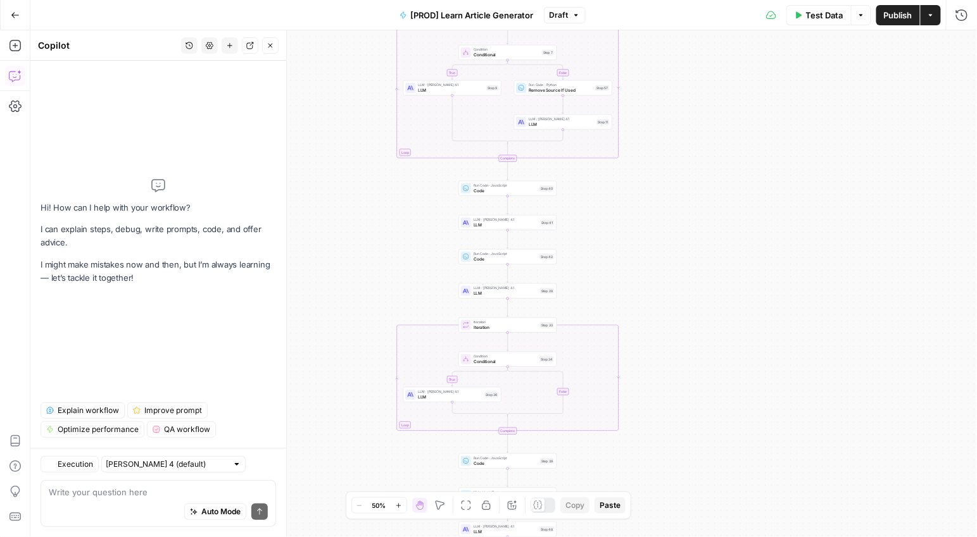
click at [95, 403] on button "Explain workflow" at bounding box center [83, 411] width 84 height 16
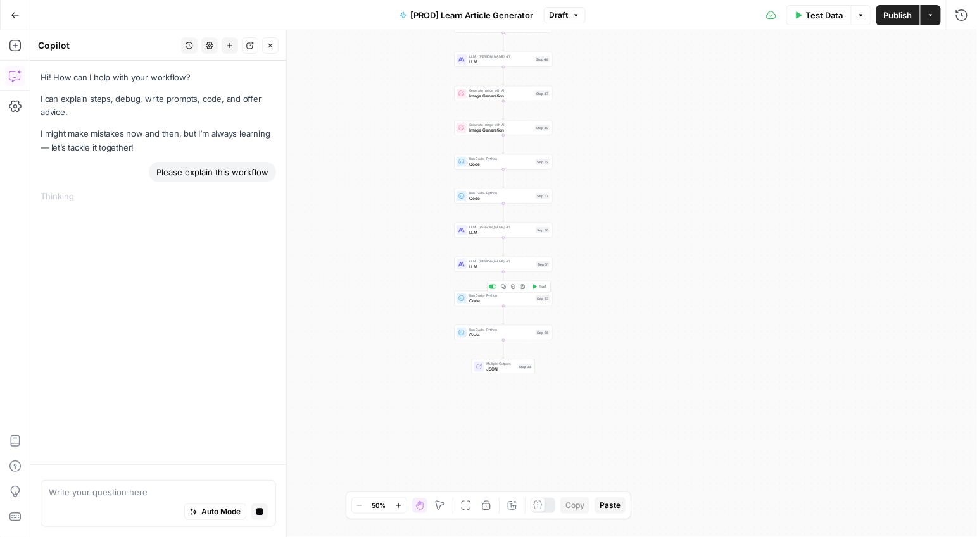
click at [478, 328] on span "Run Code · Python" at bounding box center [501, 329] width 64 height 5
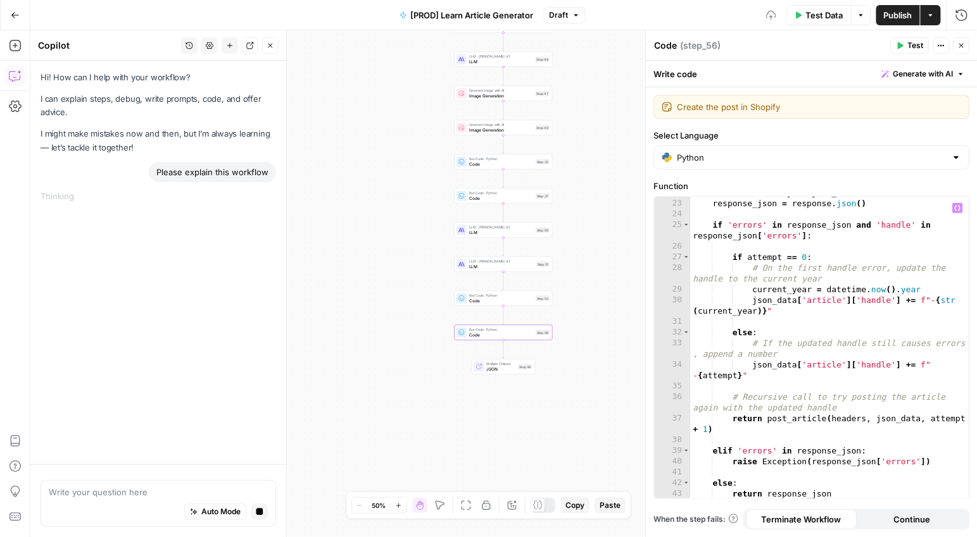
scroll to position [256, 0]
click at [965, 38] on button "Close" at bounding box center [961, 45] width 16 height 16
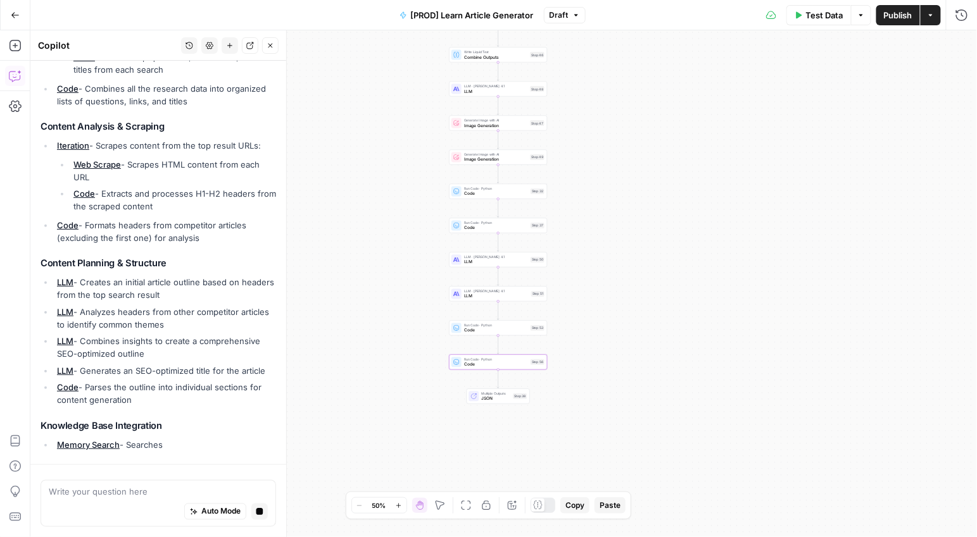
scroll to position [0, 0]
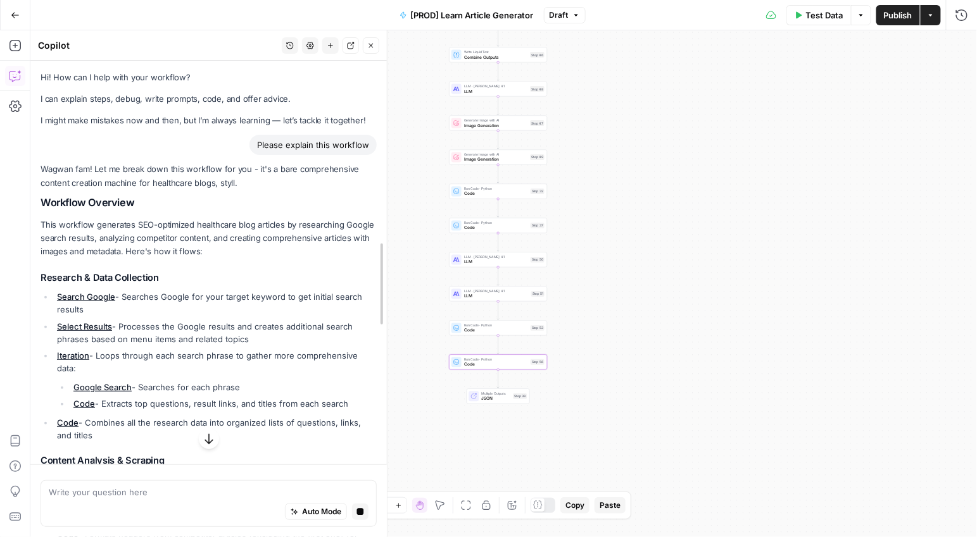
drag, startPoint x: 285, startPoint y: 247, endPoint x: 385, endPoint y: 247, distance: 100.6
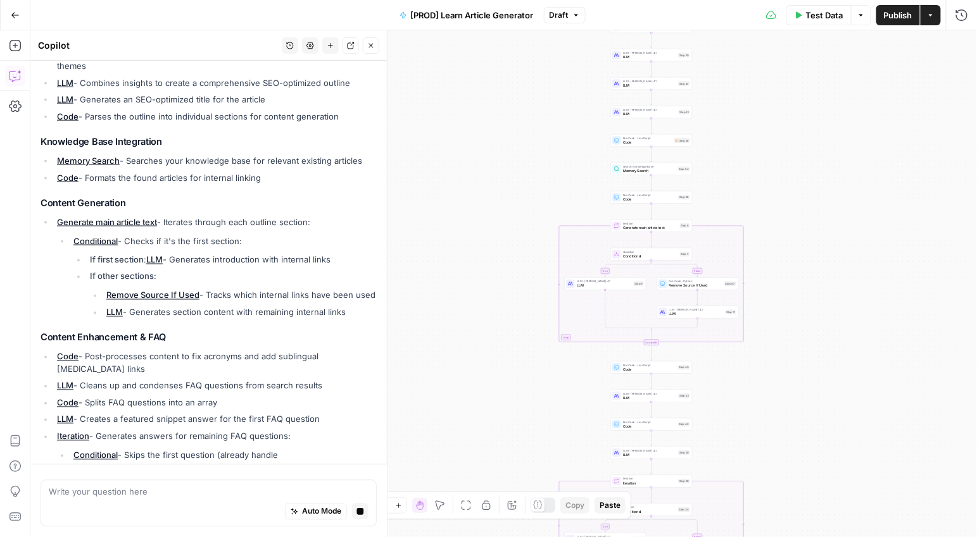
scroll to position [585, 0]
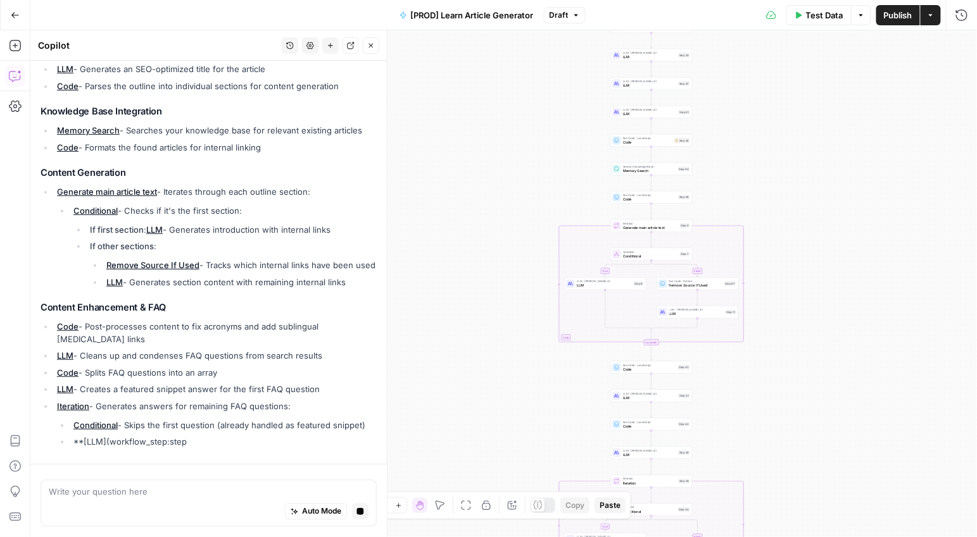
drag, startPoint x: 40, startPoint y: 91, endPoint x: 229, endPoint y: 399, distance: 360.9
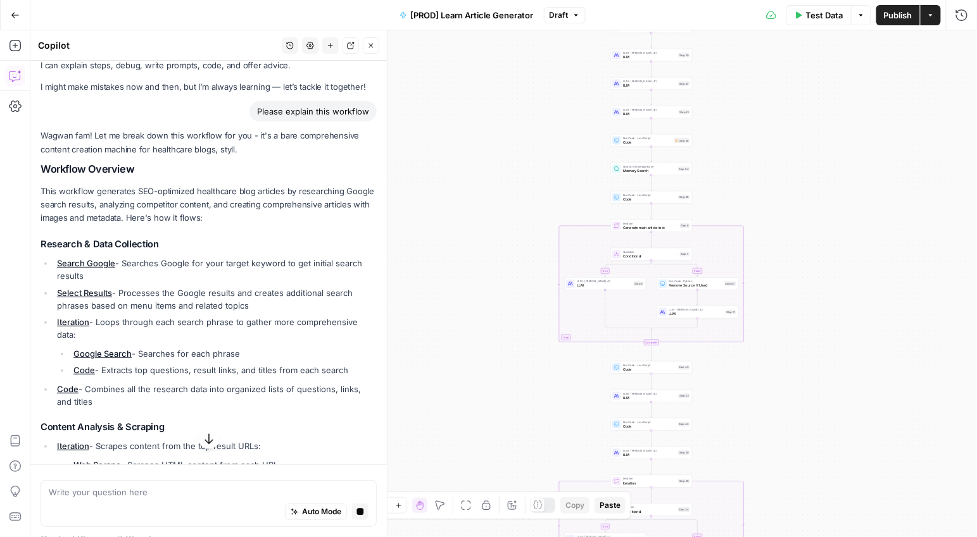
scroll to position [0, 0]
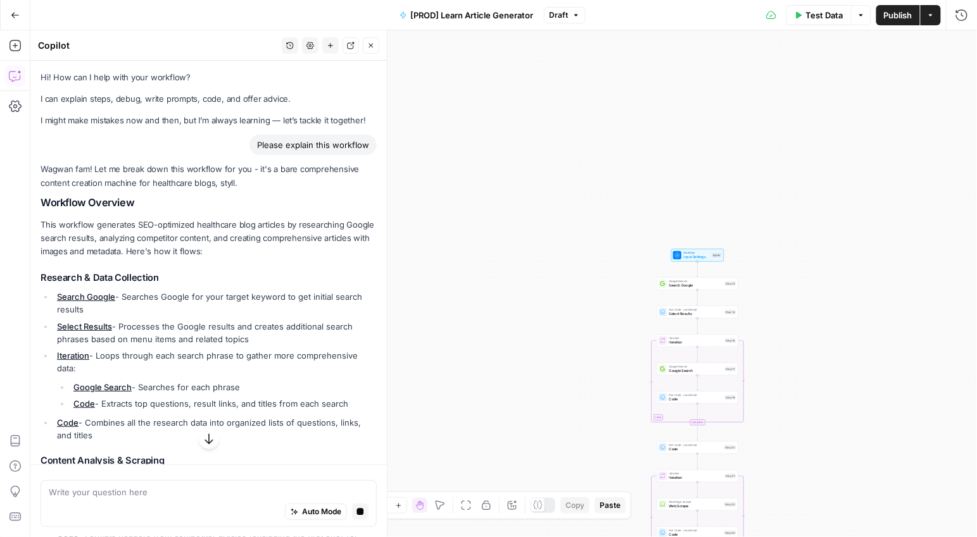
drag, startPoint x: 303, startPoint y: 370, endPoint x: 34, endPoint y: 199, distance: 318.7
copy div "Workflow Overview This workflow generates SEO-optimized healthcare blog article…"
